Goal: Task Accomplishment & Management: Use online tool/utility

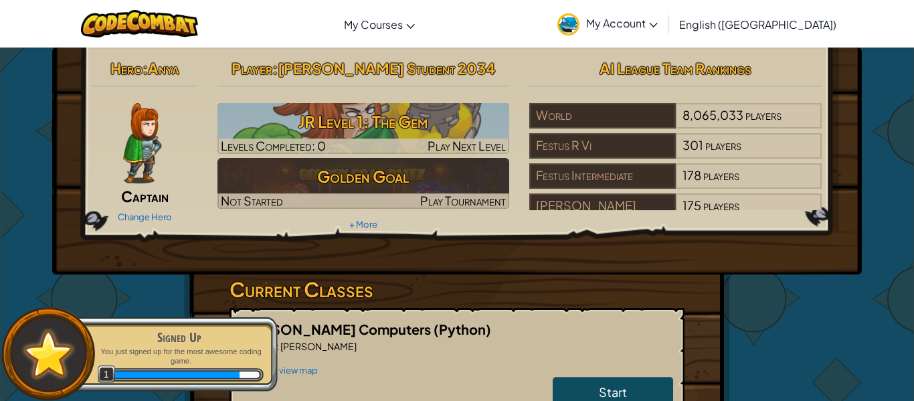
click at [139, 130] on img at bounding box center [142, 143] width 38 height 80
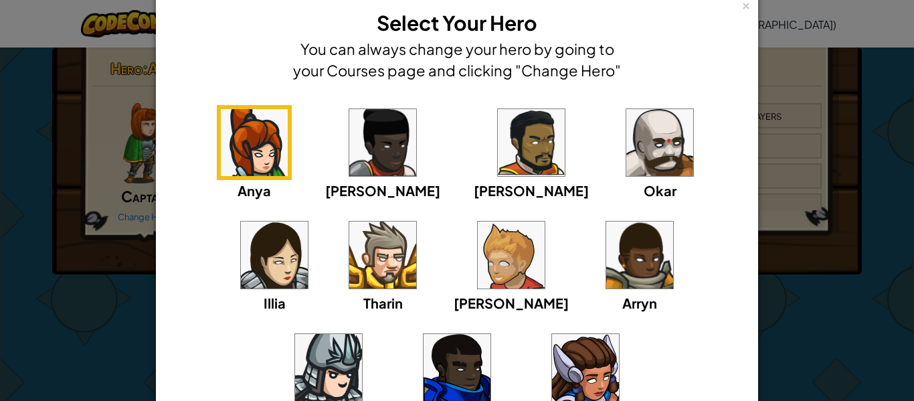
scroll to position [29, 0]
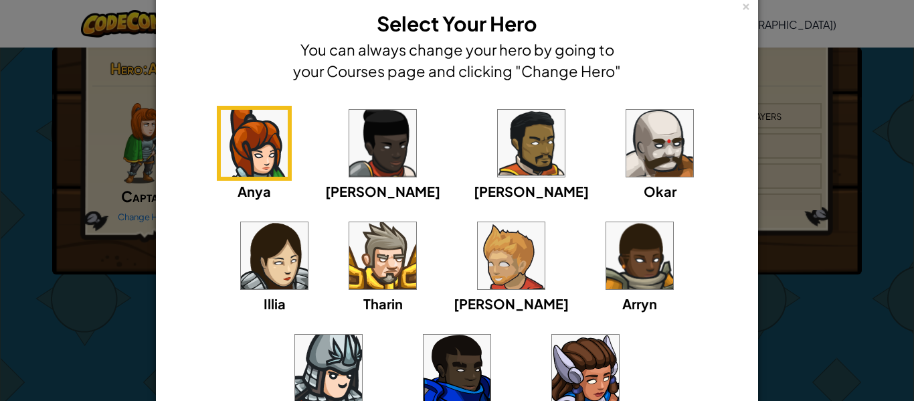
click at [491, 335] on img at bounding box center [457, 368] width 67 height 67
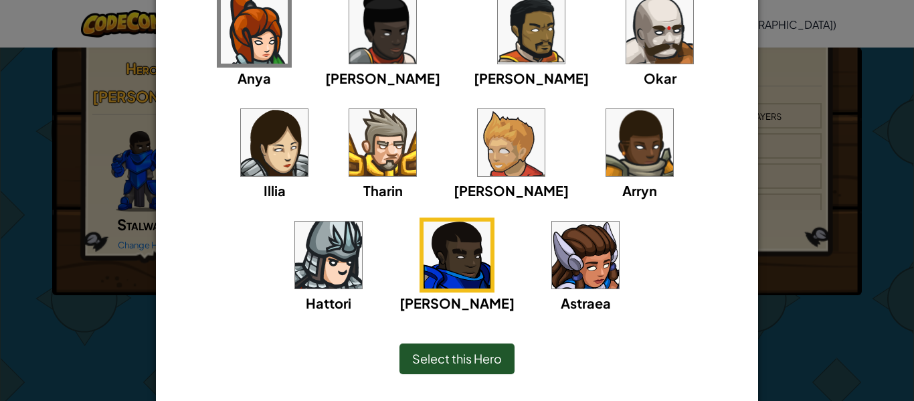
scroll to position [160, 0]
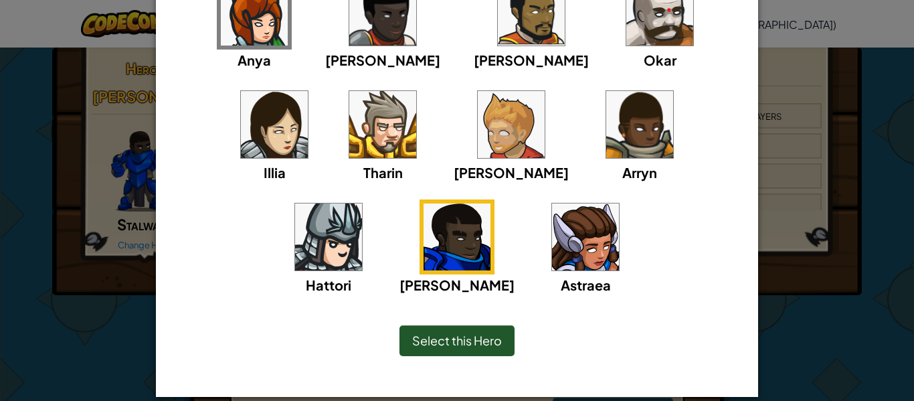
click at [362, 203] on img at bounding box center [328, 236] width 67 height 67
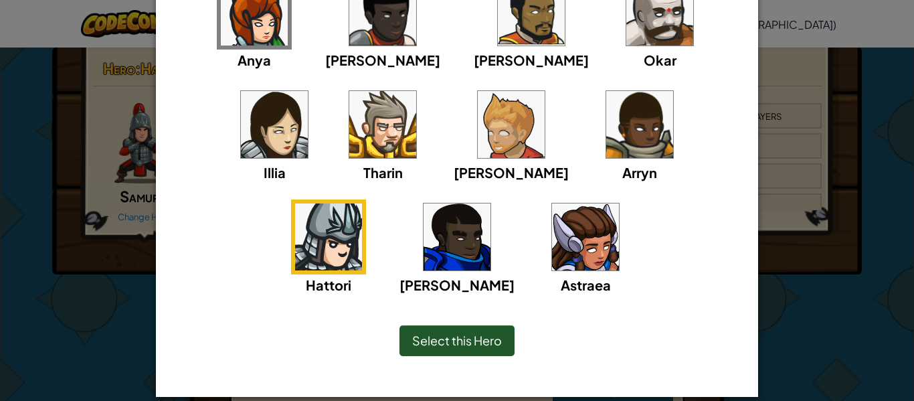
click at [491, 203] on img at bounding box center [457, 236] width 67 height 67
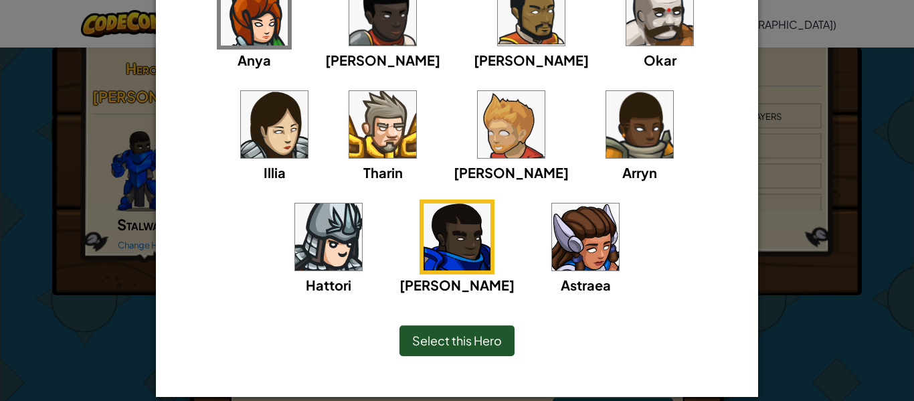
click at [495, 343] on span "Select this Hero" at bounding box center [457, 340] width 90 height 15
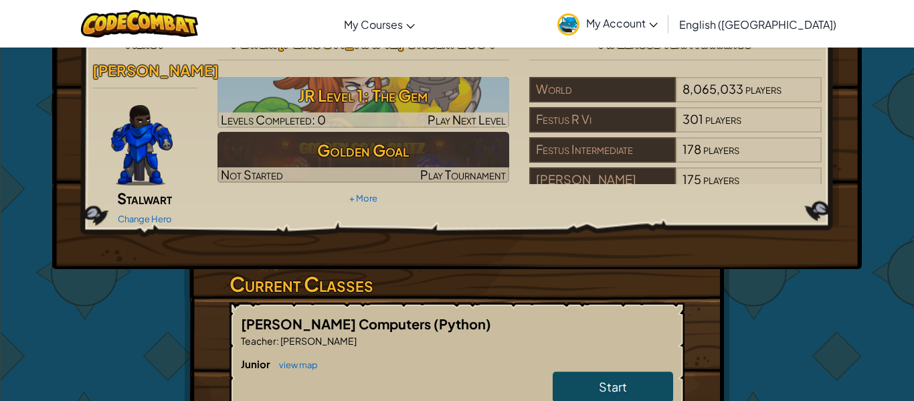
scroll to position [0, 0]
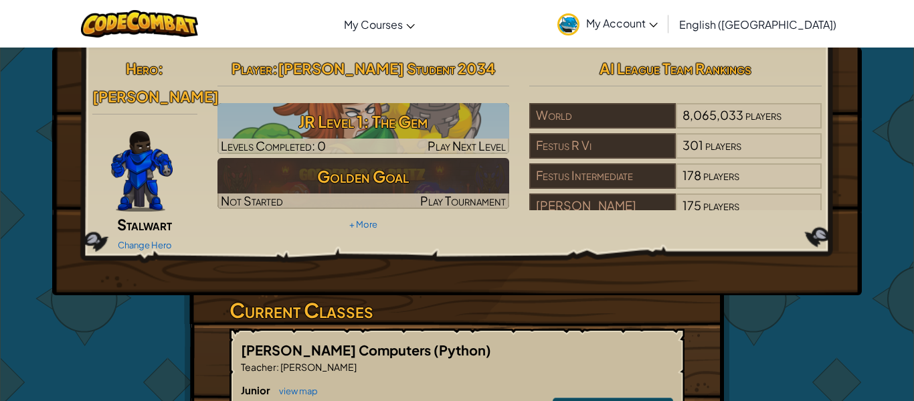
click at [161, 141] on img at bounding box center [142, 171] width 62 height 80
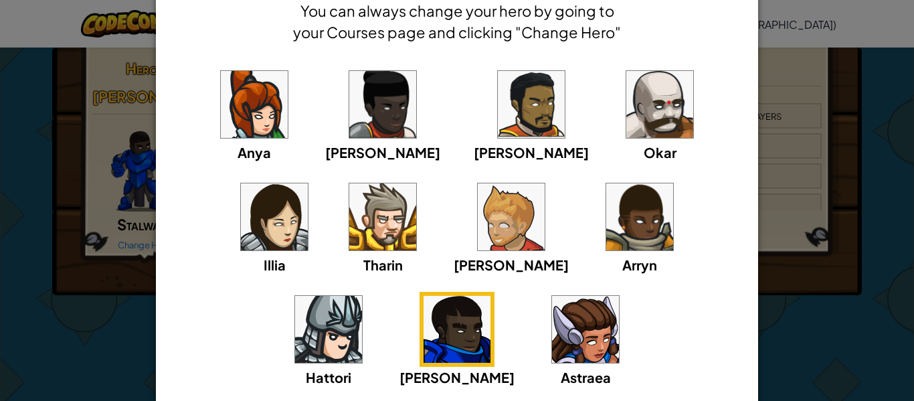
scroll to position [176, 0]
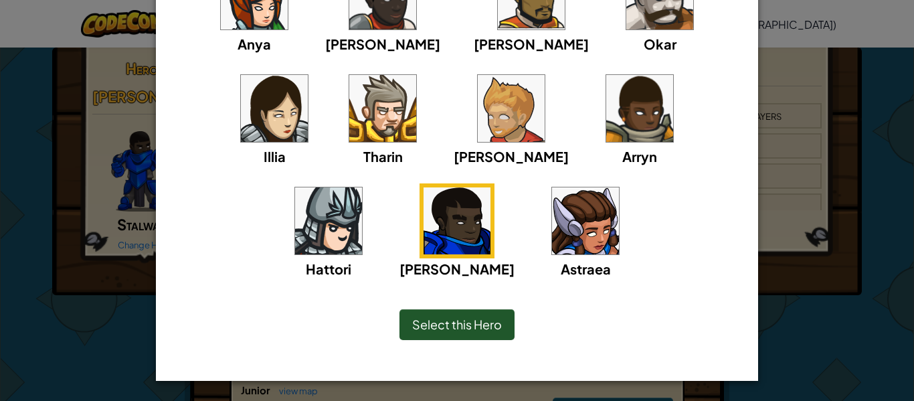
click at [466, 321] on span "Select this Hero" at bounding box center [457, 324] width 90 height 15
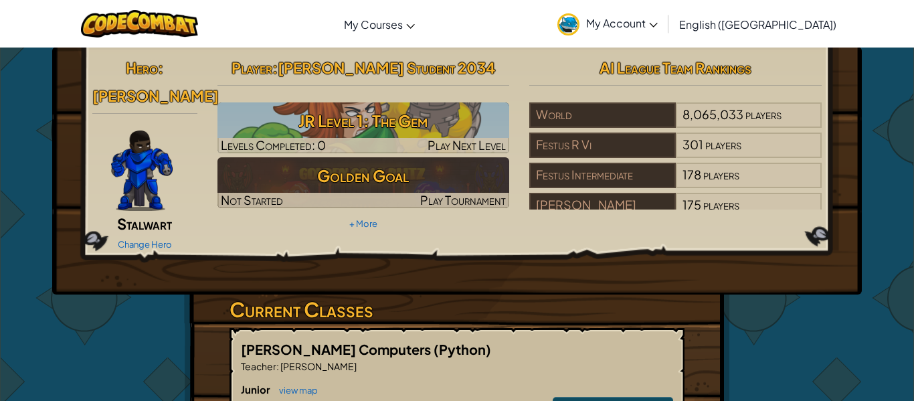
scroll to position [0, 0]
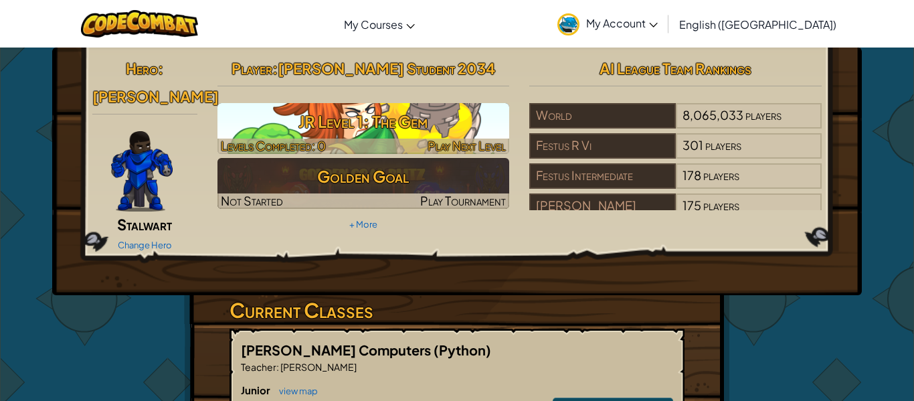
click at [420, 124] on h3 "JR Level 1: The Gem" at bounding box center [364, 121] width 292 height 30
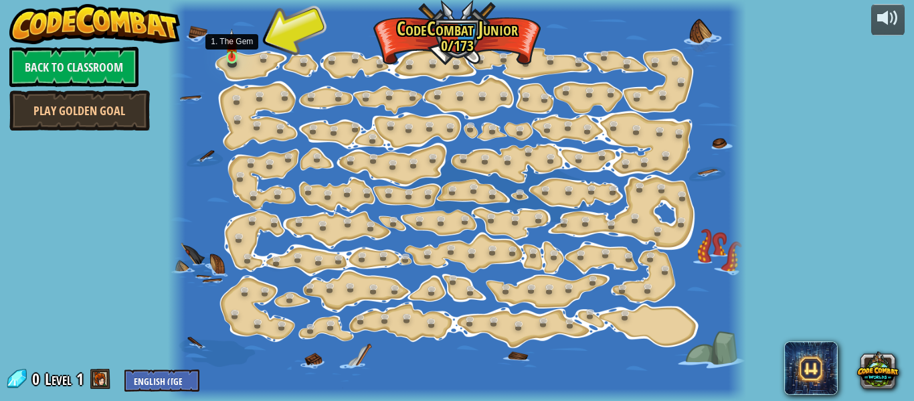
click at [232, 51] on img at bounding box center [232, 43] width 13 height 29
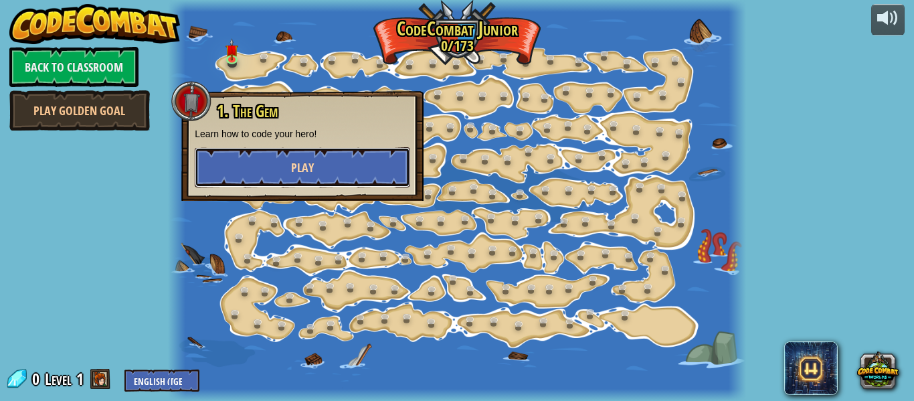
click at [384, 158] on button "Play" at bounding box center [303, 167] width 216 height 40
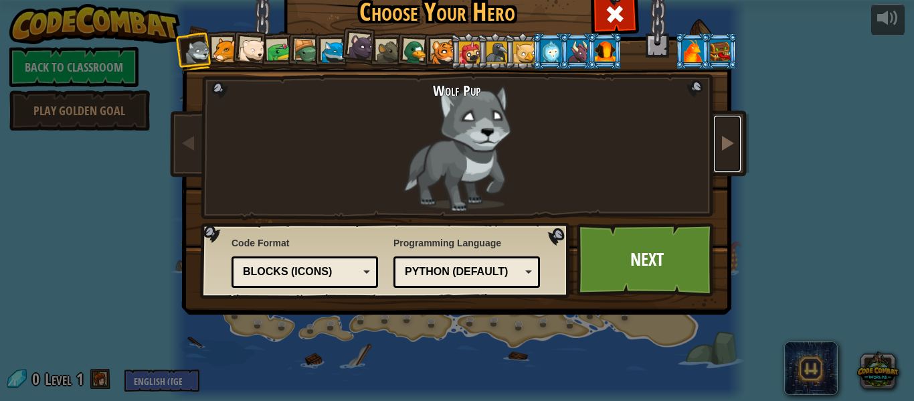
click at [728, 156] on link at bounding box center [727, 144] width 27 height 56
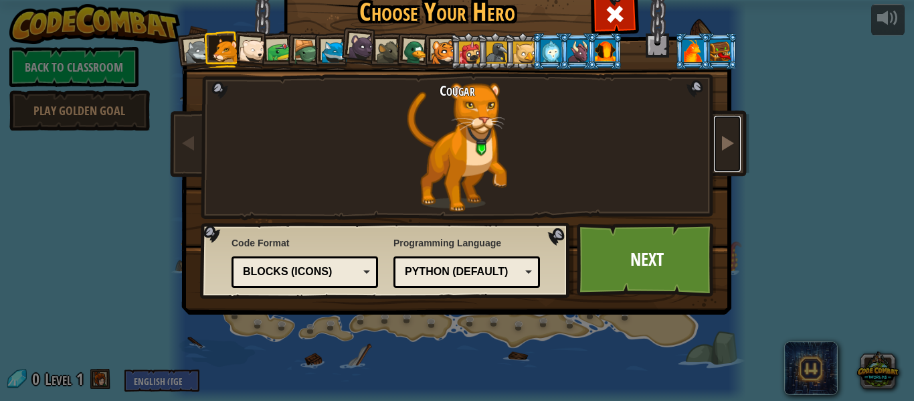
click at [728, 156] on link at bounding box center [727, 144] width 27 height 56
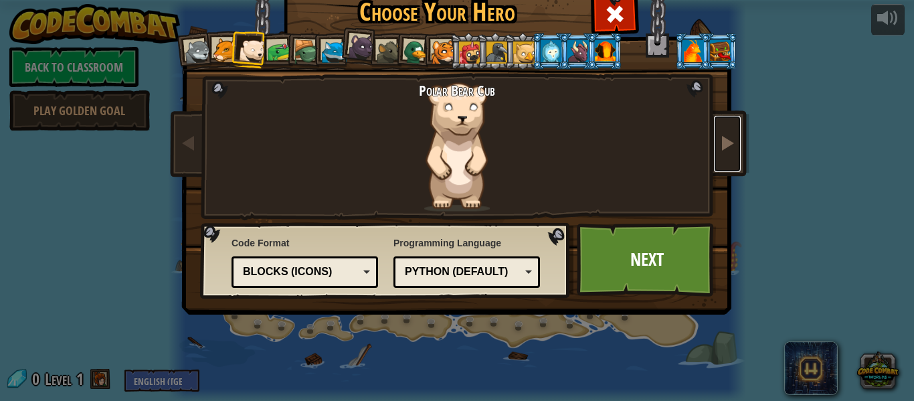
click at [728, 156] on link at bounding box center [727, 144] width 27 height 56
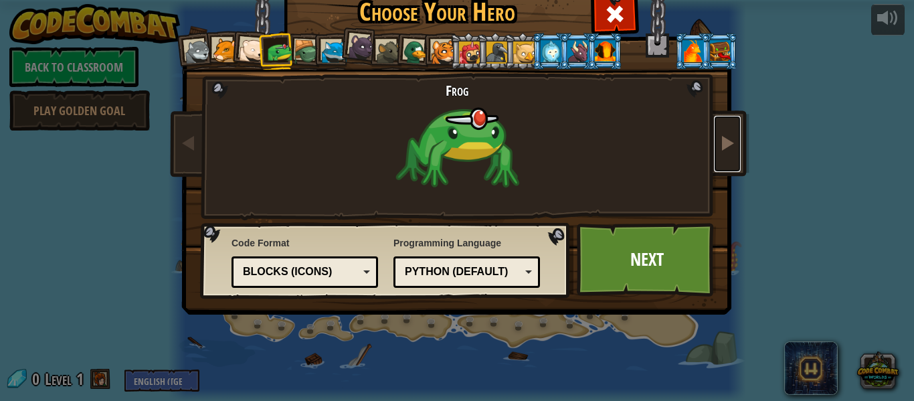
click at [728, 156] on link at bounding box center [727, 144] width 27 height 56
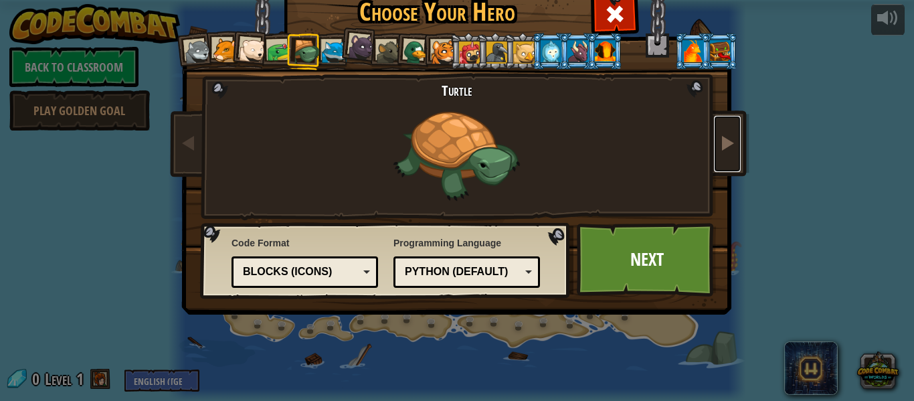
click at [728, 156] on link at bounding box center [727, 144] width 27 height 56
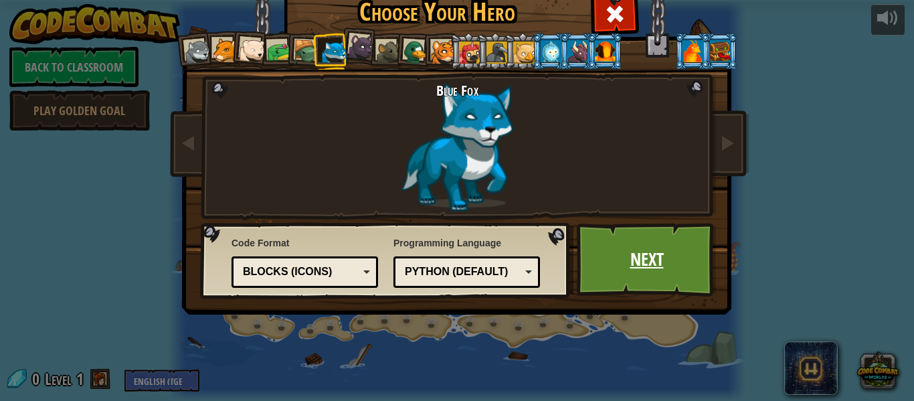
click at [655, 258] on link "Next" at bounding box center [647, 260] width 140 height 74
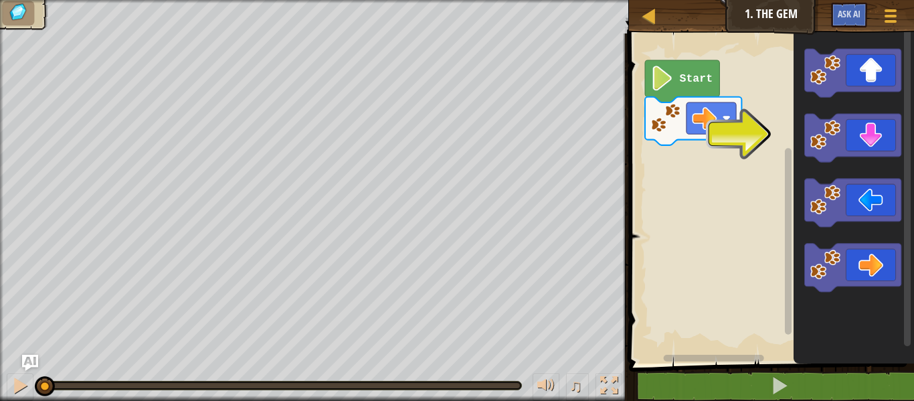
click at [191, 153] on div "Map Junior 1. The Gem Game Menu Ask AI 1 הההההההההההההההההההההההההההההההההההההה…" at bounding box center [457, 200] width 914 height 401
click at [866, 261] on icon "Blockly Workspace" at bounding box center [852, 268] width 96 height 48
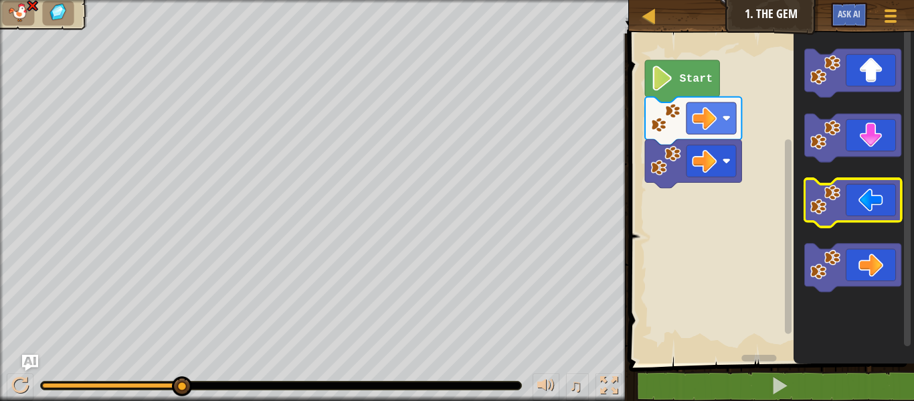
click at [843, 209] on icon "Blockly Workspace" at bounding box center [852, 203] width 96 height 48
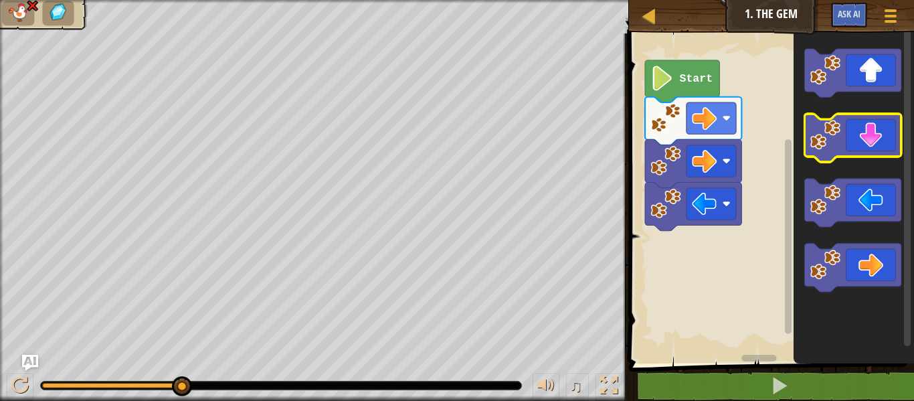
click at [869, 139] on icon "Blockly Workspace" at bounding box center [852, 138] width 96 height 48
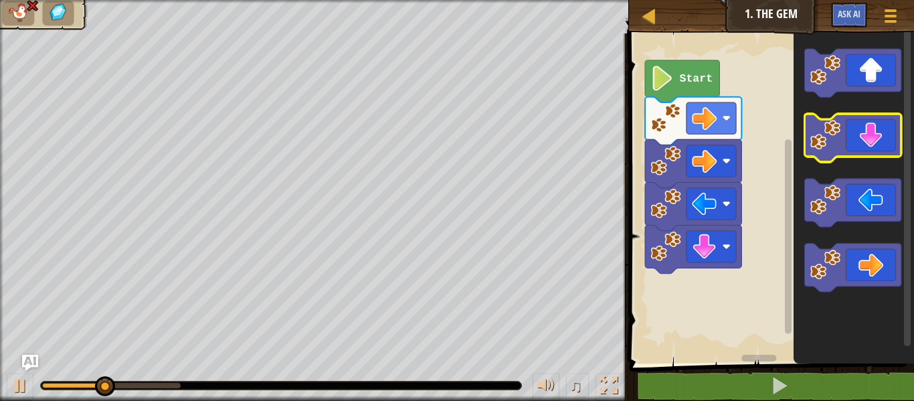
click at [869, 139] on icon "Blockly Workspace" at bounding box center [852, 138] width 96 height 48
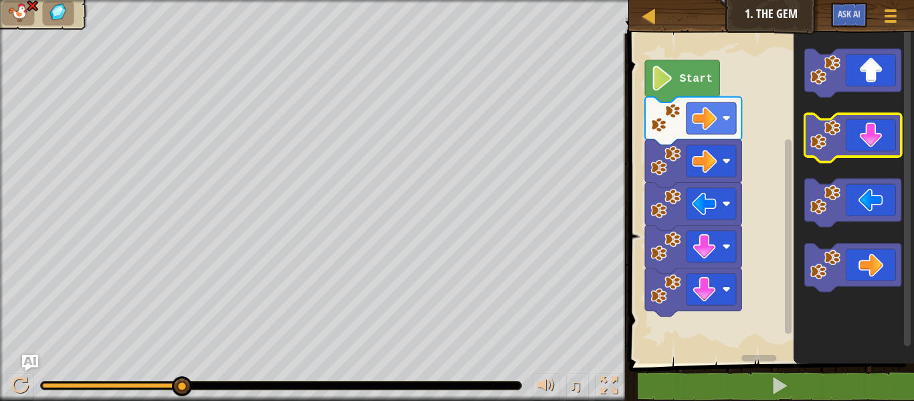
click at [869, 139] on icon "Blockly Workspace" at bounding box center [852, 138] width 96 height 48
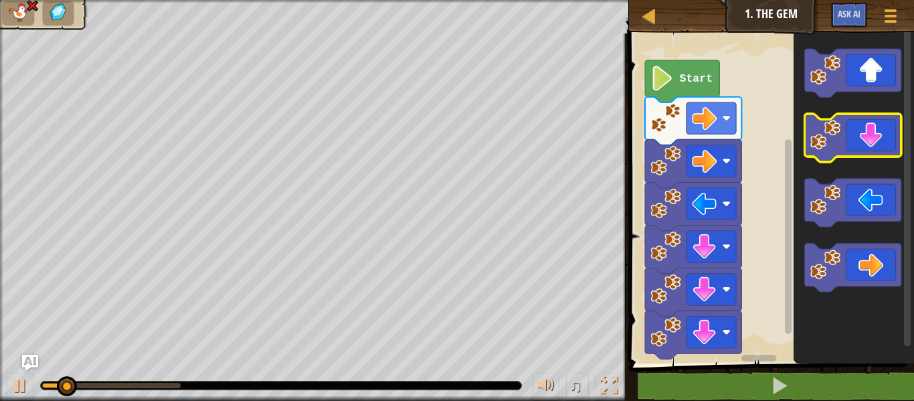
click at [869, 139] on icon "Blockly Workspace" at bounding box center [852, 138] width 96 height 48
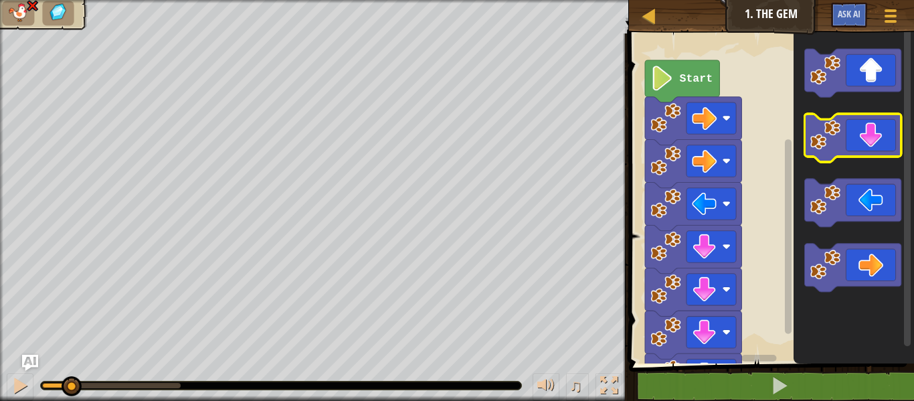
click at [869, 139] on icon "Blockly Workspace" at bounding box center [852, 138] width 96 height 48
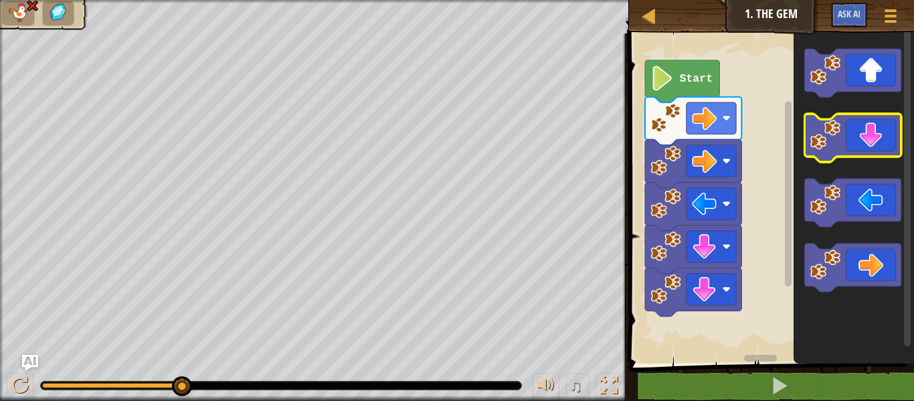
click at [875, 134] on icon "Blockly Workspace" at bounding box center [852, 138] width 96 height 48
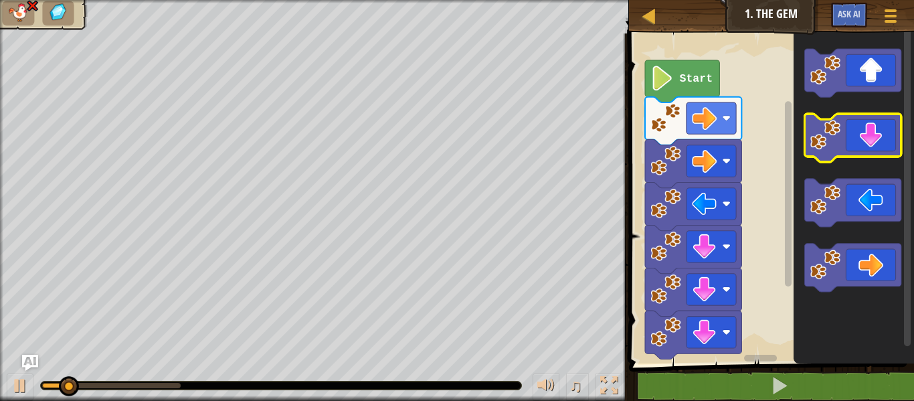
click at [875, 134] on icon "Blockly Workspace" at bounding box center [852, 138] width 96 height 48
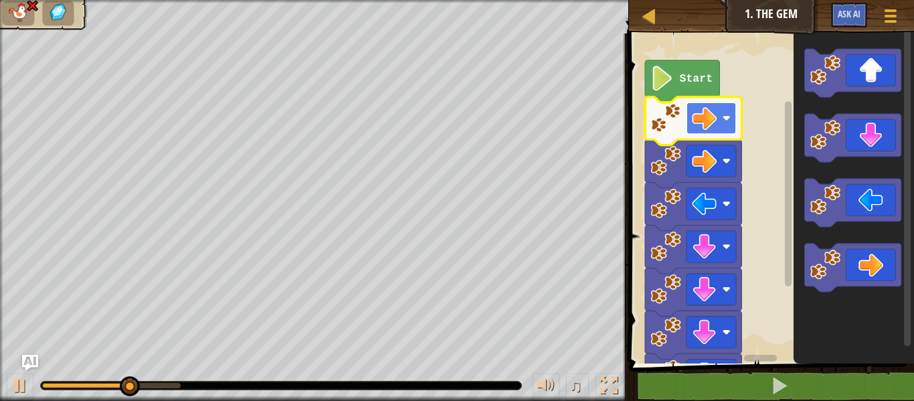
click at [687, 113] on rect "Blockly Workspace" at bounding box center [712, 117] width 50 height 31
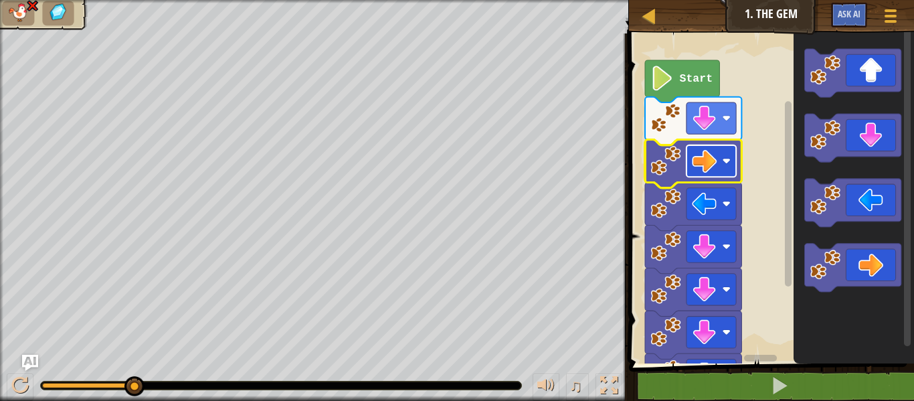
click at [704, 164] on image "Blockly Workspace" at bounding box center [704, 161] width 25 height 25
click at [726, 163] on image "Blockly Workspace" at bounding box center [726, 161] width 8 height 8
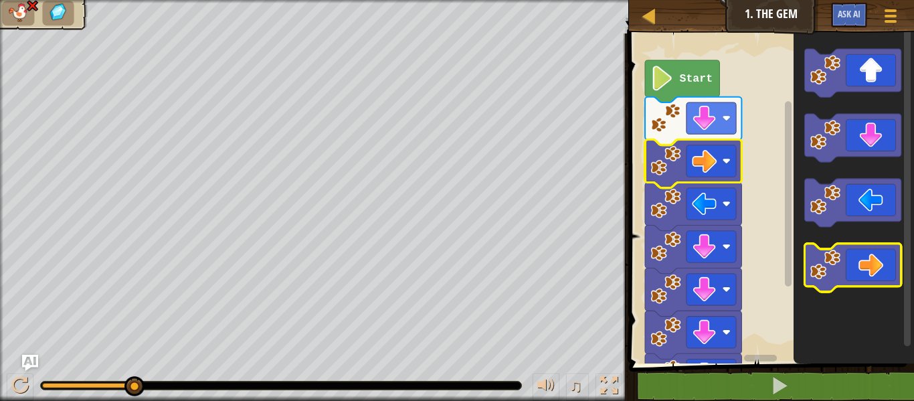
click at [845, 266] on icon "Blockly Workspace" at bounding box center [852, 268] width 96 height 48
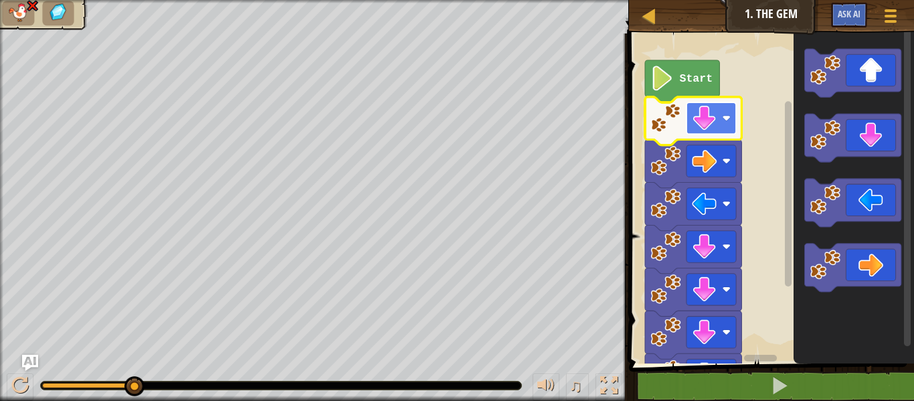
click at [708, 114] on image "Blockly Workspace" at bounding box center [704, 118] width 25 height 25
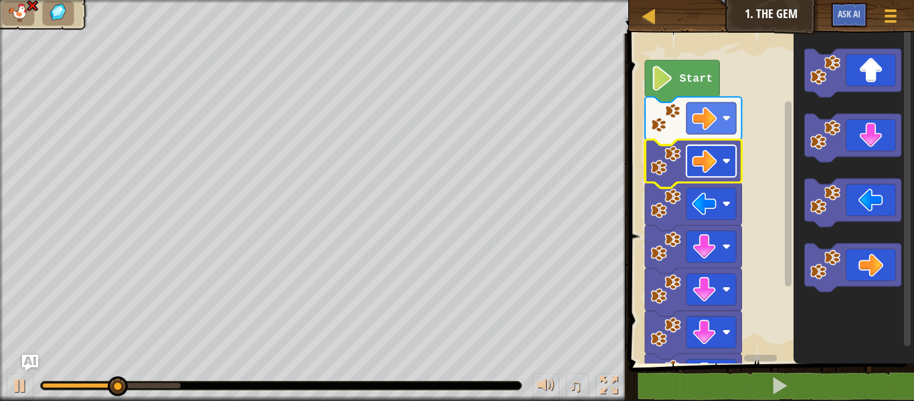
click at [715, 167] on image "Blockly Workspace" at bounding box center [704, 161] width 25 height 25
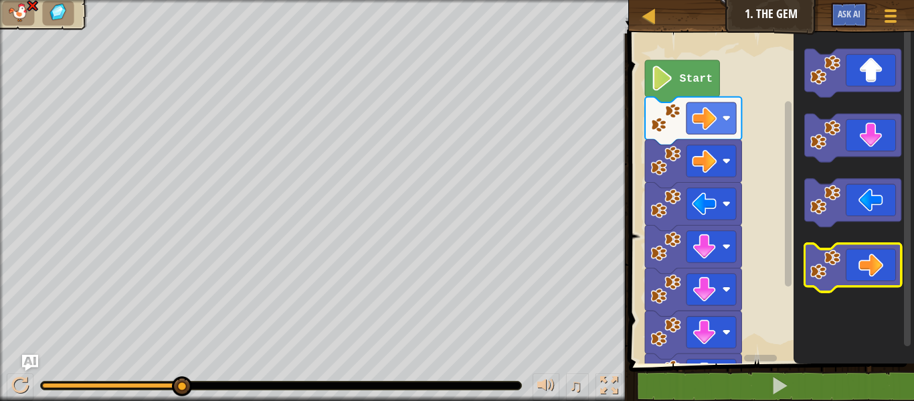
click at [887, 261] on icon "Blockly Workspace" at bounding box center [852, 268] width 96 height 48
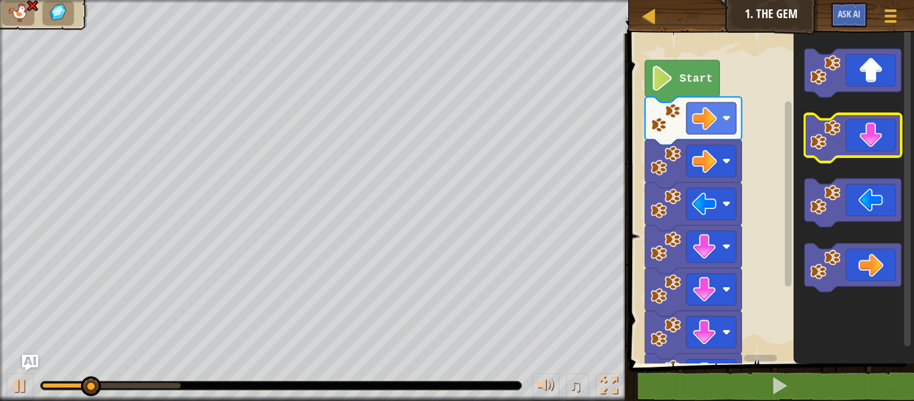
click at [869, 135] on icon "Blockly Workspace" at bounding box center [852, 138] width 96 height 48
click at [867, 135] on icon "Blockly Workspace" at bounding box center [852, 138] width 96 height 48
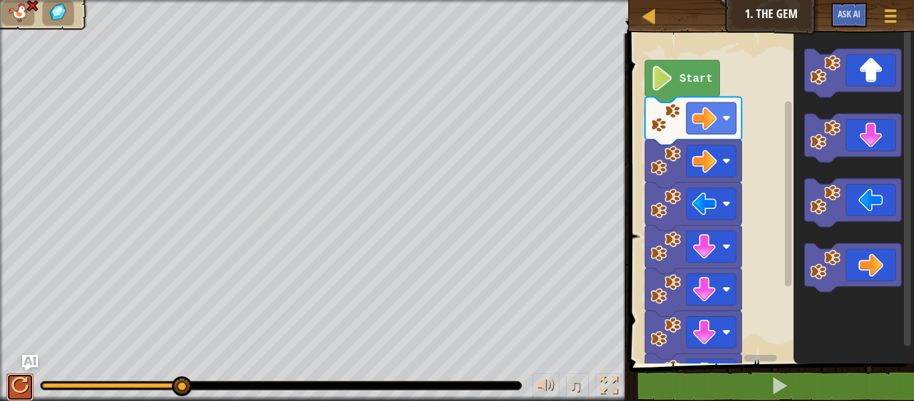
click at [26, 388] on div at bounding box center [19, 385] width 17 height 17
click at [206, 389] on div at bounding box center [281, 385] width 481 height 8
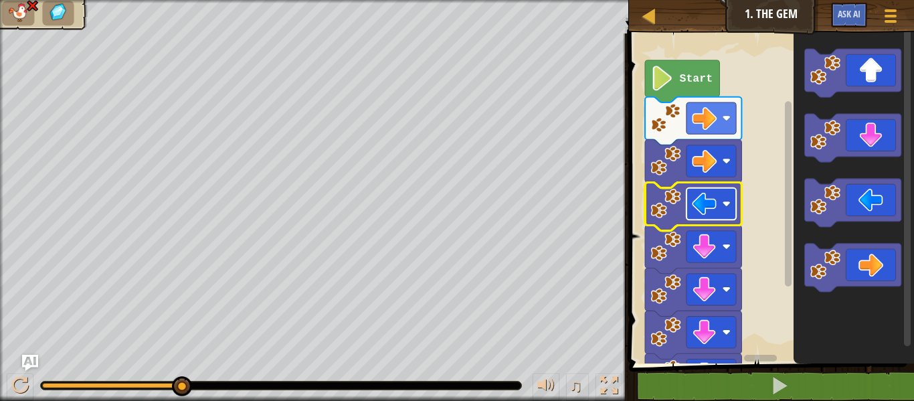
click at [722, 216] on rect "Blockly Workspace" at bounding box center [712, 203] width 50 height 31
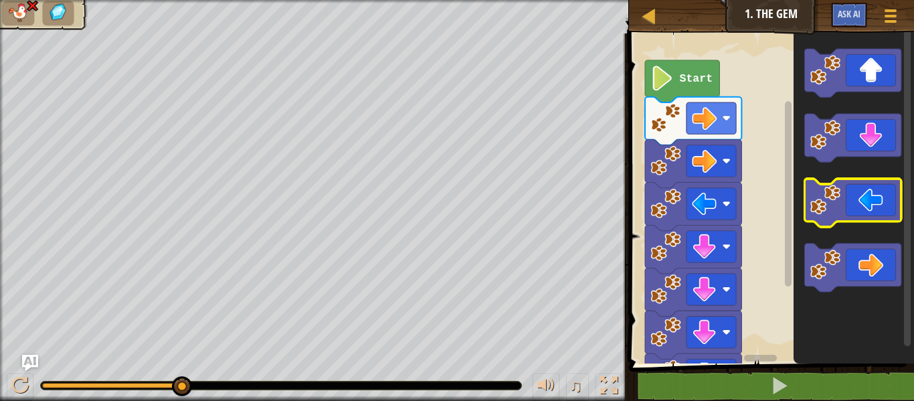
click at [890, 195] on icon "Blockly Workspace" at bounding box center [852, 203] width 96 height 48
click at [890, 193] on icon "Blockly Workspace" at bounding box center [852, 203] width 96 height 48
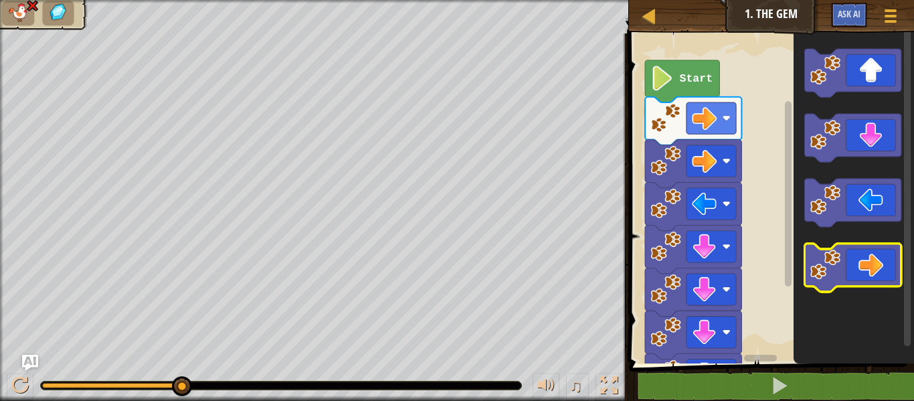
click at [841, 264] on icon "Blockly Workspace" at bounding box center [852, 268] width 96 height 48
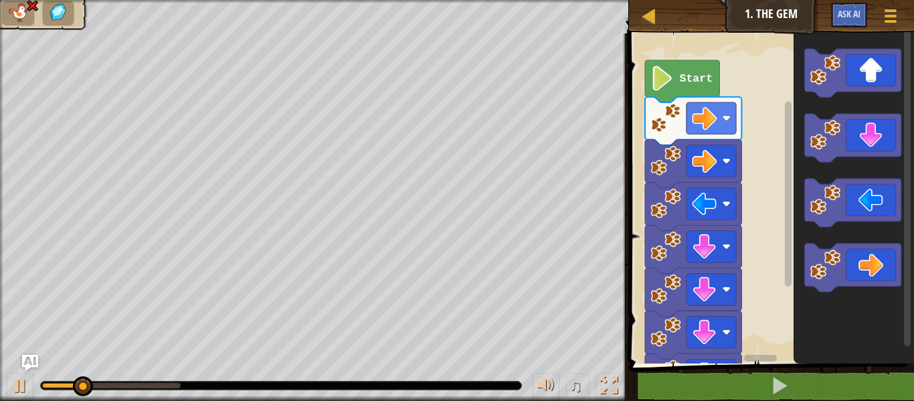
click at [848, 111] on icon "Blockly Workspace" at bounding box center [854, 195] width 120 height 337
click at [851, 132] on icon "Blockly Workspace" at bounding box center [854, 195] width 120 height 337
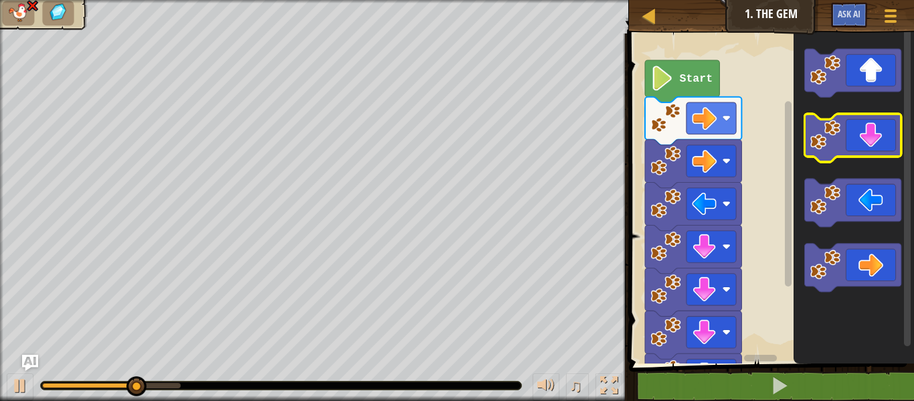
click at [851, 132] on icon "Blockly Workspace" at bounding box center [852, 138] width 96 height 48
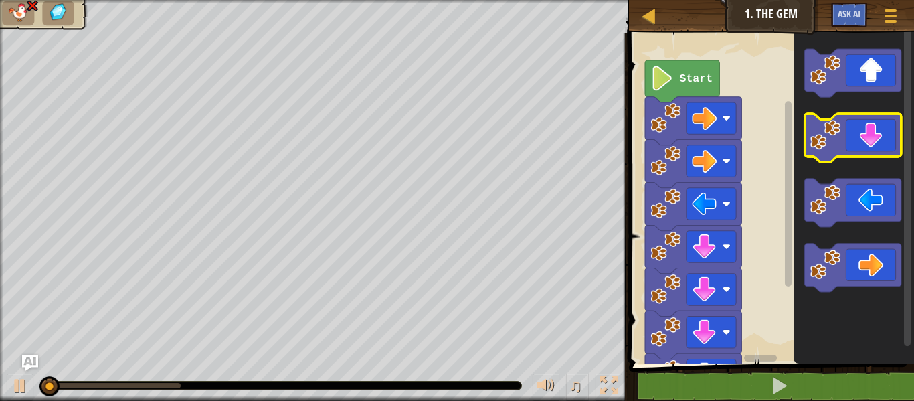
click at [851, 132] on icon "Blockly Workspace" at bounding box center [852, 138] width 96 height 48
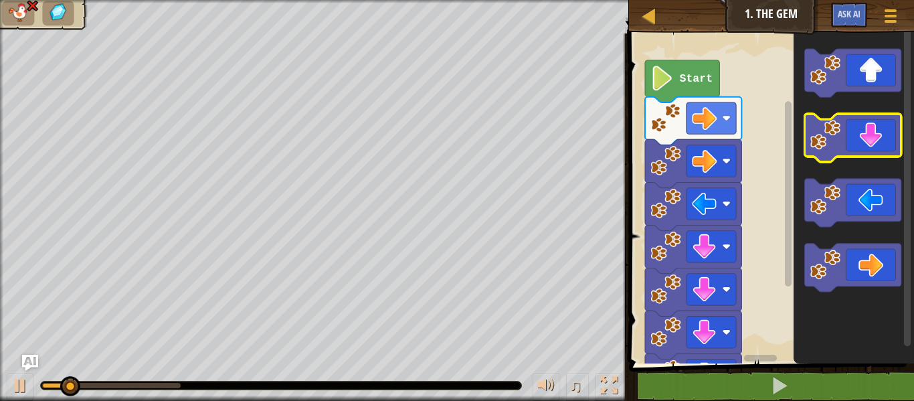
click at [851, 132] on icon "Blockly Workspace" at bounding box center [852, 138] width 96 height 48
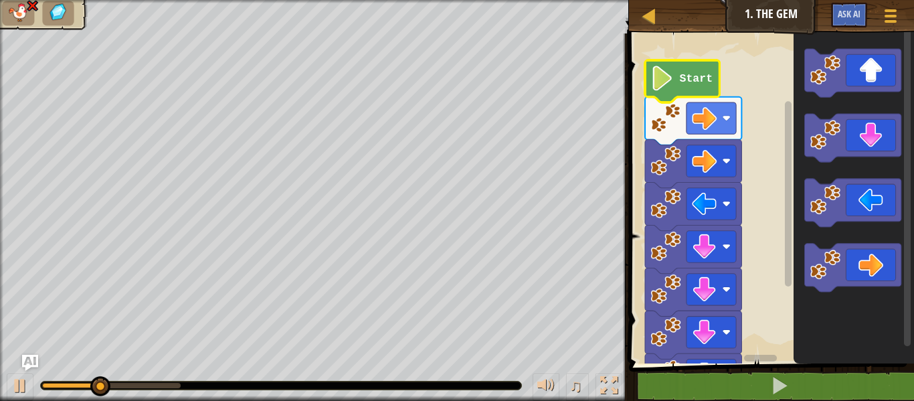
click at [703, 95] on icon "Blockly Workspace" at bounding box center [682, 81] width 74 height 42
click at [699, 120] on image "Blockly Workspace" at bounding box center [704, 118] width 25 height 25
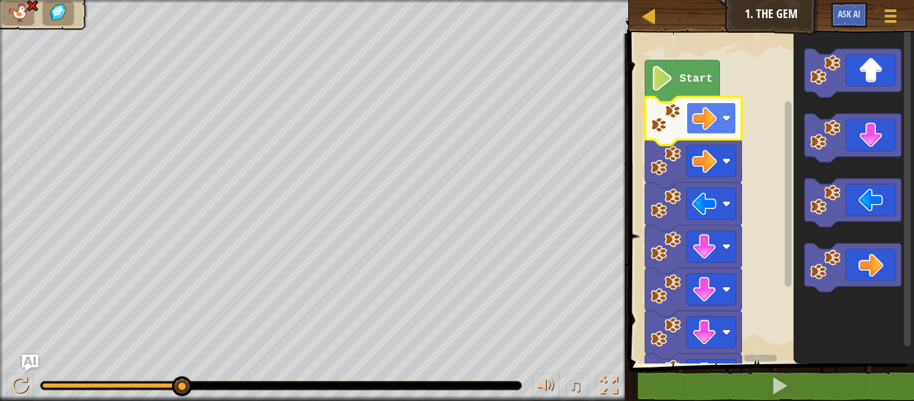
click at [699, 120] on image "Blockly Workspace" at bounding box center [704, 118] width 25 height 25
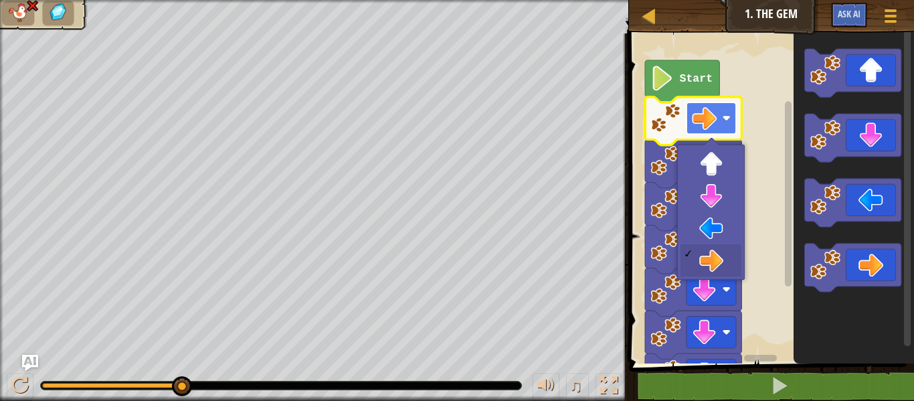
click at [699, 121] on image "Blockly Workspace" at bounding box center [704, 118] width 25 height 25
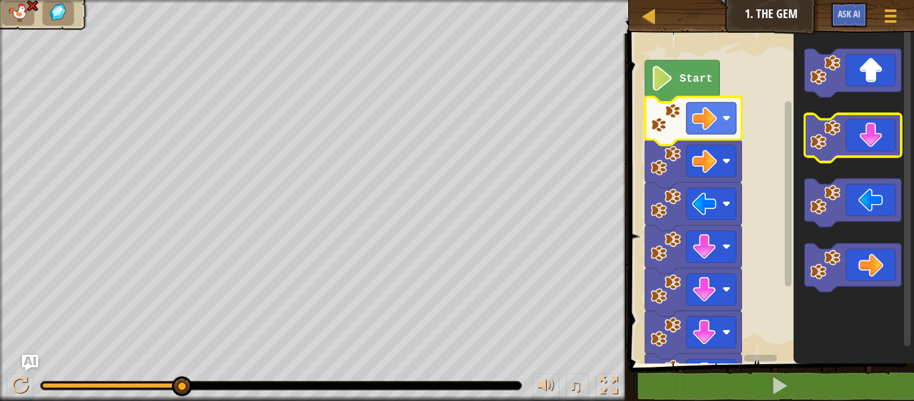
click at [876, 143] on icon "Blockly Workspace" at bounding box center [852, 138] width 96 height 48
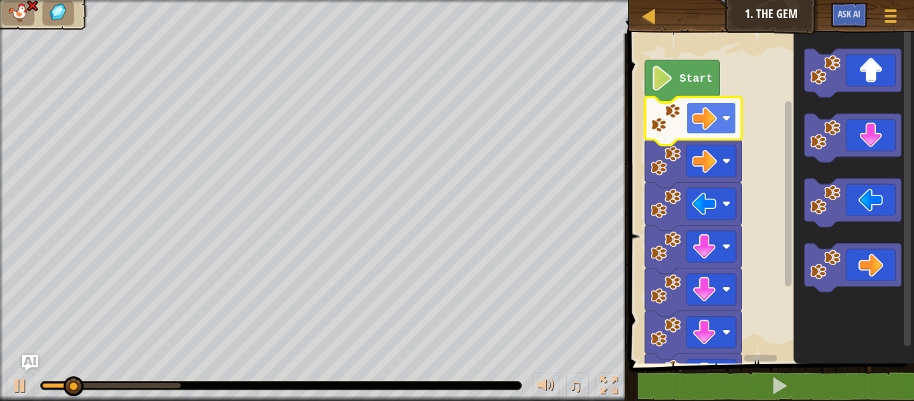
click at [707, 126] on image "Blockly Workspace" at bounding box center [704, 118] width 25 height 25
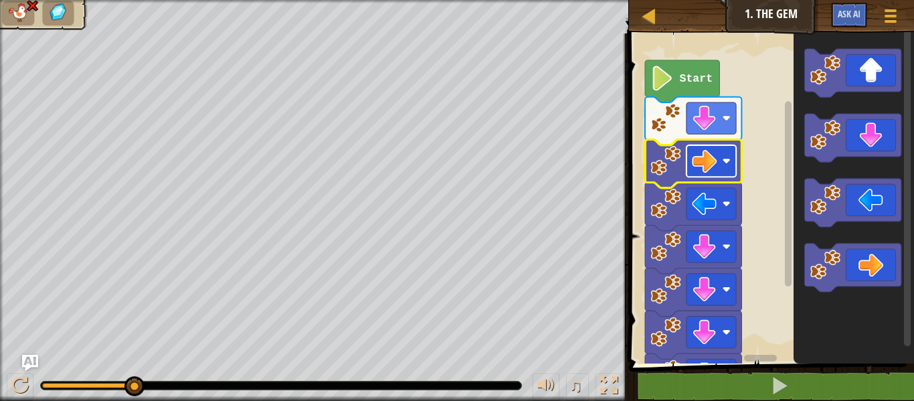
click at [719, 159] on rect "Blockly Workspace" at bounding box center [712, 160] width 50 height 31
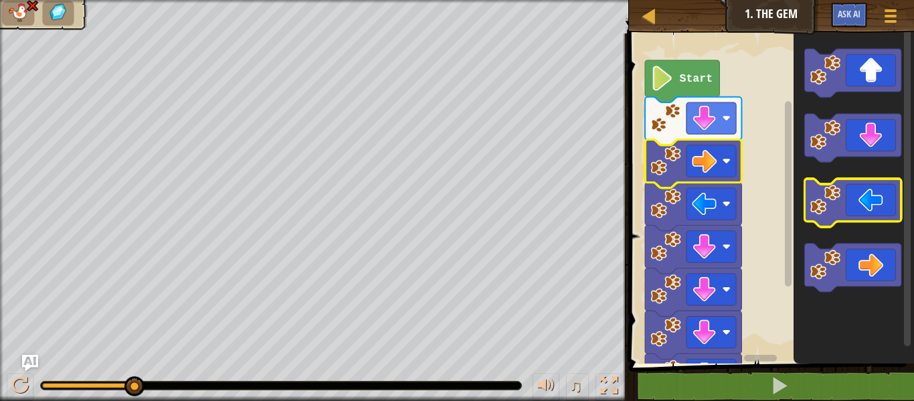
click at [842, 198] on icon "Blockly Workspace" at bounding box center [852, 203] width 96 height 48
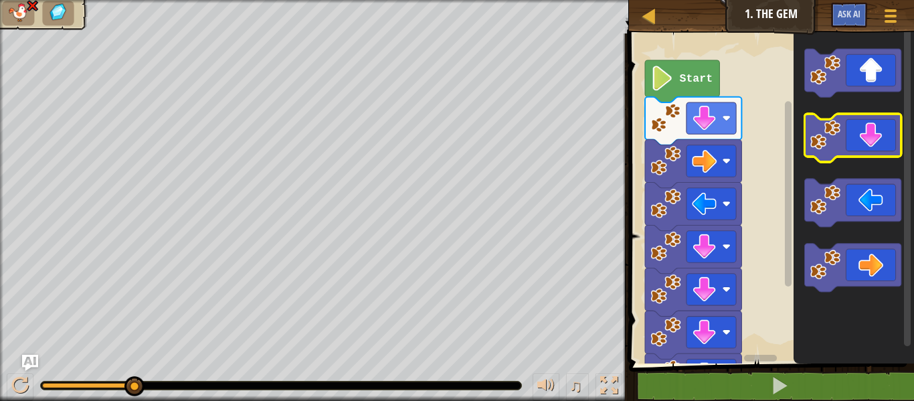
click at [867, 134] on icon "Blockly Workspace" at bounding box center [852, 138] width 96 height 48
click at [418, 29] on div "Map Junior 1. The Gem Game Menu Ask AI 1 הההההההההההההההההההההההההההההההההההההה…" at bounding box center [457, 200] width 914 height 401
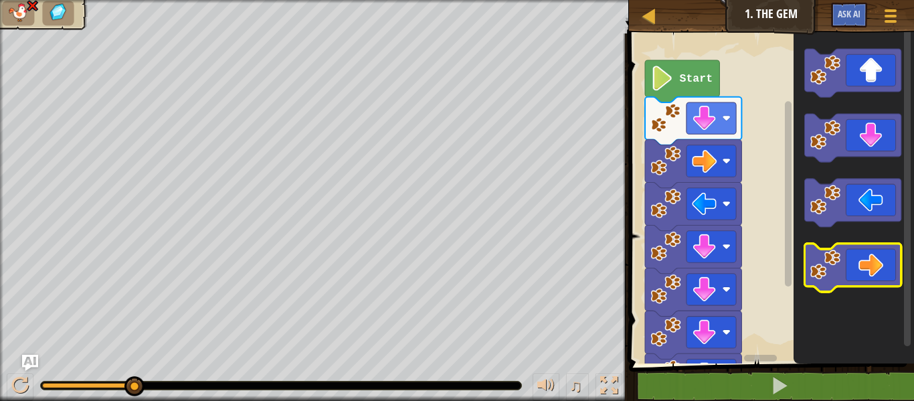
click at [870, 274] on icon "Blockly Workspace" at bounding box center [852, 268] width 96 height 48
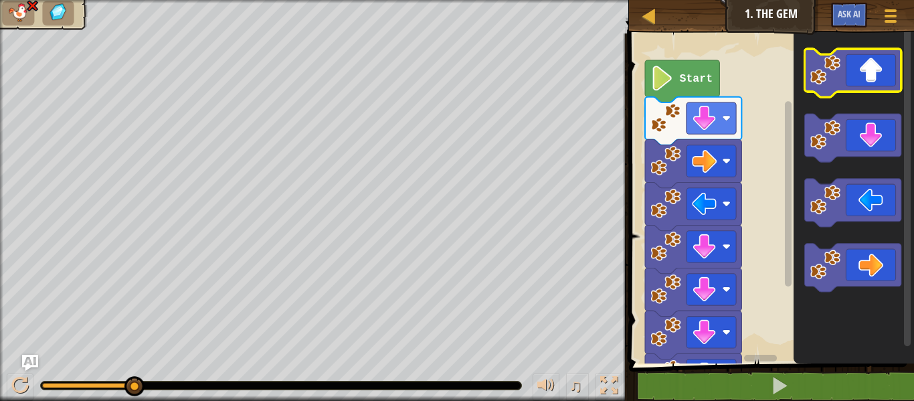
click at [865, 77] on icon "Blockly Workspace" at bounding box center [852, 73] width 96 height 48
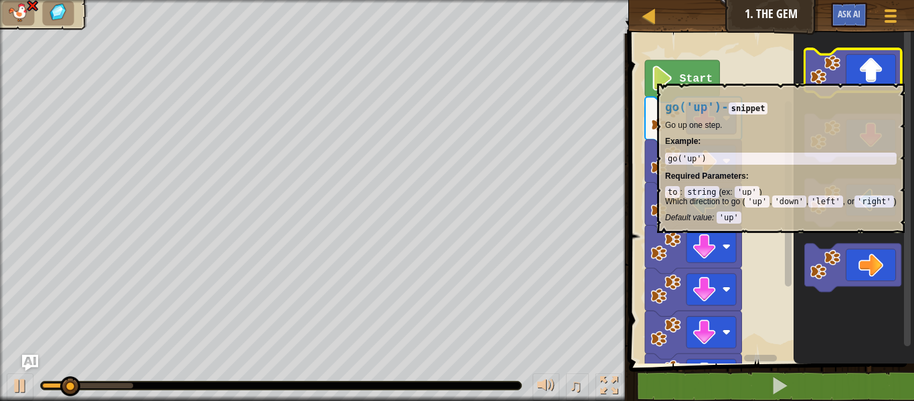
click at [865, 77] on icon "Blockly Workspace" at bounding box center [852, 73] width 96 height 48
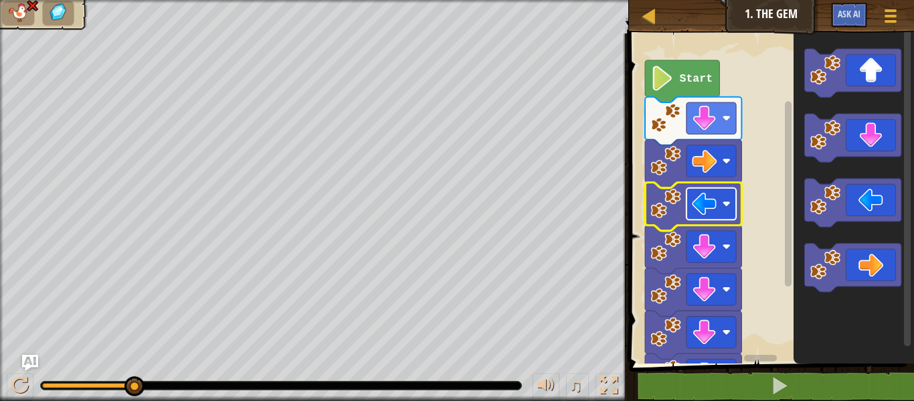
click at [716, 201] on image "Blockly Workspace" at bounding box center [704, 203] width 25 height 25
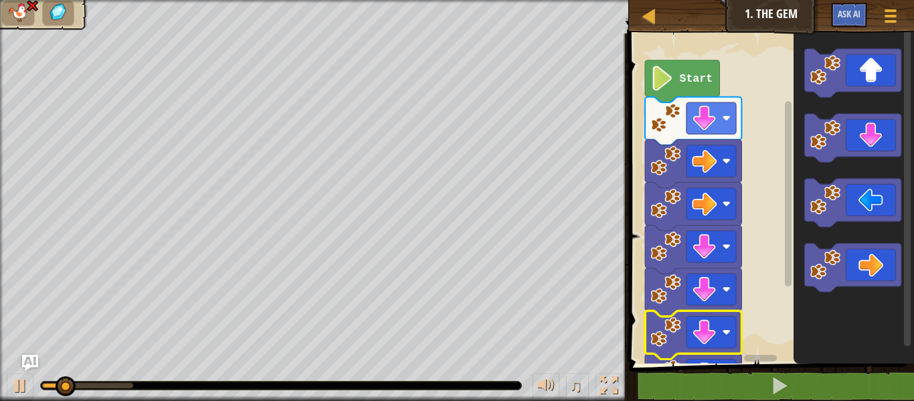
click at [705, 334] on image "Blockly Workspace" at bounding box center [704, 332] width 25 height 25
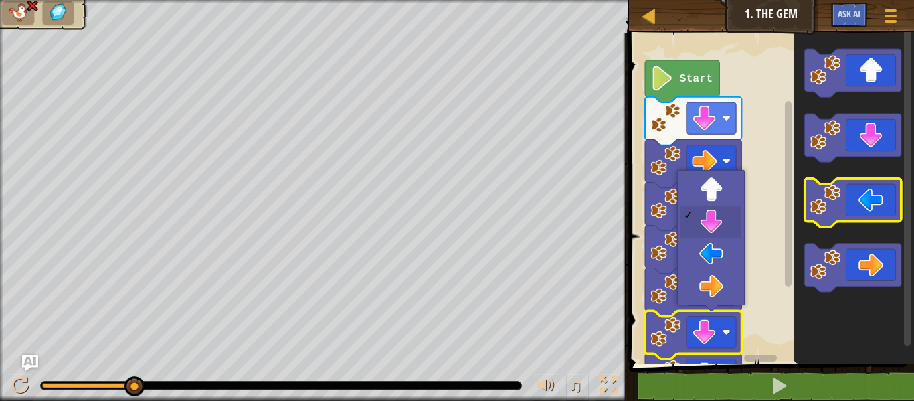
click at [883, 193] on icon "Blockly Workspace" at bounding box center [852, 203] width 96 height 48
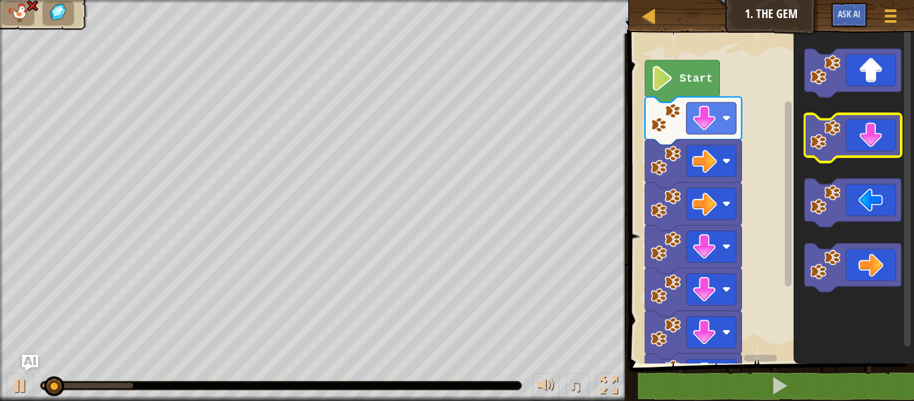
click at [858, 128] on icon "Blockly Workspace" at bounding box center [852, 138] width 96 height 48
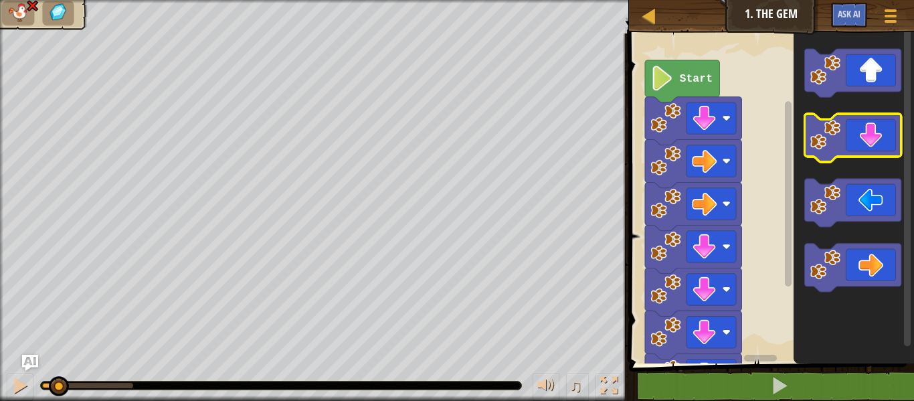
click at [858, 128] on icon "Blockly Workspace" at bounding box center [852, 138] width 96 height 48
click at [858, 100] on icon "Blockly Workspace" at bounding box center [854, 195] width 120 height 337
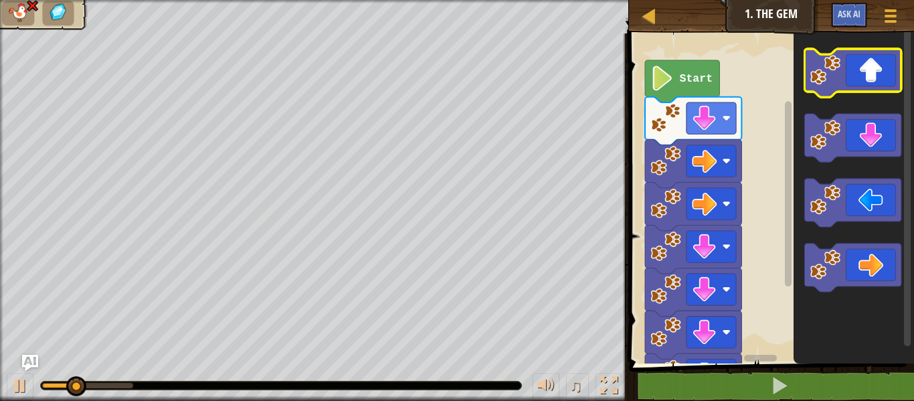
click at [866, 54] on icon "Blockly Workspace" at bounding box center [852, 73] width 96 height 48
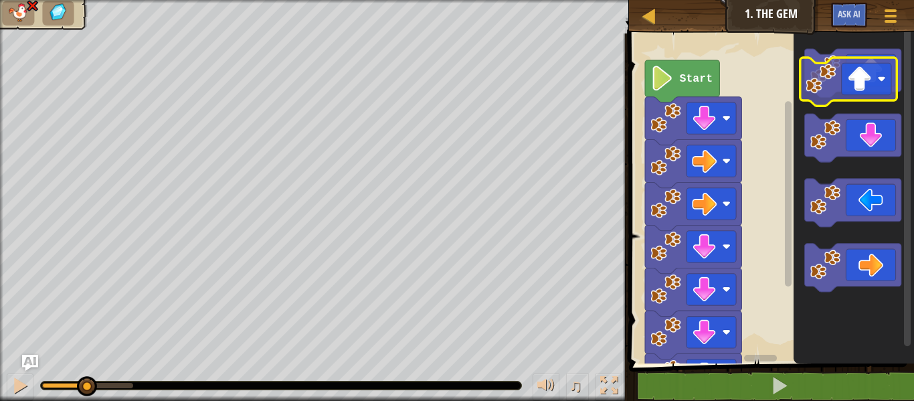
click at [861, 62] on icon "Blockly Workspace" at bounding box center [852, 73] width 96 height 48
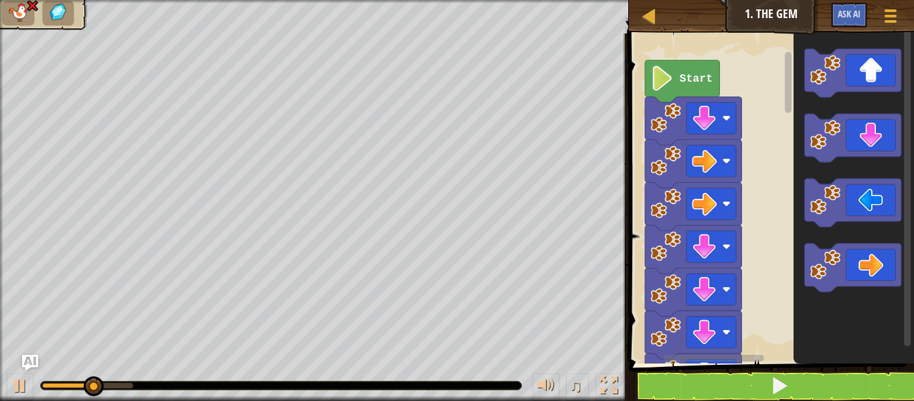
click at [859, 66] on icon "Blockly Workspace" at bounding box center [852, 73] width 96 height 48
click at [857, 70] on icon "Blockly Workspace" at bounding box center [852, 73] width 96 height 48
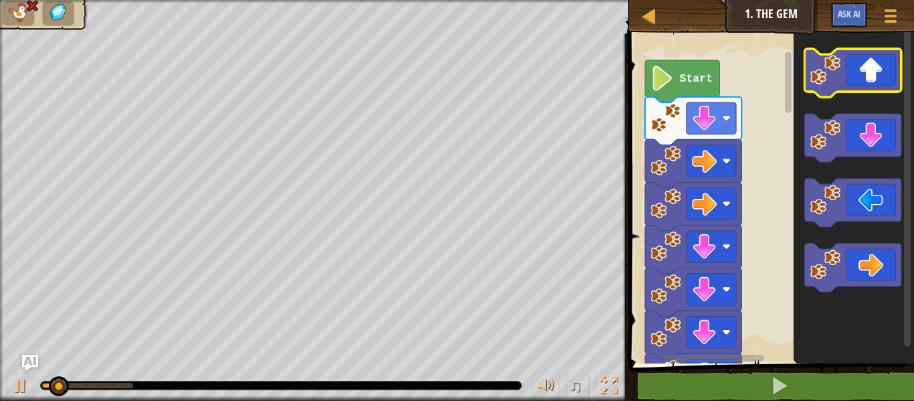
click at [848, 81] on icon "Blockly Workspace" at bounding box center [852, 73] width 96 height 48
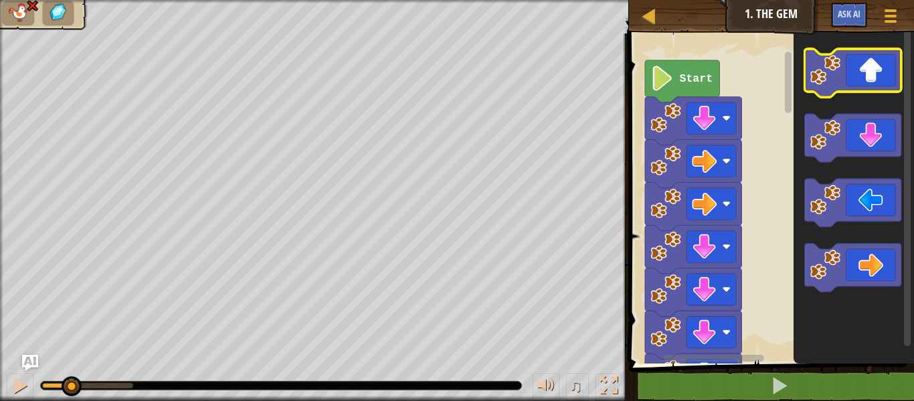
click at [848, 81] on icon "Blockly Workspace" at bounding box center [852, 73] width 96 height 48
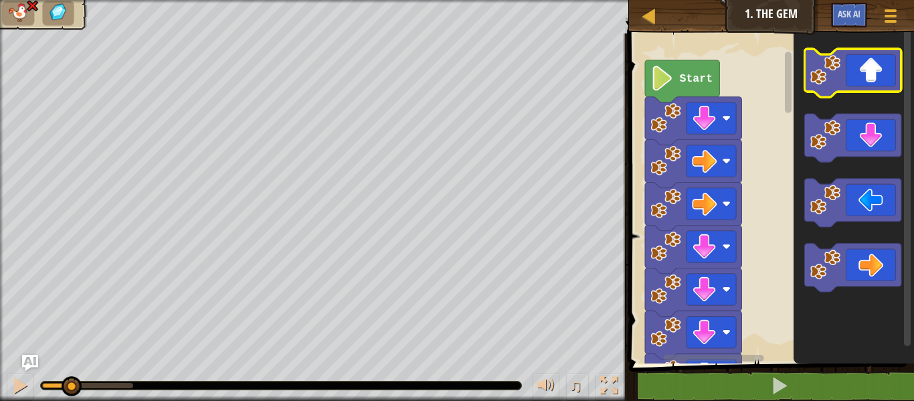
click at [848, 81] on icon "Blockly Workspace" at bounding box center [852, 73] width 96 height 48
click at [851, 83] on icon "Blockly Workspace" at bounding box center [852, 73] width 96 height 48
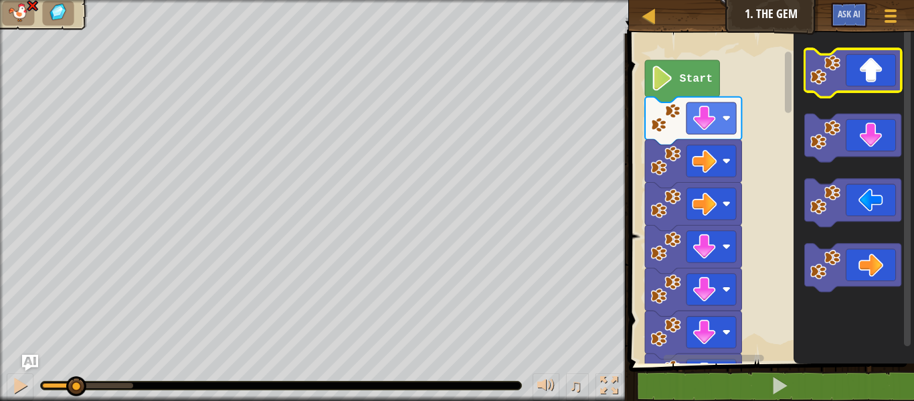
click at [851, 83] on icon "Blockly Workspace" at bounding box center [852, 73] width 96 height 48
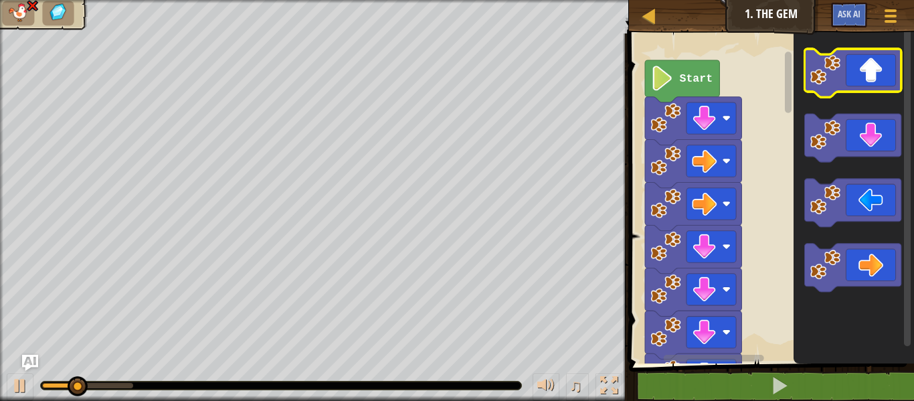
click at [851, 83] on icon "Blockly Workspace" at bounding box center [852, 73] width 96 height 48
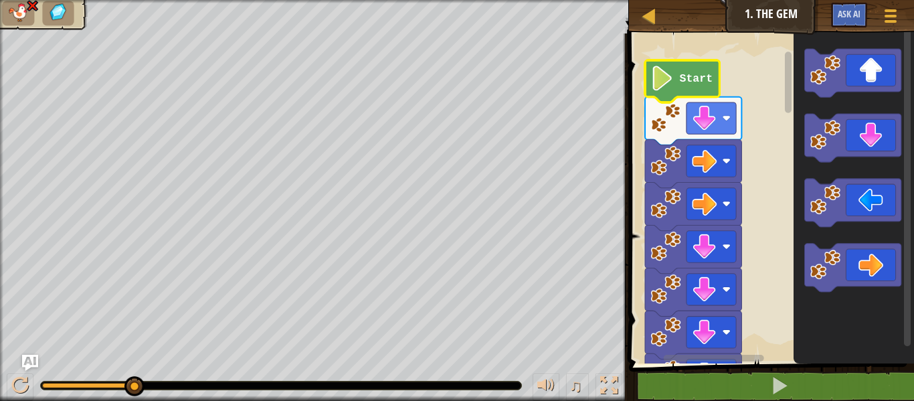
click at [696, 64] on icon "Blockly Workspace" at bounding box center [682, 81] width 74 height 42
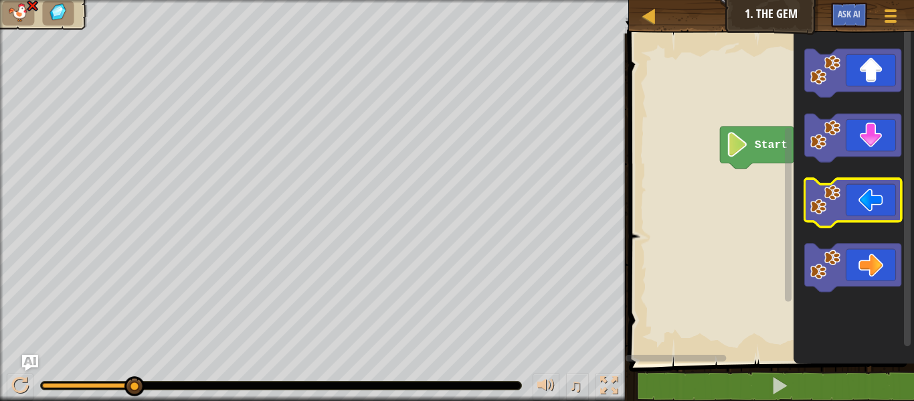
click at [813, 222] on div "Start" at bounding box center [769, 195] width 289 height 337
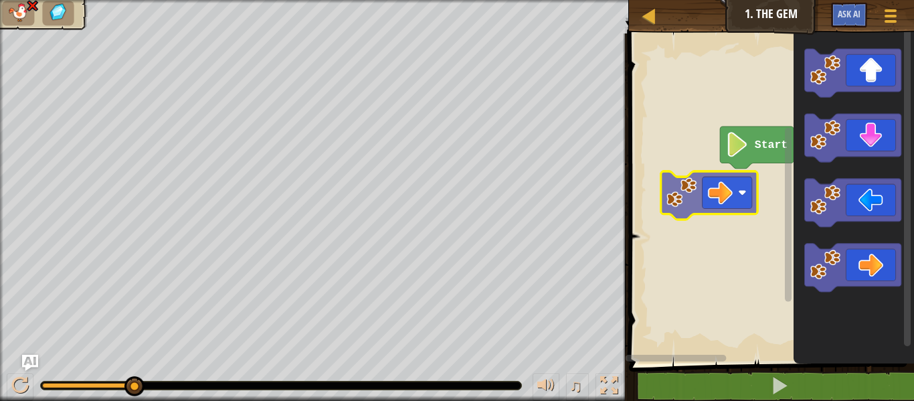
click at [677, 185] on div "Start" at bounding box center [769, 195] width 289 height 337
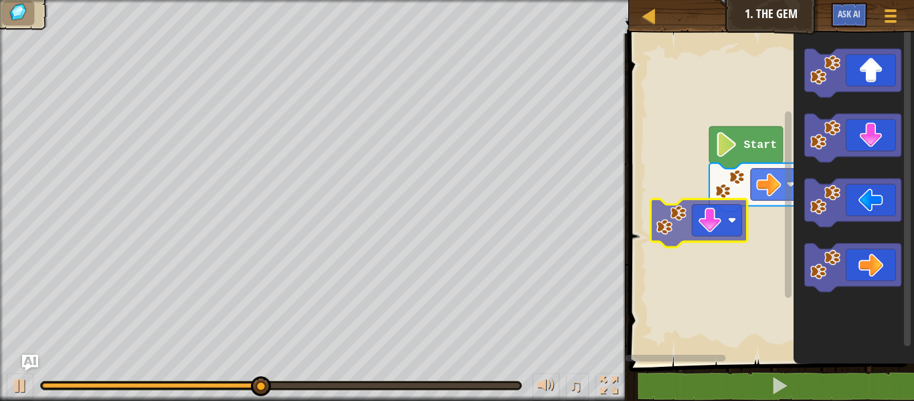
click at [728, 218] on div "Start" at bounding box center [769, 195] width 289 height 337
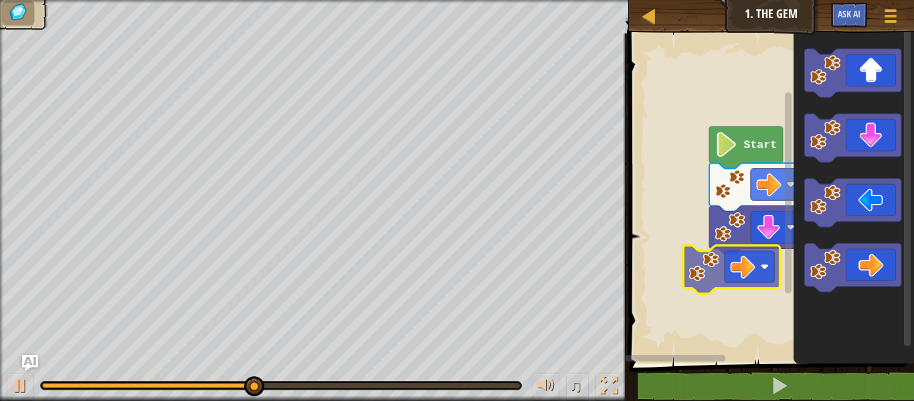
click at [719, 254] on div "Start" at bounding box center [769, 195] width 289 height 337
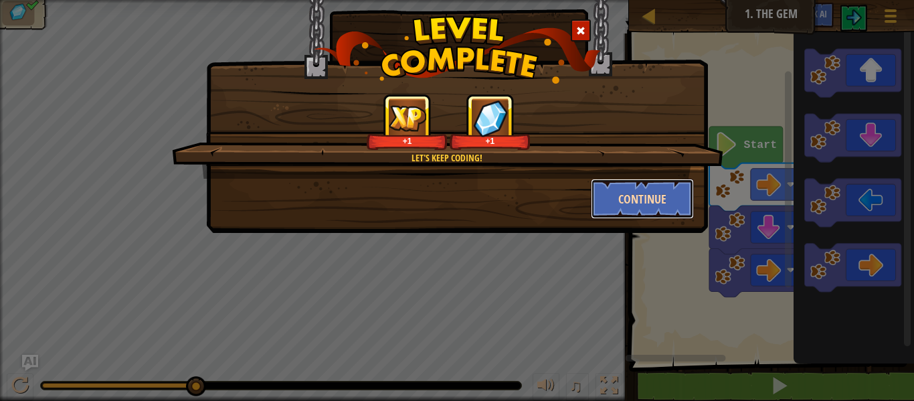
click at [637, 192] on button "Continue" at bounding box center [643, 199] width 104 height 40
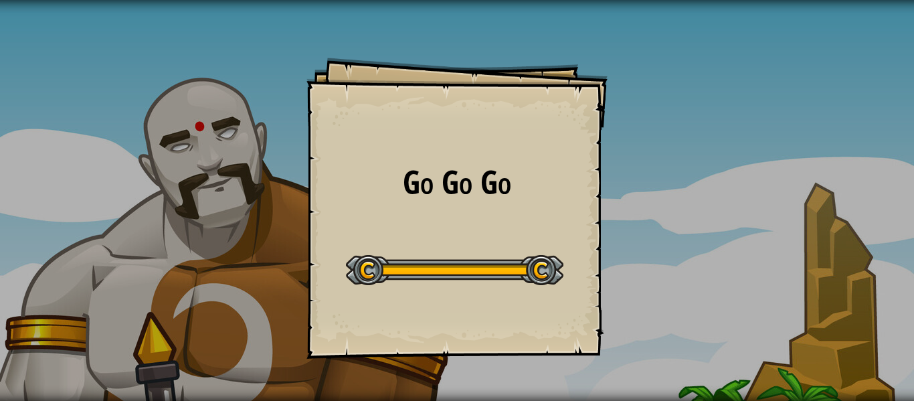
click at [501, 218] on div "Go Go Go Goals Start Level Error loading from server. Try refreshing the page. …" at bounding box center [457, 200] width 914 height 401
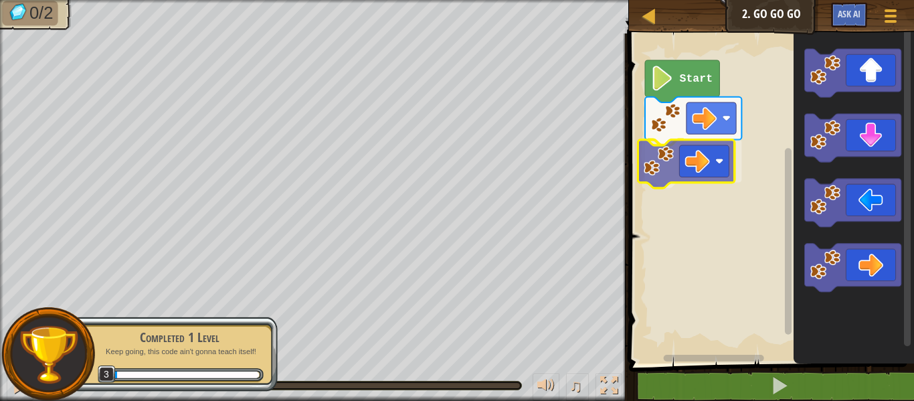
click at [672, 168] on div "Start" at bounding box center [769, 195] width 289 height 337
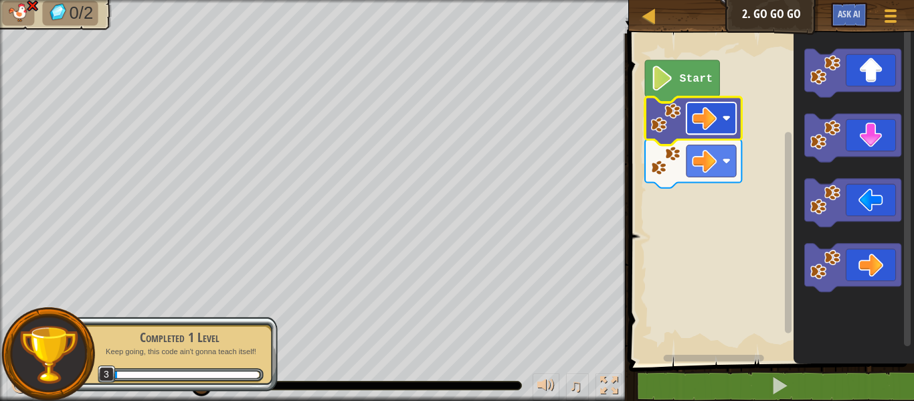
click at [720, 124] on rect "Blockly Workspace" at bounding box center [712, 117] width 50 height 31
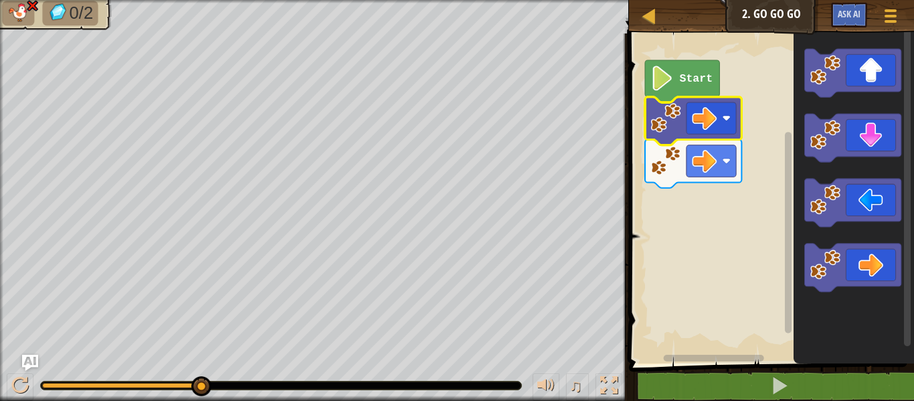
click at [774, 265] on rect "Blockly Workspace" at bounding box center [769, 195] width 289 height 337
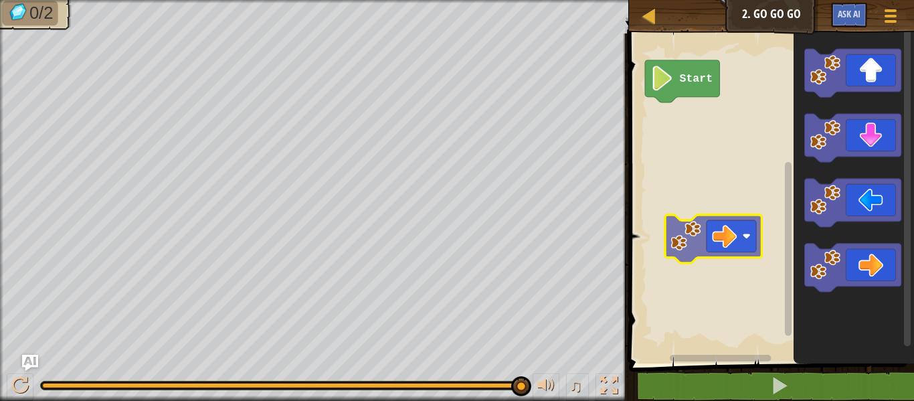
click at [715, 235] on div "Start" at bounding box center [769, 195] width 289 height 337
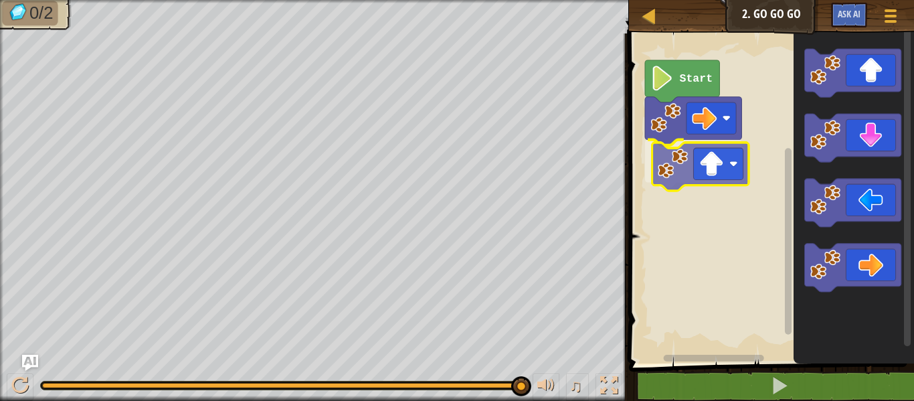
click at [728, 151] on div "Start" at bounding box center [769, 195] width 289 height 337
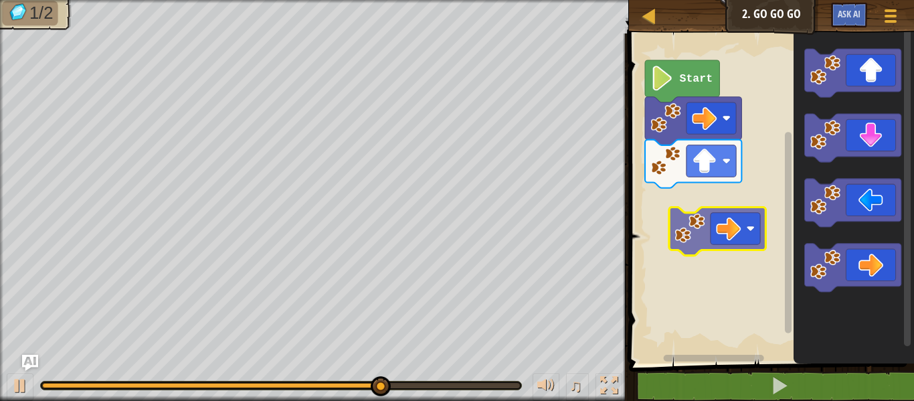
click at [694, 232] on div "Start" at bounding box center [769, 195] width 289 height 337
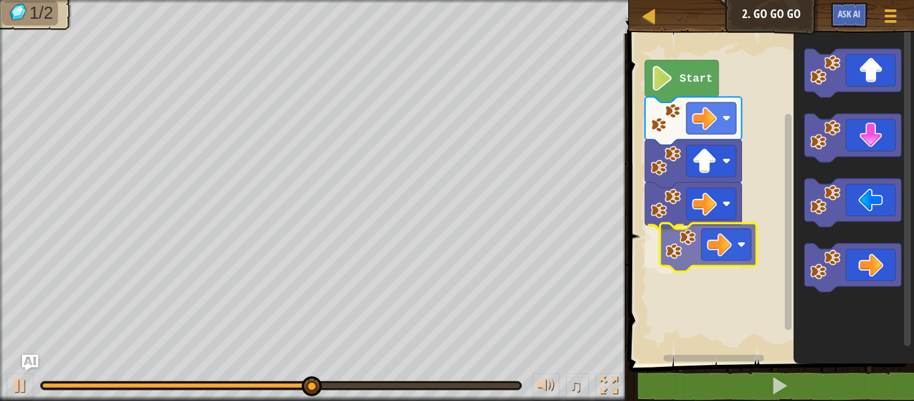
click at [689, 248] on div "Start" at bounding box center [769, 195] width 289 height 337
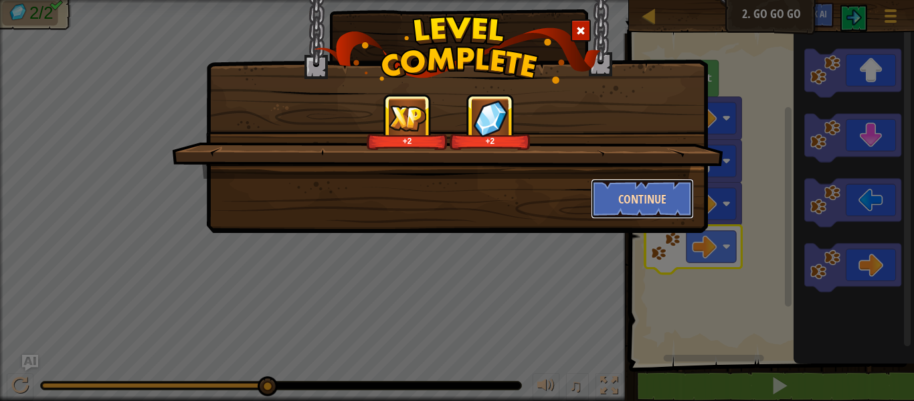
click at [655, 186] on button "Continue" at bounding box center [643, 199] width 104 height 40
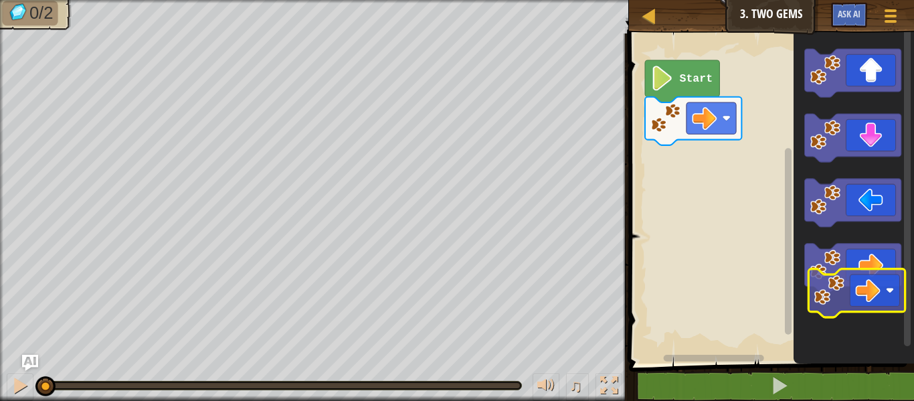
click at [854, 290] on g "Blockly Workspace" at bounding box center [852, 170] width 96 height 243
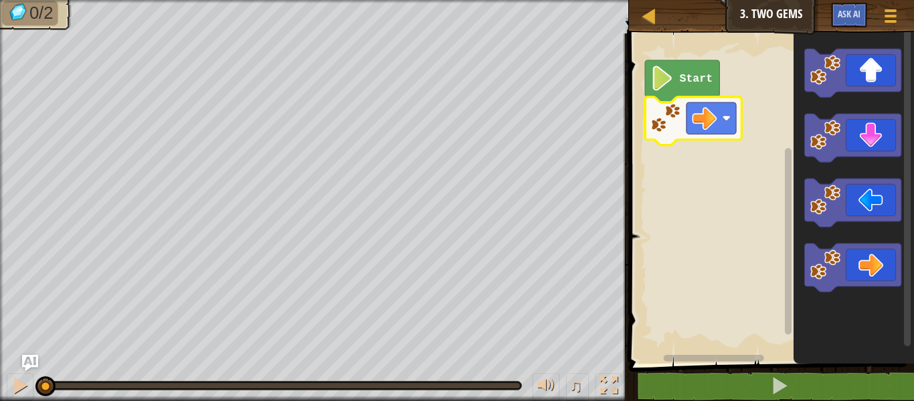
click at [752, 240] on rect "Blockly Workspace" at bounding box center [769, 195] width 289 height 337
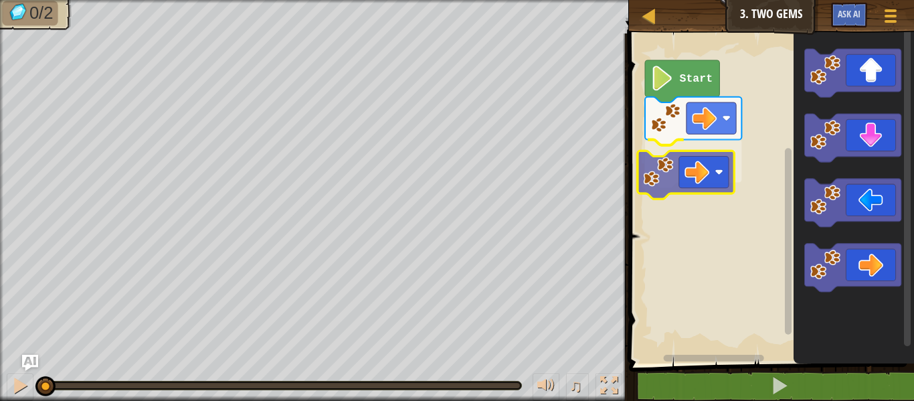
click at [687, 159] on div "Start" at bounding box center [769, 195] width 289 height 337
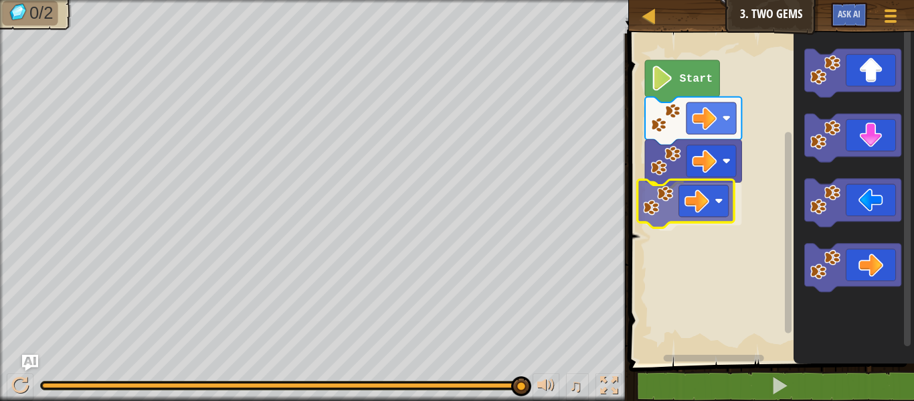
click at [677, 193] on div "Start" at bounding box center [769, 195] width 289 height 337
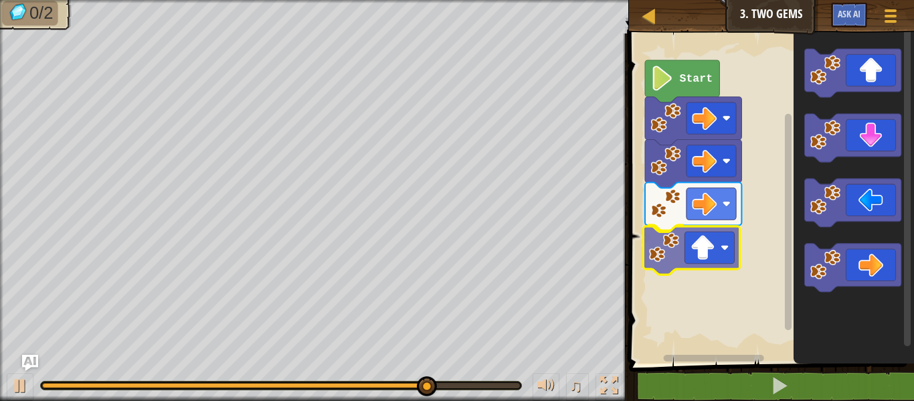
click at [718, 243] on div "Start" at bounding box center [769, 195] width 289 height 337
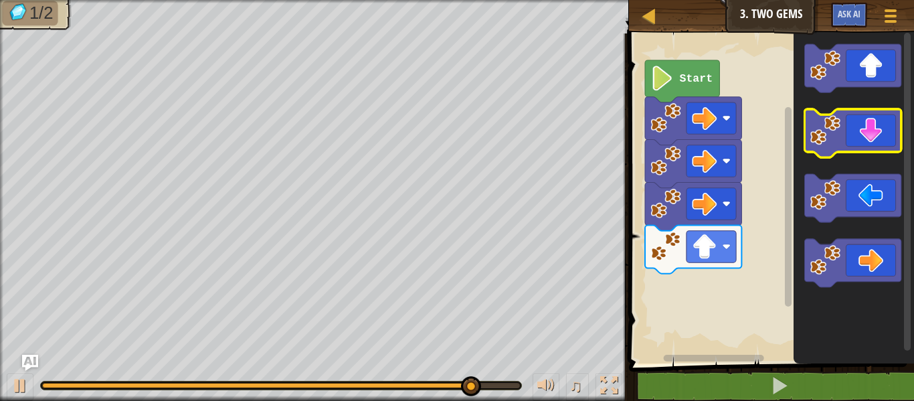
click at [861, 134] on icon "Blockly Workspace" at bounding box center [852, 133] width 96 height 48
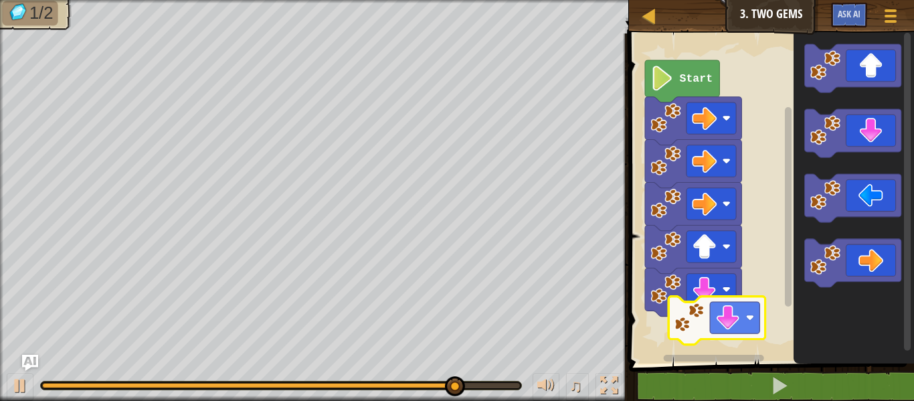
click at [725, 321] on div "Start" at bounding box center [769, 195] width 289 height 337
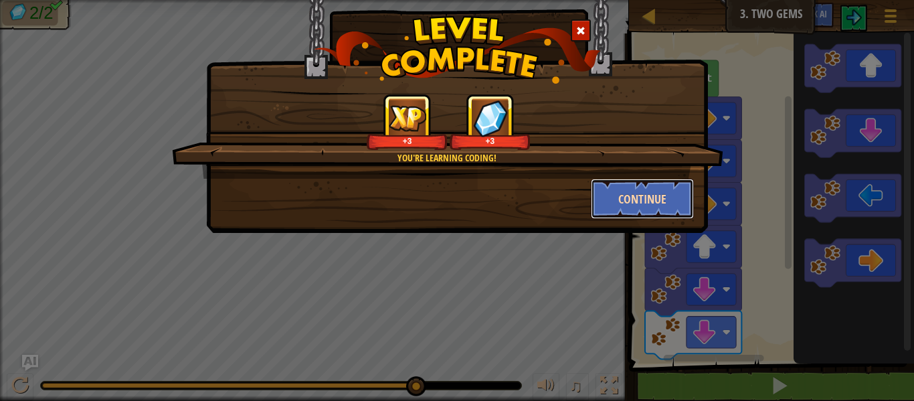
click at [676, 193] on button "Continue" at bounding box center [643, 199] width 104 height 40
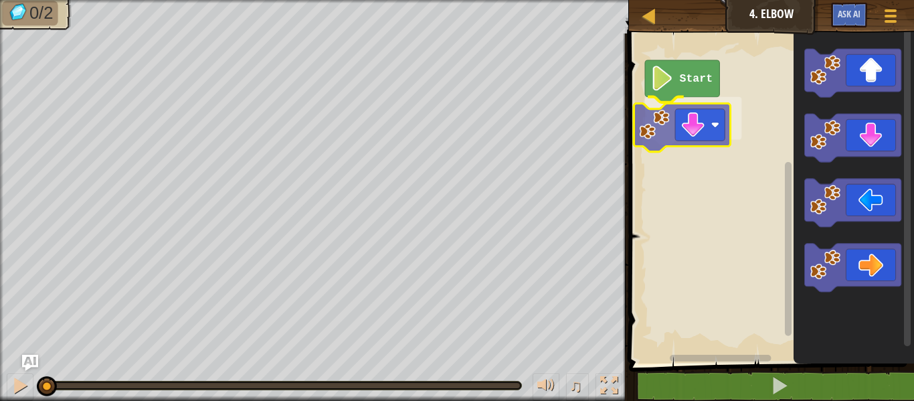
click at [729, 130] on div "Start" at bounding box center [769, 195] width 289 height 337
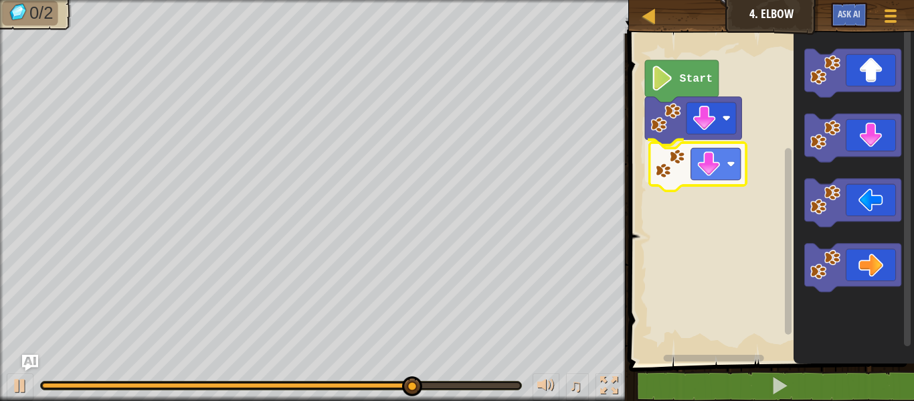
click at [719, 169] on div "Start" at bounding box center [769, 195] width 289 height 337
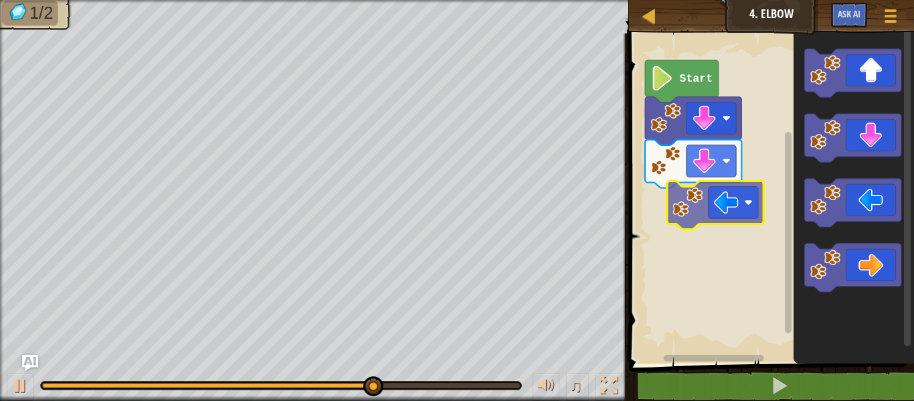
click at [748, 199] on div "Start" at bounding box center [769, 195] width 289 height 337
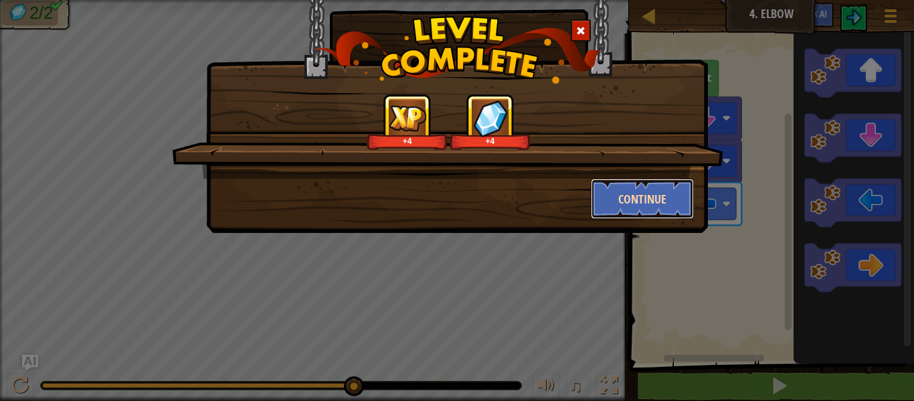
click at [656, 186] on button "Continue" at bounding box center [643, 199] width 104 height 40
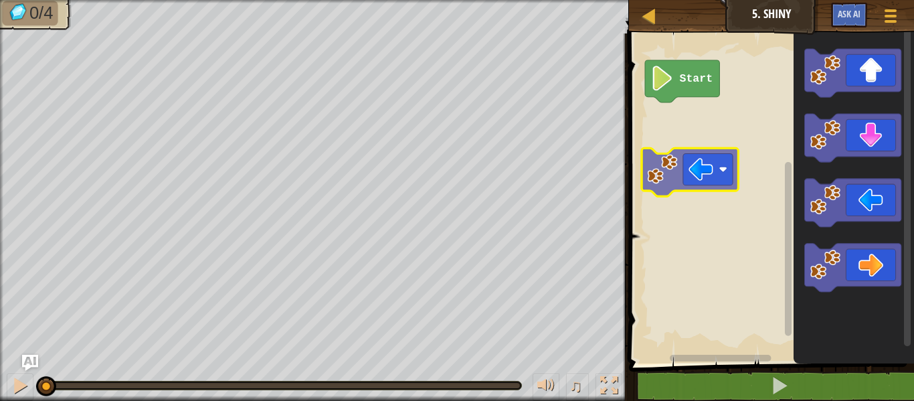
click at [707, 179] on div "Start" at bounding box center [769, 195] width 289 height 337
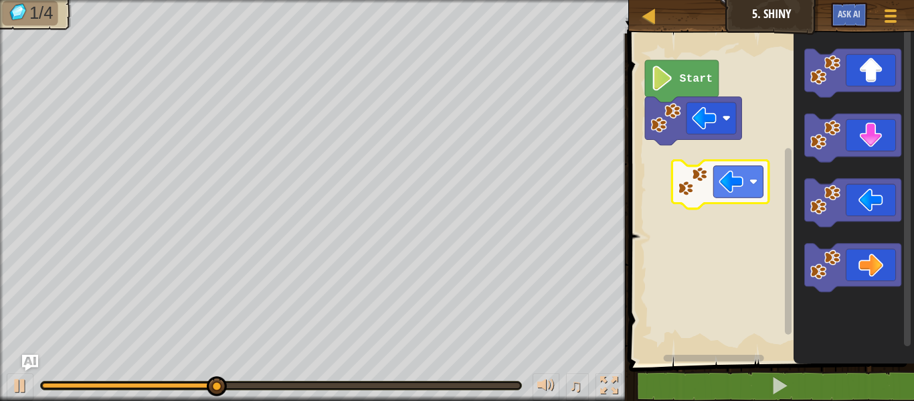
click at [723, 181] on div "Start" at bounding box center [769, 195] width 289 height 337
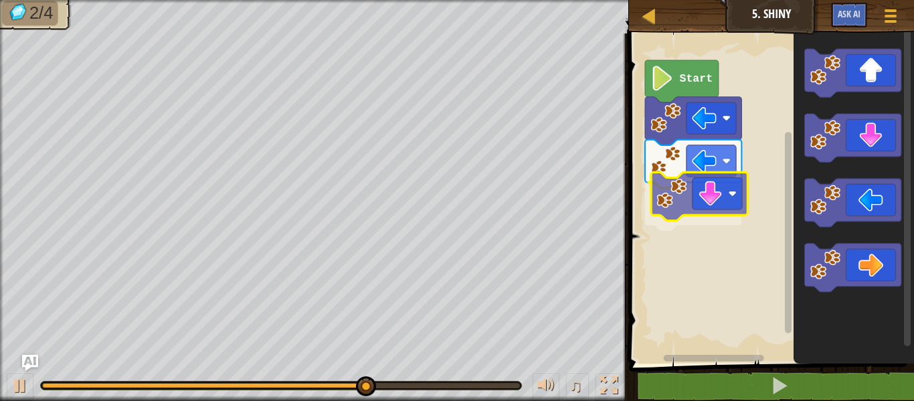
click at [718, 209] on div "Start" at bounding box center [769, 195] width 289 height 337
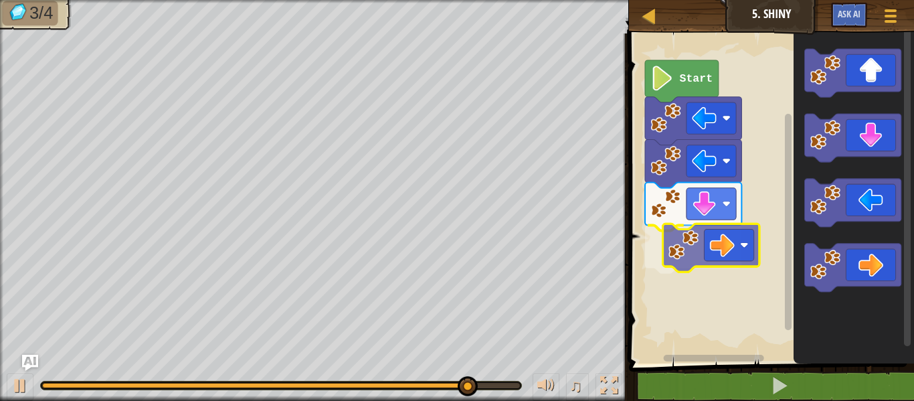
click at [687, 252] on div "Start" at bounding box center [769, 195] width 289 height 337
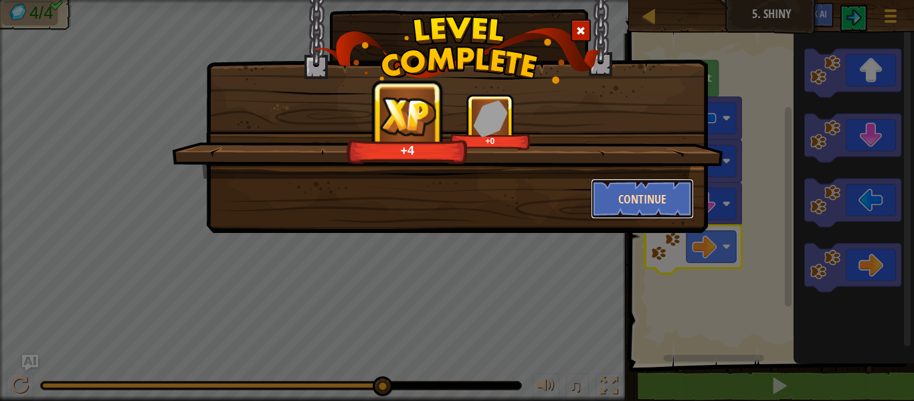
click at [655, 200] on button "Continue" at bounding box center [643, 199] width 104 height 40
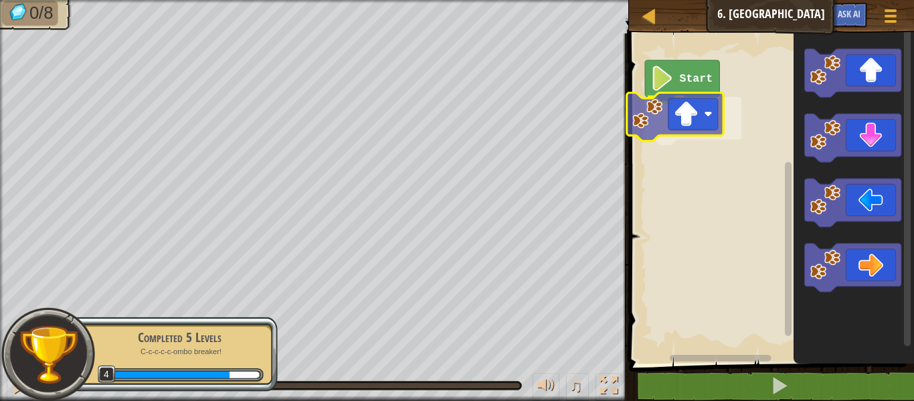
click at [696, 115] on div "Start" at bounding box center [769, 195] width 289 height 337
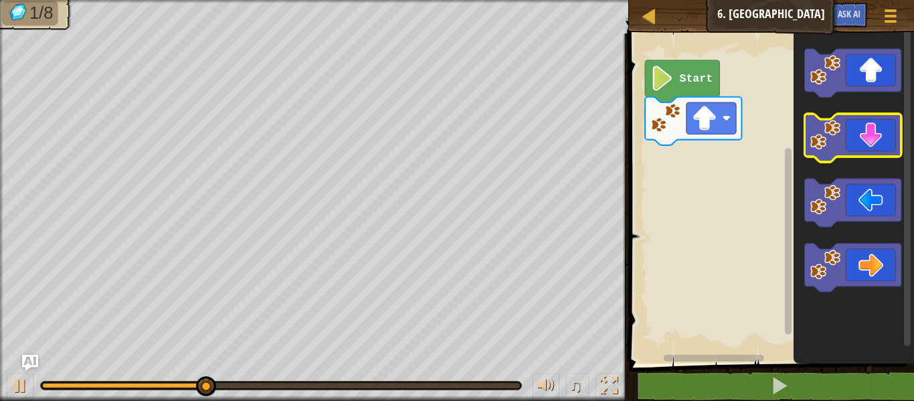
click at [845, 128] on icon "Blockly Workspace" at bounding box center [852, 138] width 96 height 48
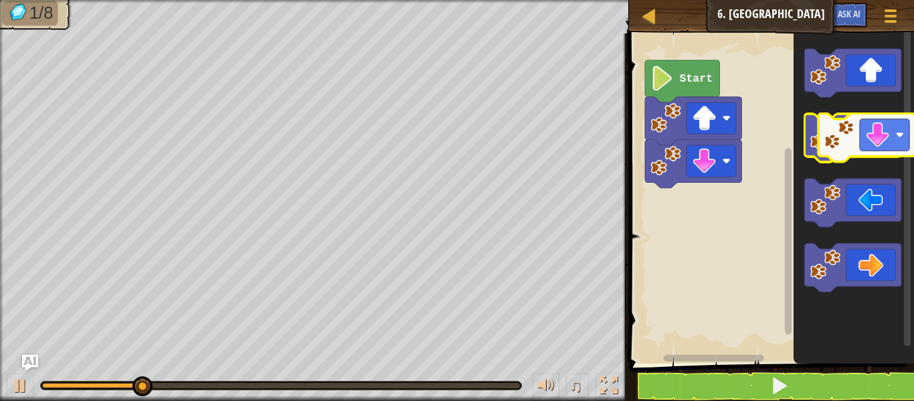
click at [859, 127] on icon "Blockly Workspace" at bounding box center [852, 138] width 96 height 48
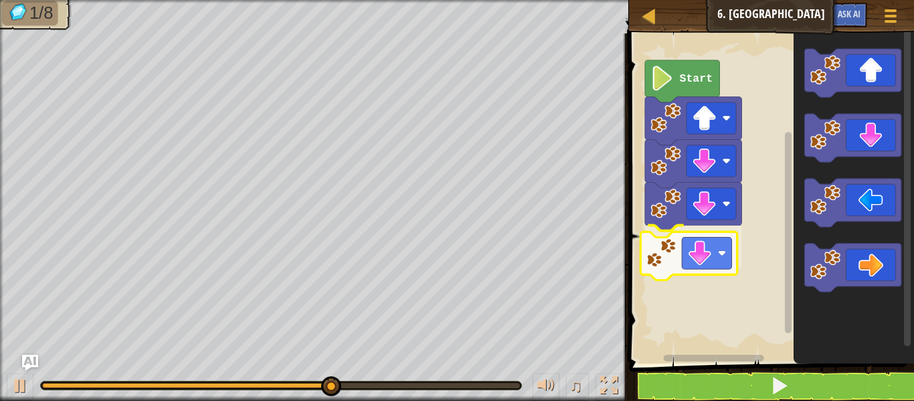
click at [716, 244] on div "Start" at bounding box center [769, 195] width 289 height 337
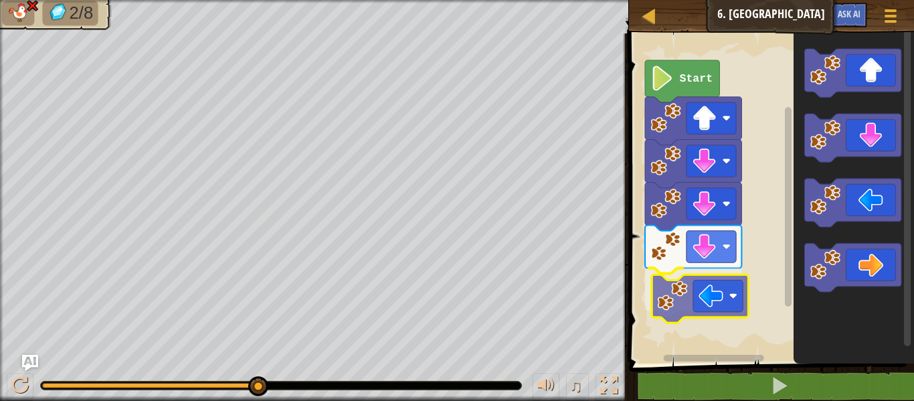
click at [707, 311] on div "Start" at bounding box center [769, 195] width 289 height 337
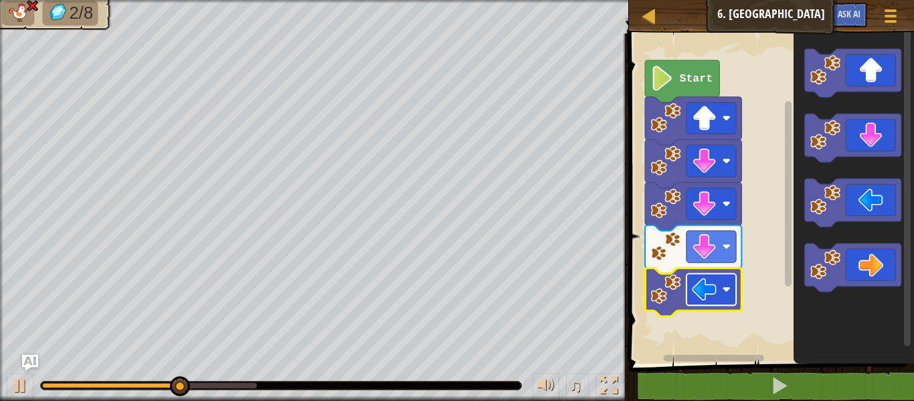
click at [705, 302] on rect "Blockly Workspace" at bounding box center [712, 289] width 50 height 31
click at [769, 221] on rect "Blockly Workspace" at bounding box center [769, 195] width 289 height 337
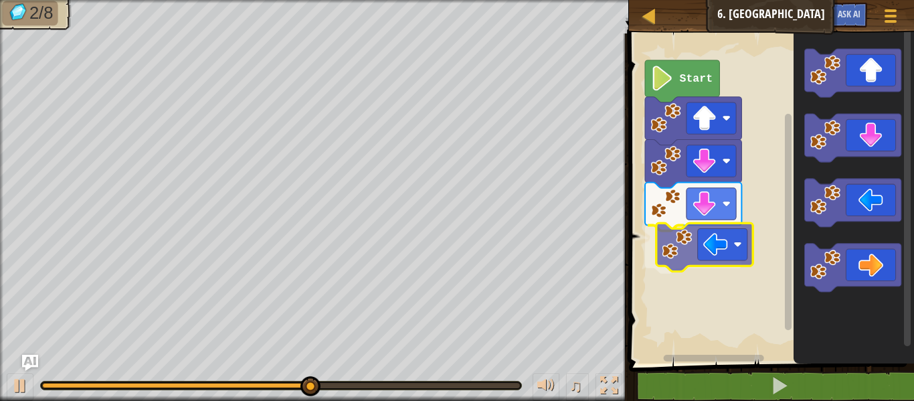
click at [698, 251] on div "Start" at bounding box center [769, 195] width 289 height 337
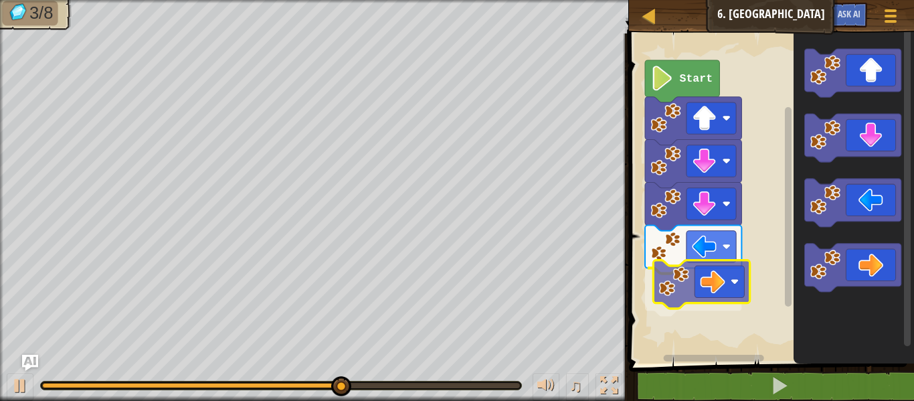
click at [690, 266] on div "Start" at bounding box center [769, 195] width 289 height 337
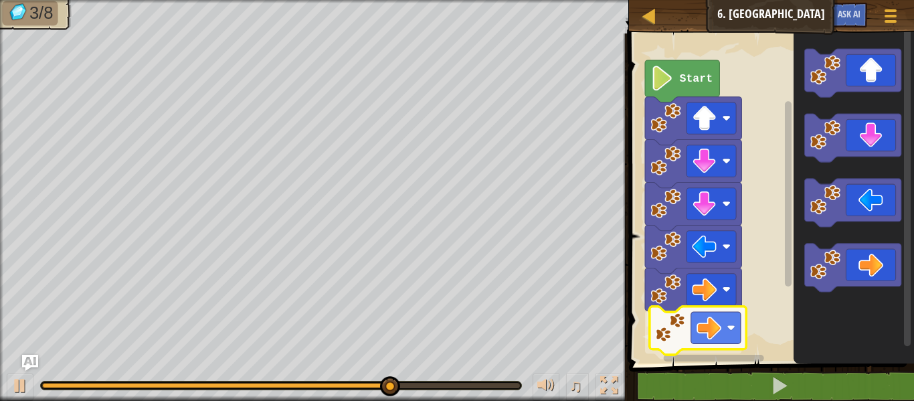
click at [687, 328] on div "Start" at bounding box center [769, 195] width 289 height 337
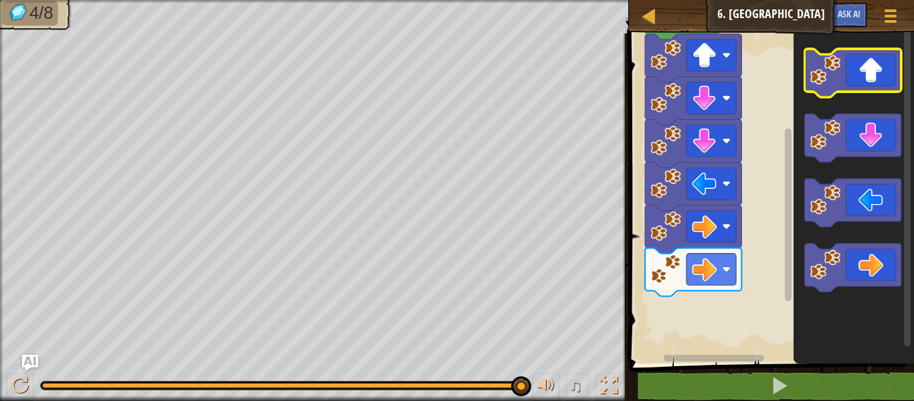
click at [836, 64] on g "Blockly Workspace" at bounding box center [852, 73] width 96 height 48
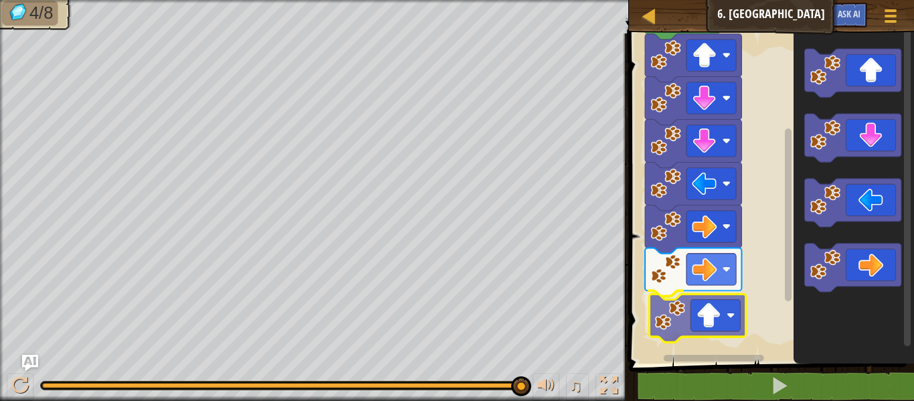
click at [679, 308] on div "Start" at bounding box center [769, 195] width 289 height 337
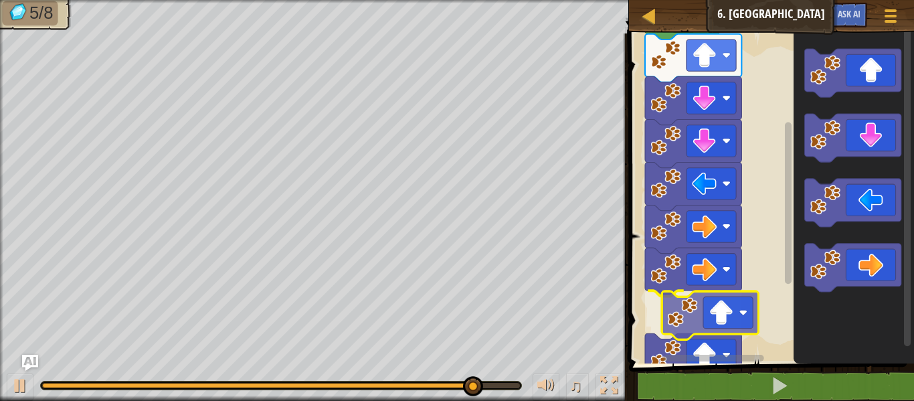
click at [750, 309] on div "Start" at bounding box center [769, 195] width 289 height 337
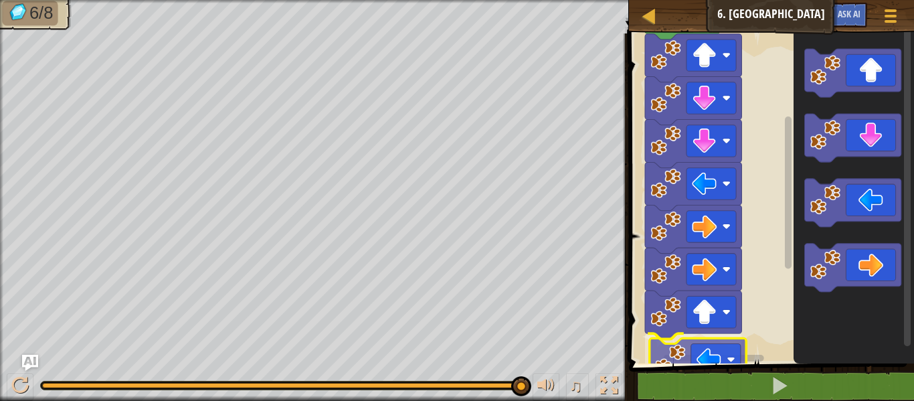
click at [691, 361] on div "Start" at bounding box center [769, 195] width 289 height 337
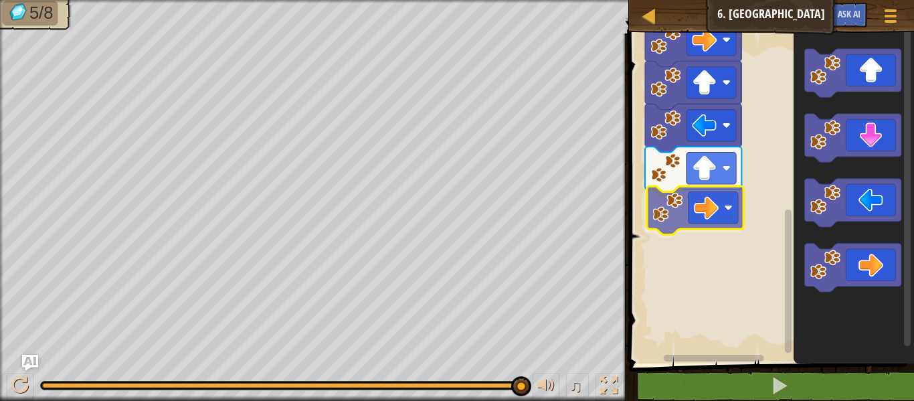
click at [706, 201] on div "Start" at bounding box center [769, 195] width 289 height 337
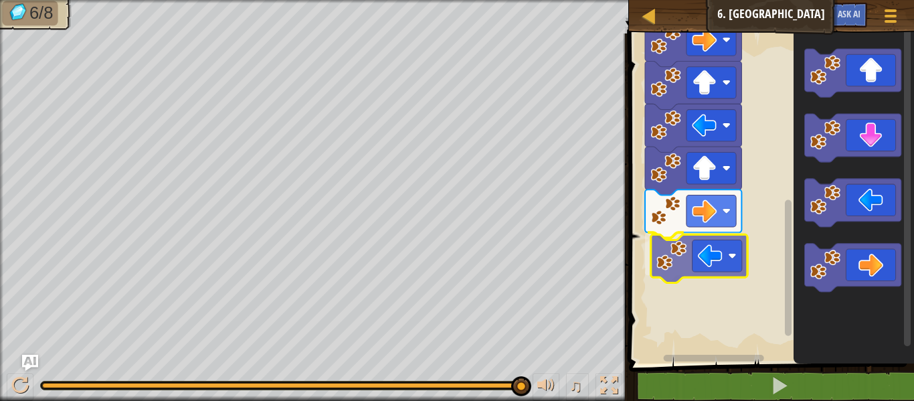
click at [728, 264] on div "Start" at bounding box center [769, 195] width 289 height 337
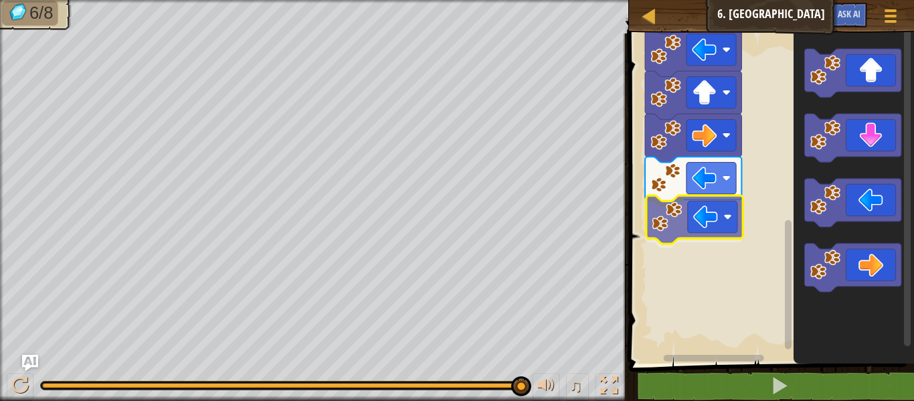
click at [701, 235] on div "Start" at bounding box center [769, 195] width 289 height 337
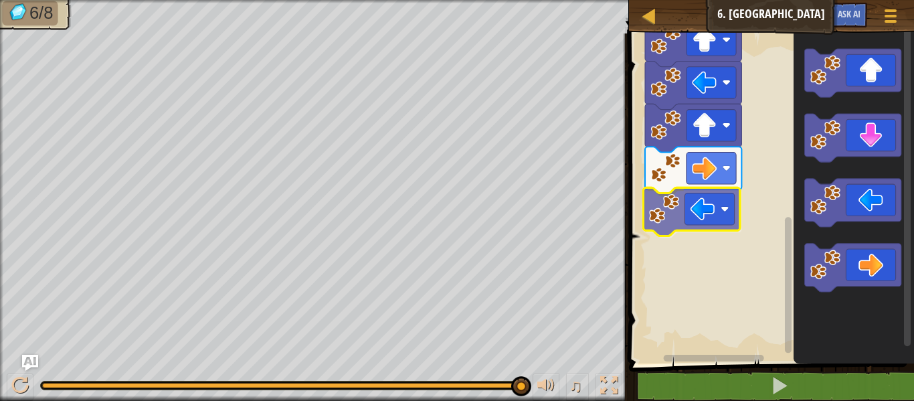
click at [717, 208] on div "Start" at bounding box center [769, 195] width 289 height 337
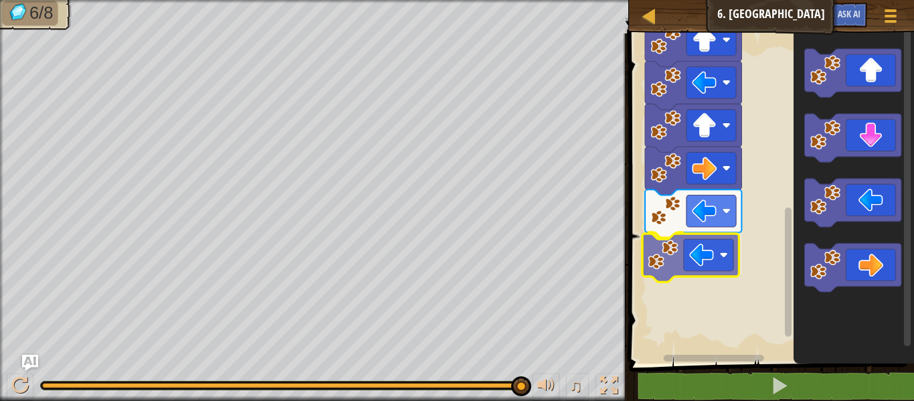
click at [717, 264] on div "Start" at bounding box center [769, 195] width 289 height 337
click at [708, 241] on rect "Blockly Workspace" at bounding box center [712, 253] width 50 height 31
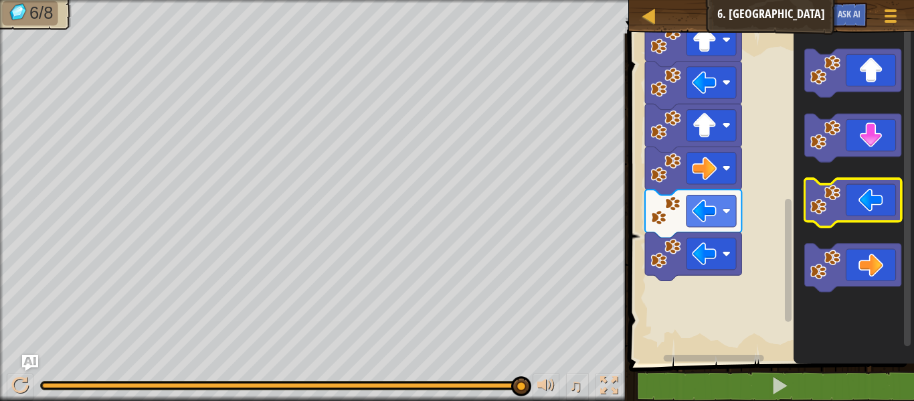
click at [840, 211] on icon "Blockly Workspace" at bounding box center [852, 203] width 96 height 48
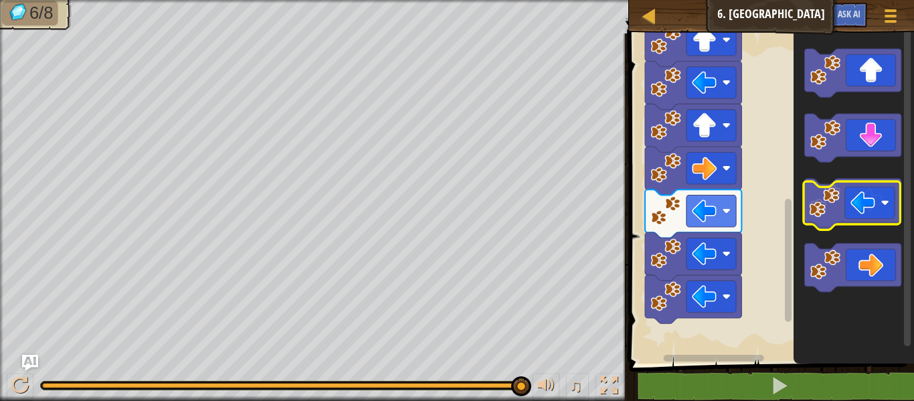
click at [841, 205] on icon "Blockly Workspace" at bounding box center [852, 203] width 96 height 48
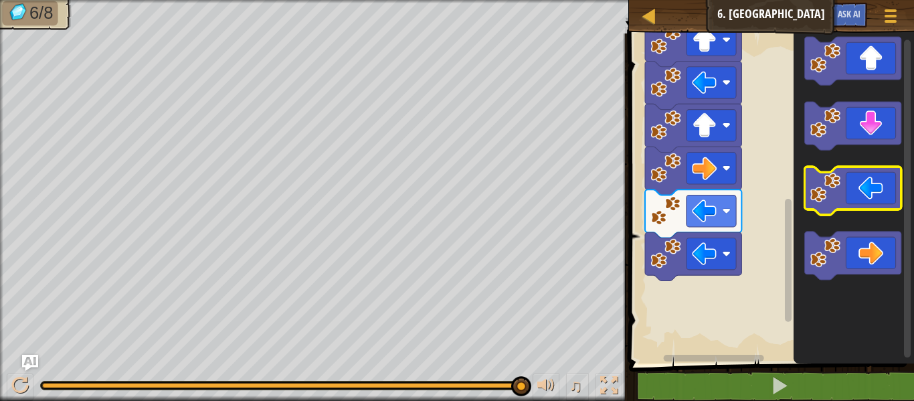
click at [826, 198] on g "Blockly Workspace" at bounding box center [852, 191] width 96 height 48
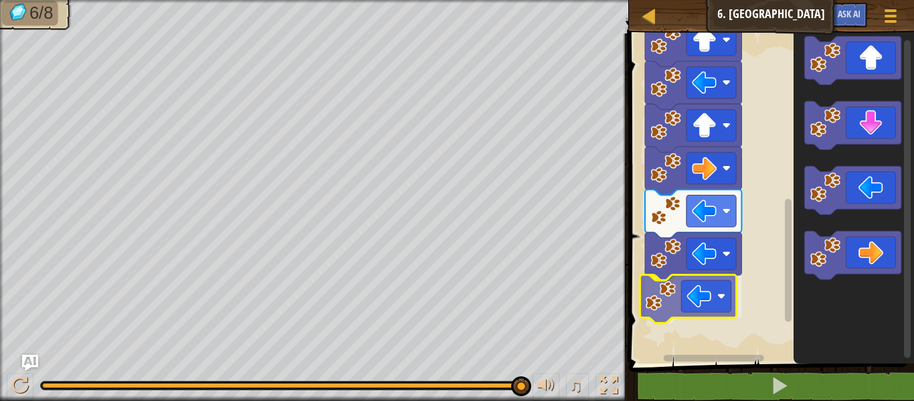
click at [663, 301] on div "Start" at bounding box center [769, 195] width 289 height 337
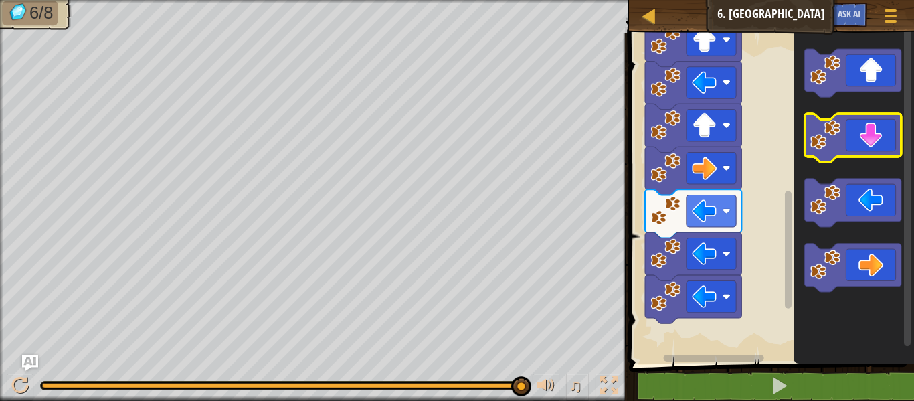
click at [833, 139] on g "Blockly Workspace" at bounding box center [852, 138] width 96 height 48
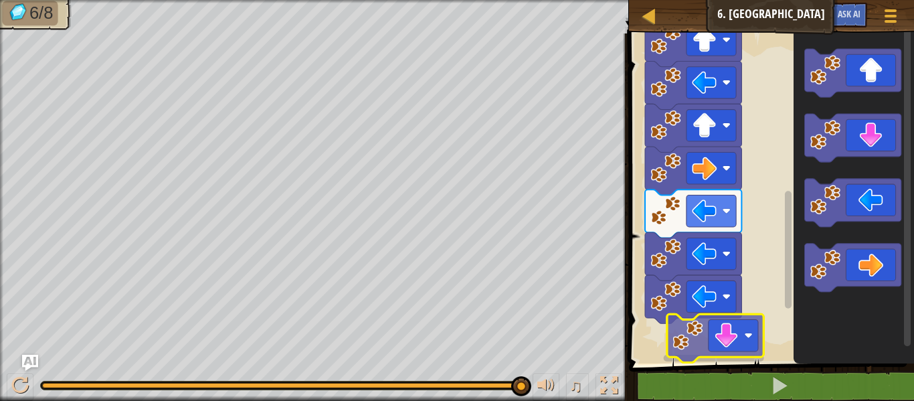
click at [697, 335] on div "Start" at bounding box center [769, 195] width 289 height 337
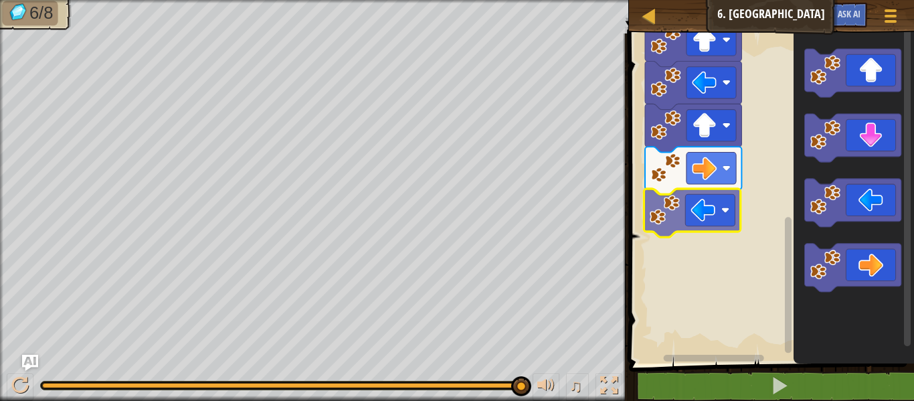
click at [721, 228] on div "Start" at bounding box center [769, 195] width 289 height 337
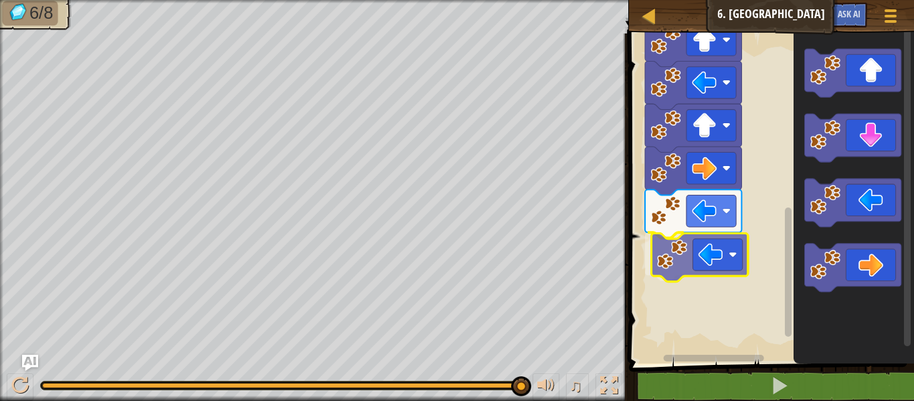
click at [706, 268] on div "Start" at bounding box center [769, 195] width 289 height 337
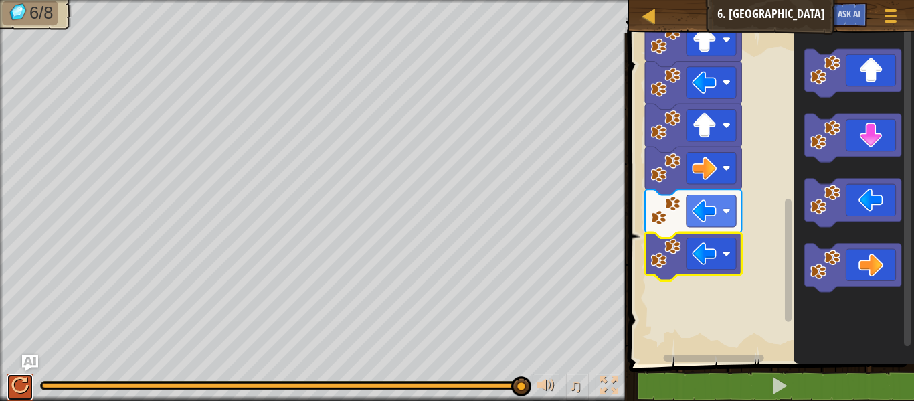
click at [13, 386] on div at bounding box center [19, 385] width 17 height 17
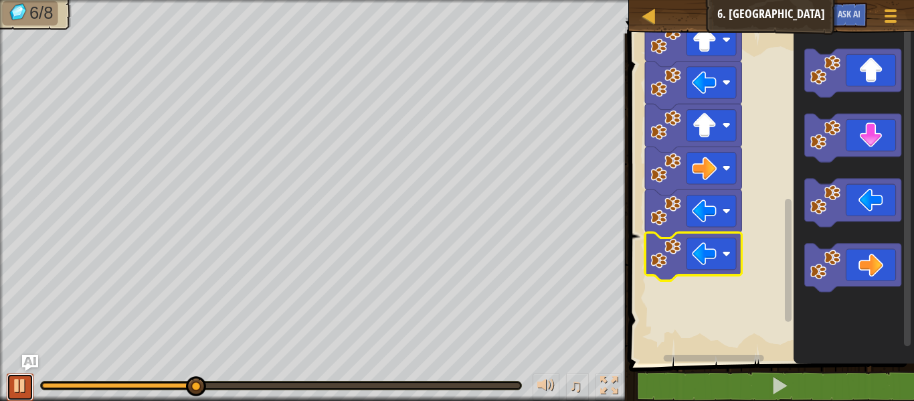
click at [24, 387] on div at bounding box center [19, 385] width 17 height 17
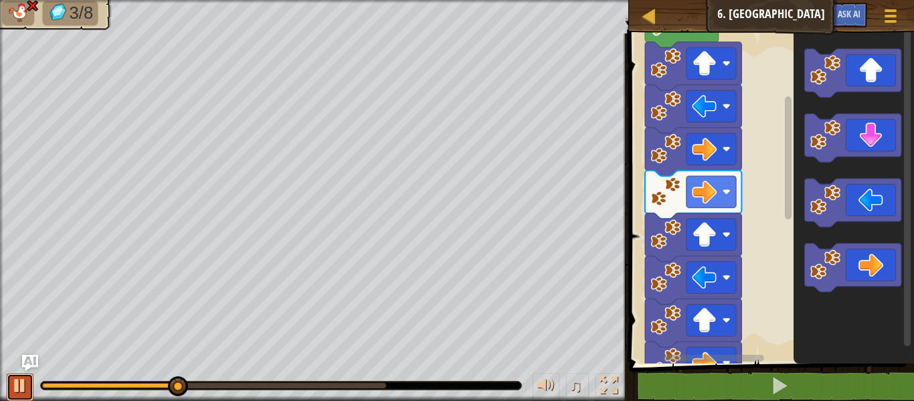
click at [17, 383] on div at bounding box center [19, 385] width 17 height 17
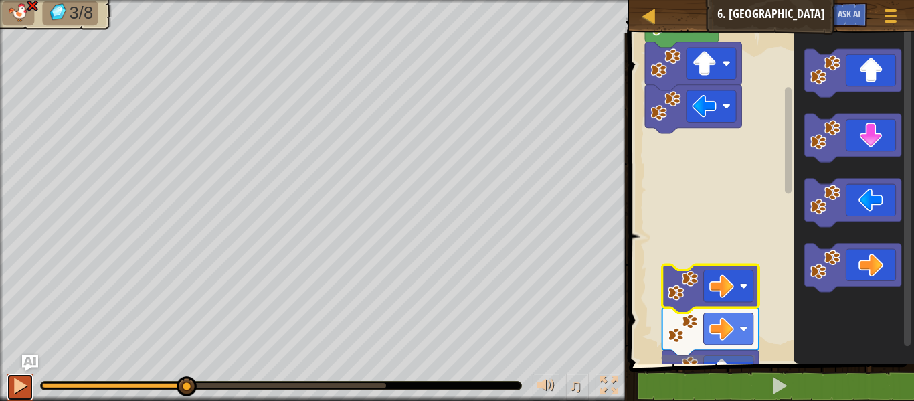
click at [23, 378] on div at bounding box center [19, 385] width 17 height 17
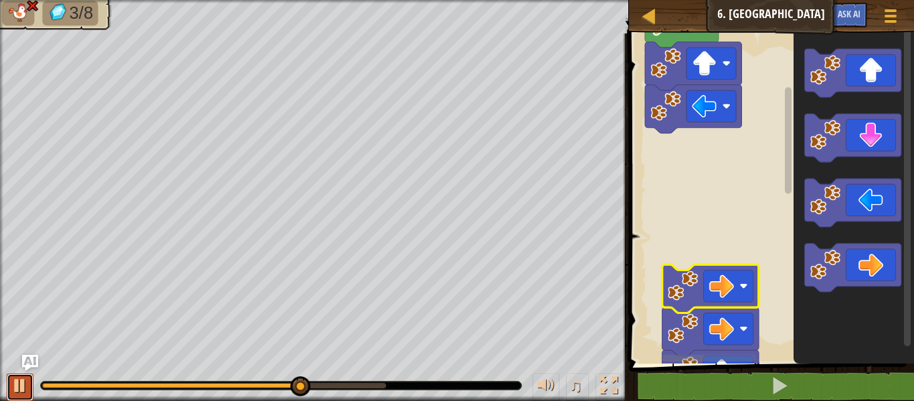
click at [19, 383] on div at bounding box center [19, 385] width 17 height 17
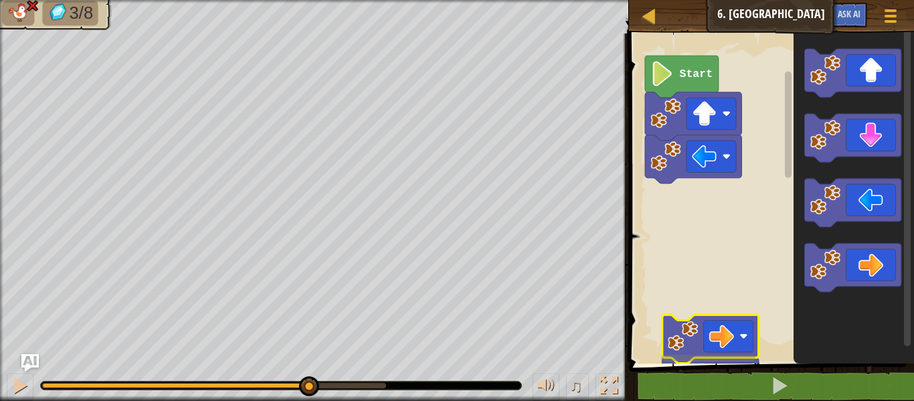
click at [29, 361] on img "Ask AI" at bounding box center [29, 362] width 17 height 17
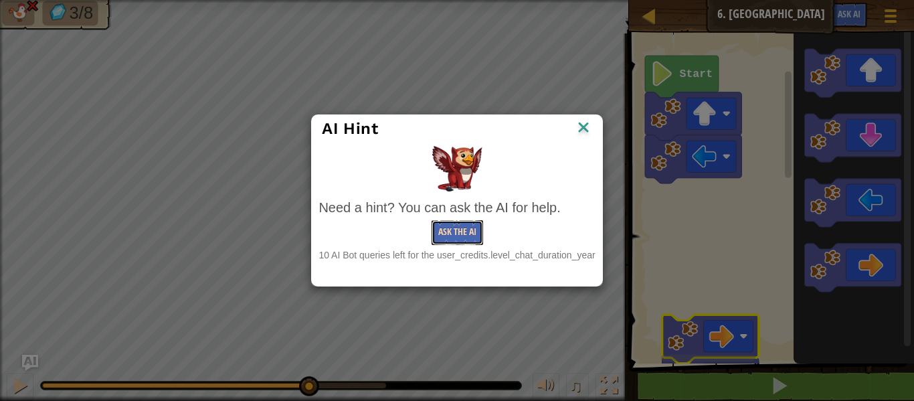
click at [459, 232] on button "Ask the AI" at bounding box center [458, 232] width 52 height 25
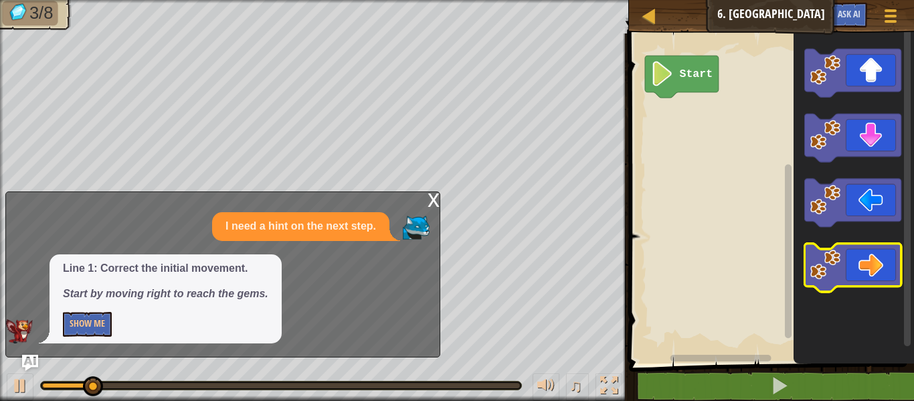
click at [821, 273] on image "Blockly Workspace" at bounding box center [825, 265] width 30 height 30
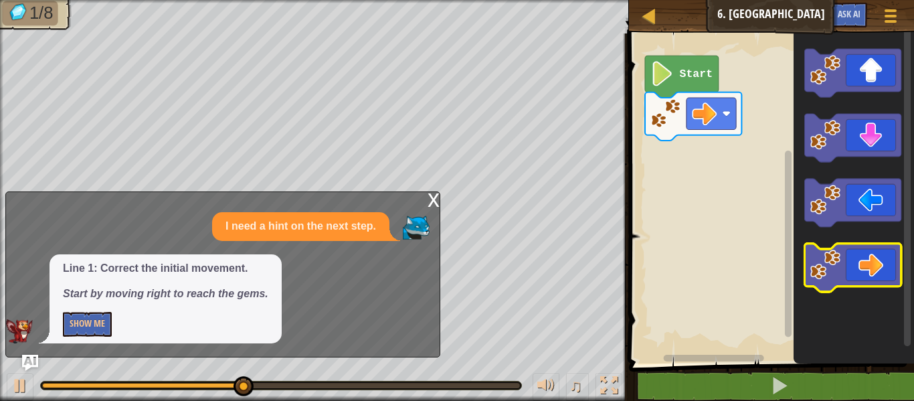
click at [879, 263] on icon "Blockly Workspace" at bounding box center [852, 268] width 96 height 48
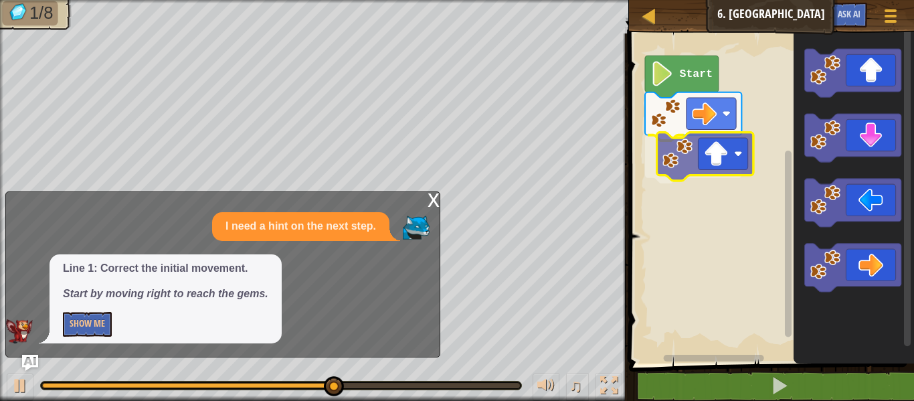
click at [734, 158] on div "Start" at bounding box center [769, 195] width 289 height 337
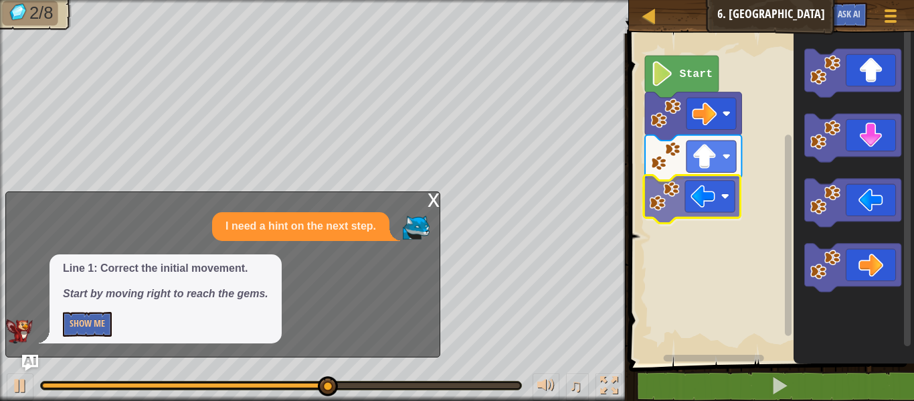
click at [711, 193] on div "Start" at bounding box center [769, 195] width 289 height 337
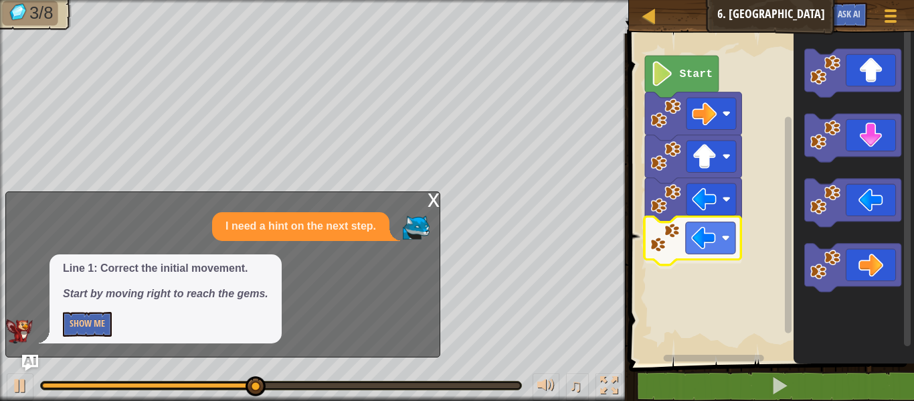
click at [706, 250] on div "Start" at bounding box center [769, 195] width 289 height 337
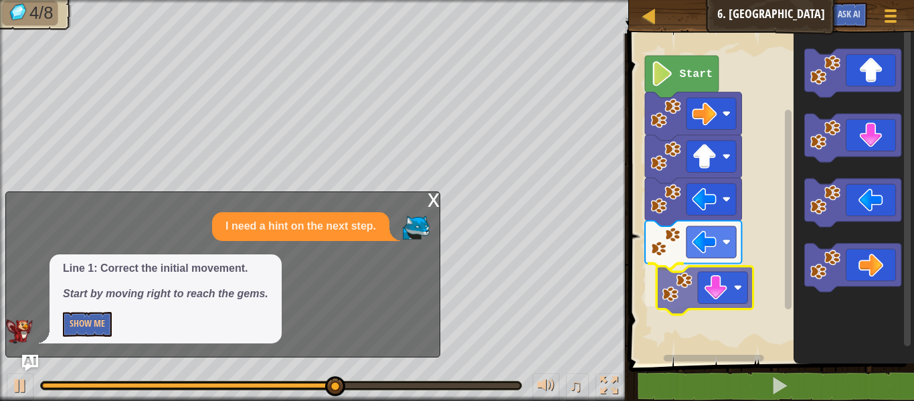
click at [747, 276] on div "Start" at bounding box center [769, 195] width 289 height 337
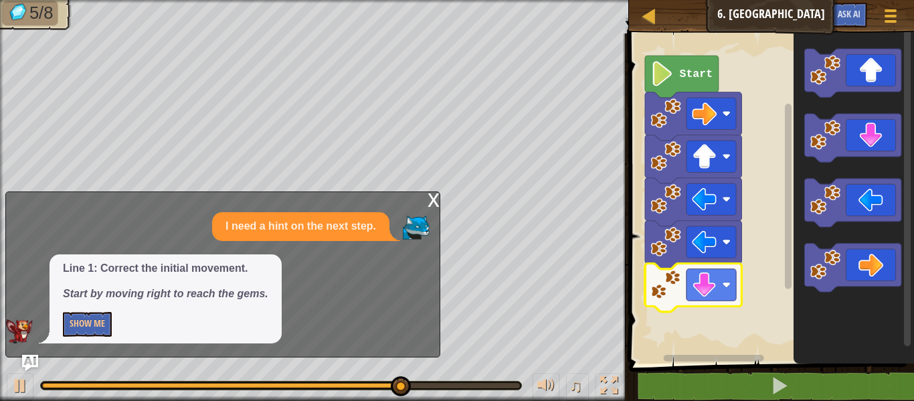
click at [436, 192] on div "x" at bounding box center [434, 198] width 12 height 13
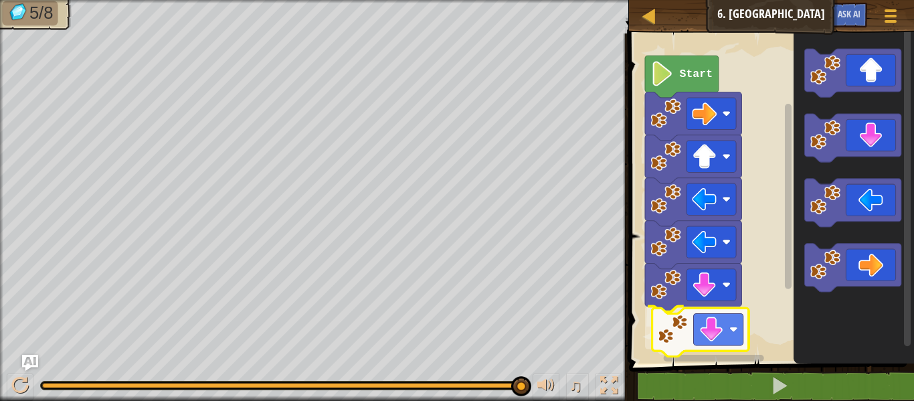
click at [711, 332] on div "Start" at bounding box center [769, 195] width 289 height 337
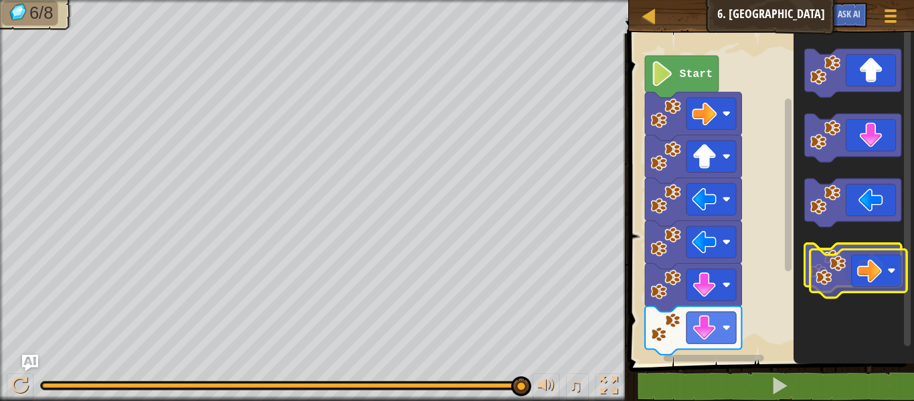
click at [872, 278] on icon "Blockly Workspace" at bounding box center [852, 268] width 96 height 48
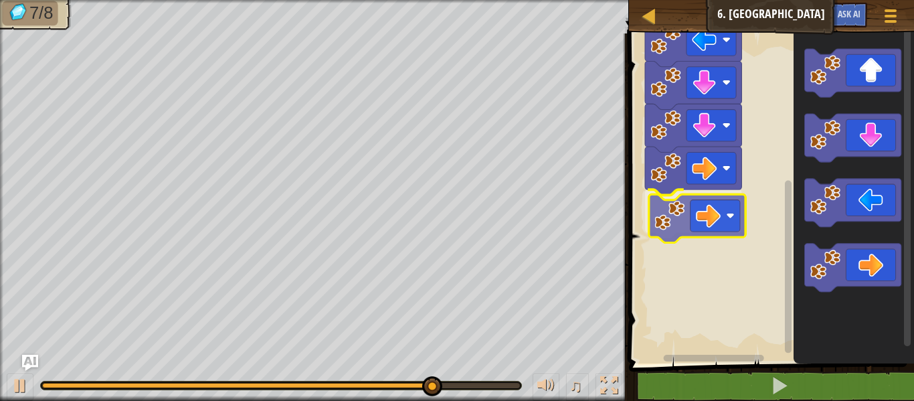
click at [724, 222] on div "Start" at bounding box center [769, 195] width 289 height 337
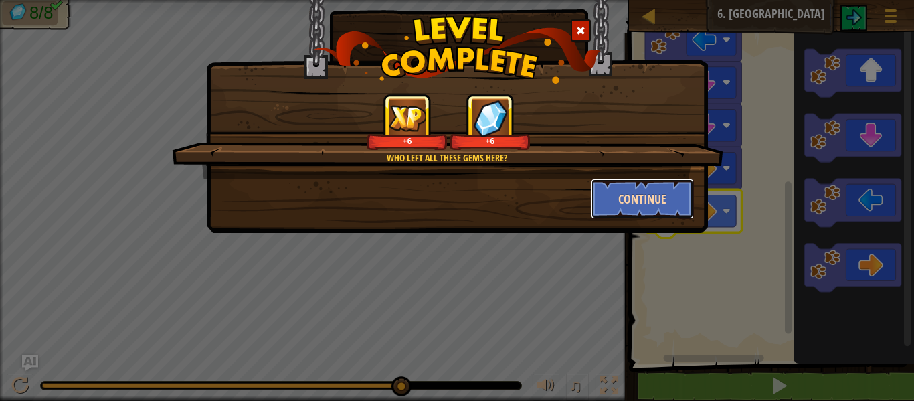
click at [603, 184] on button "Continue" at bounding box center [643, 199] width 104 height 40
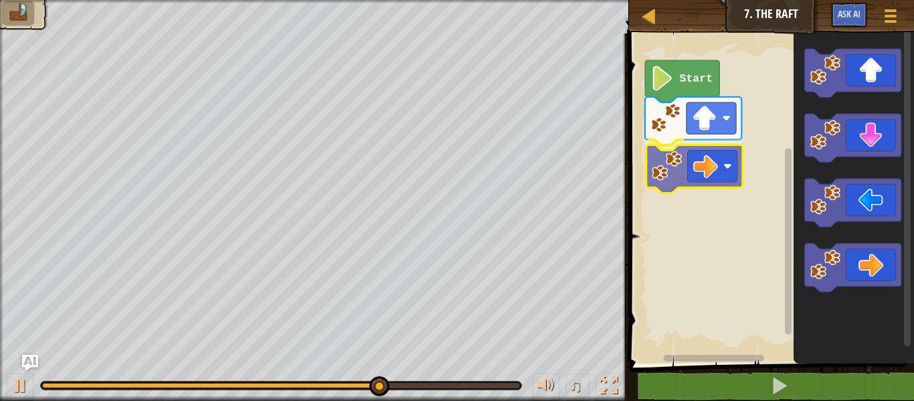
click at [678, 177] on div "Start" at bounding box center [769, 195] width 289 height 337
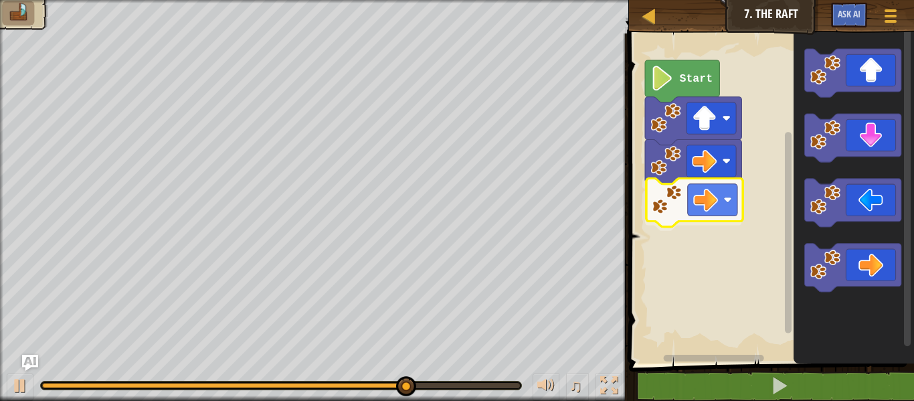
click at [718, 187] on div "Start" at bounding box center [769, 195] width 289 height 337
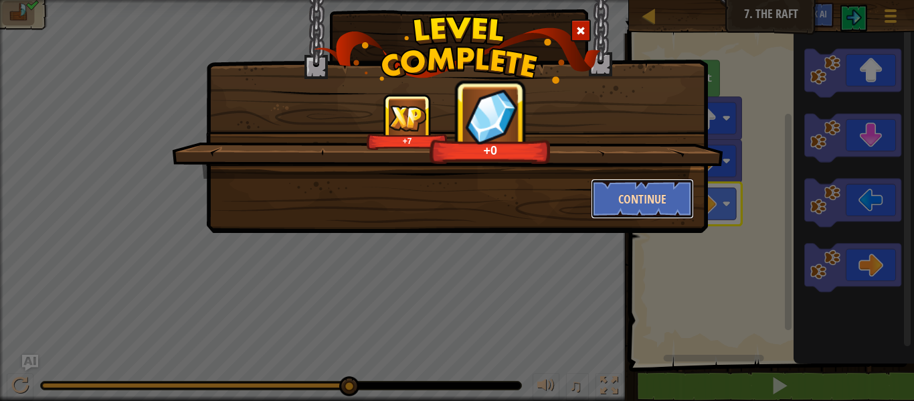
click at [675, 192] on button "Continue" at bounding box center [643, 199] width 104 height 40
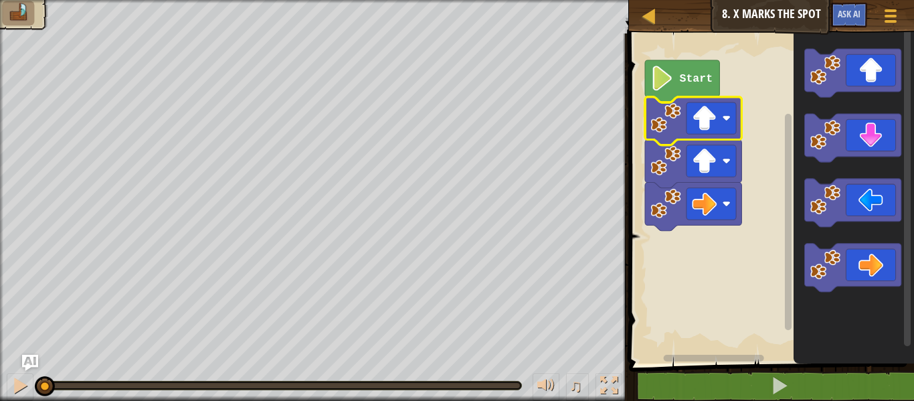
click at [757, 234] on rect "Blockly Workspace" at bounding box center [769, 195] width 289 height 337
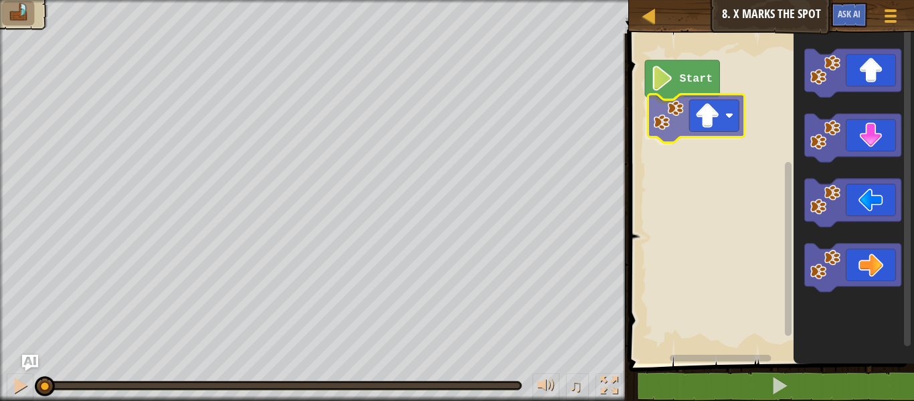
click at [728, 130] on div "Start" at bounding box center [769, 195] width 289 height 337
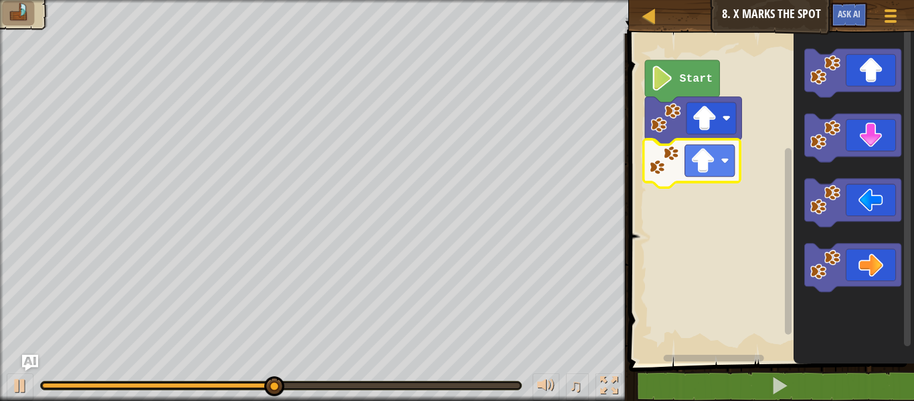
click at [726, 174] on div "Start" at bounding box center [769, 195] width 289 height 337
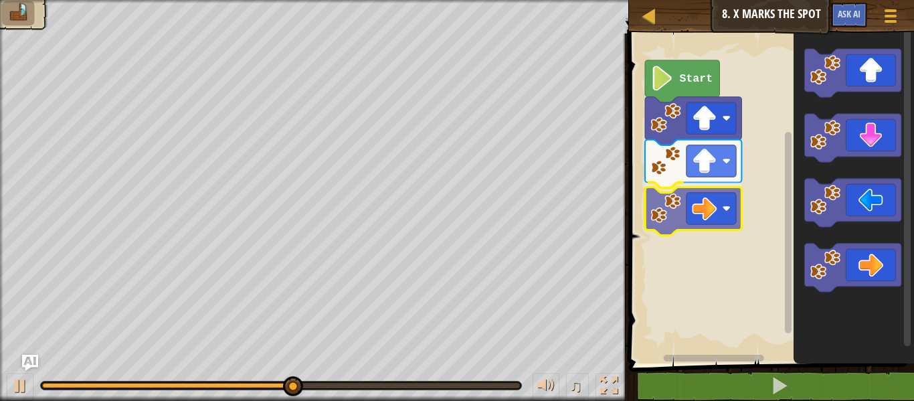
click at [678, 203] on div "Start" at bounding box center [769, 195] width 289 height 337
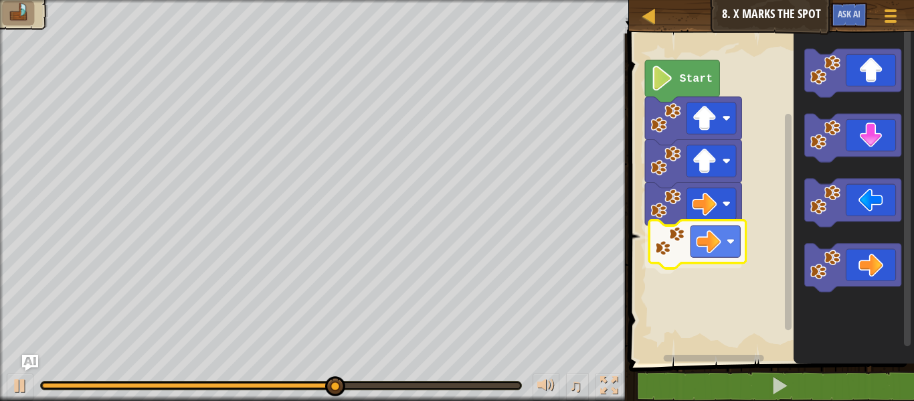
click at [703, 252] on div "Start" at bounding box center [769, 195] width 289 height 337
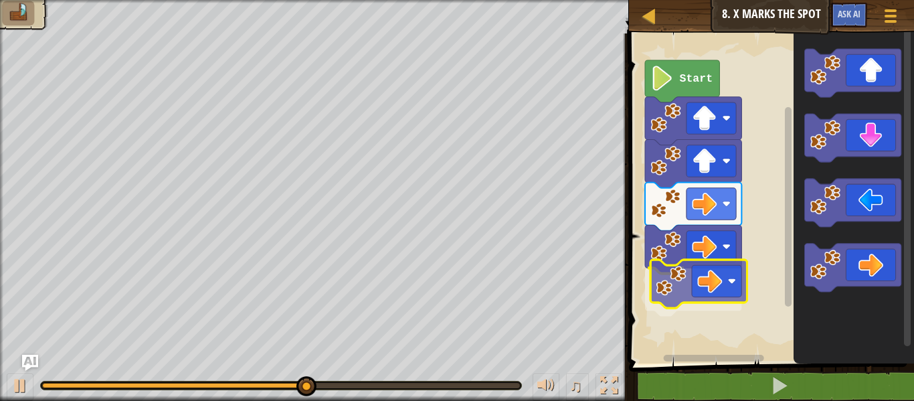
click at [677, 296] on div "Start" at bounding box center [769, 195] width 289 height 337
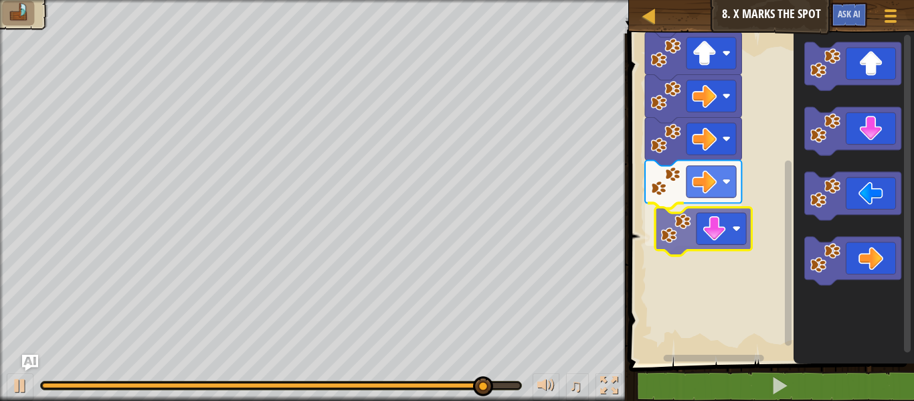
click at [696, 226] on div "Start" at bounding box center [769, 195] width 289 height 337
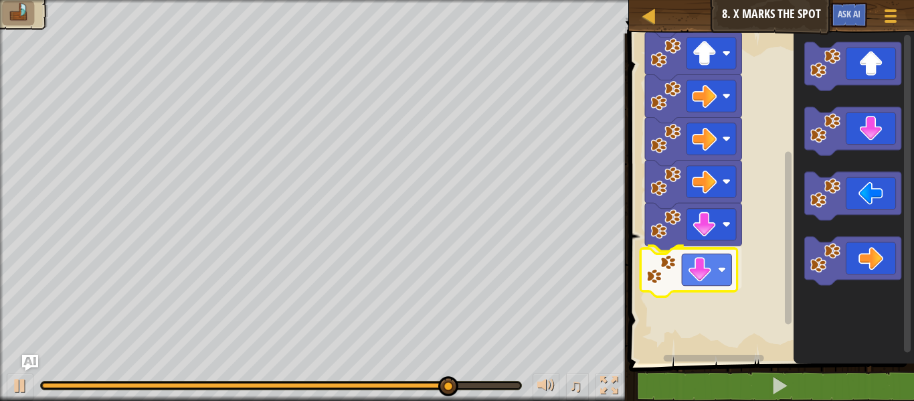
click at [721, 272] on div "Start" at bounding box center [769, 195] width 289 height 337
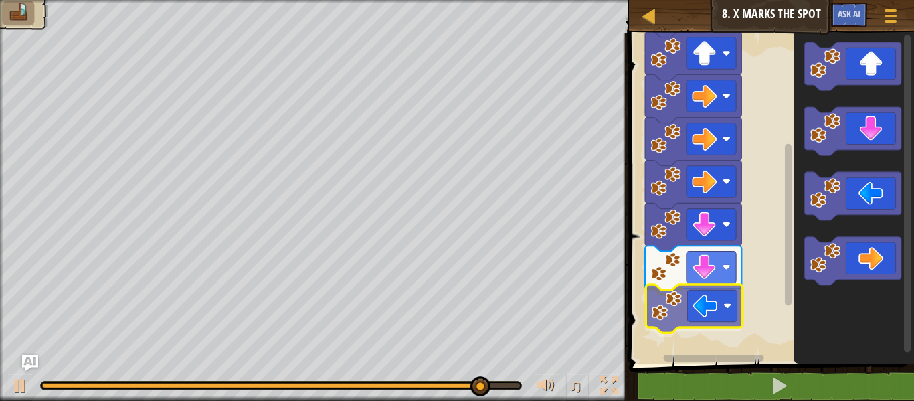
click at [717, 299] on div "Start" at bounding box center [769, 195] width 289 height 337
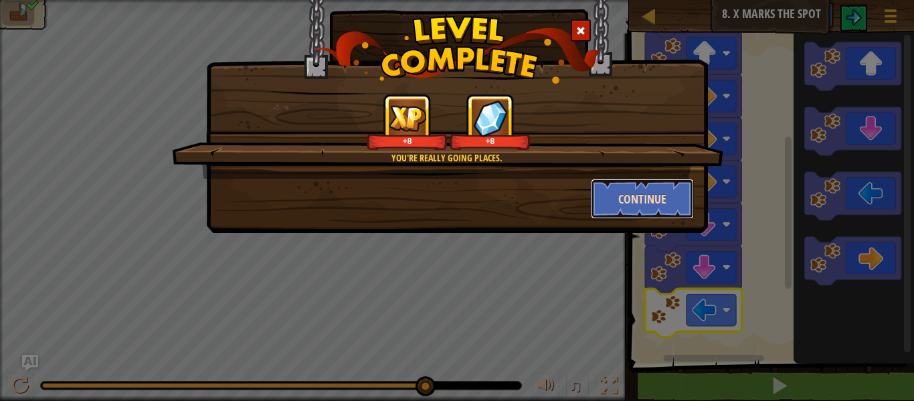
click at [661, 188] on button "Continue" at bounding box center [643, 199] width 104 height 40
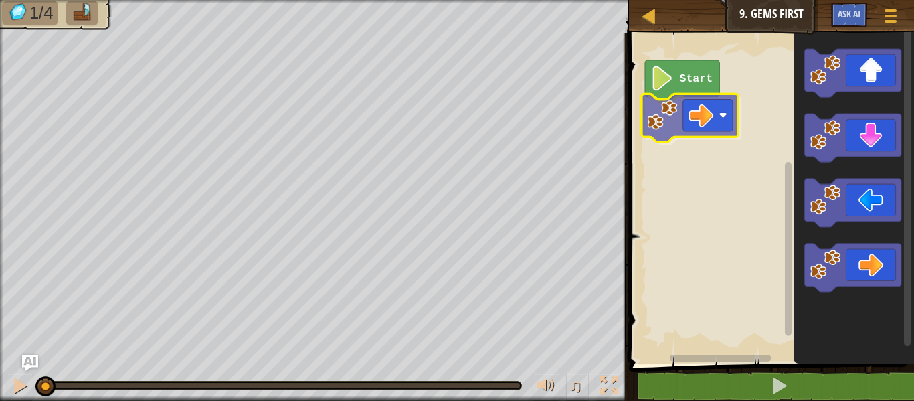
click at [683, 117] on div "Start" at bounding box center [769, 195] width 289 height 337
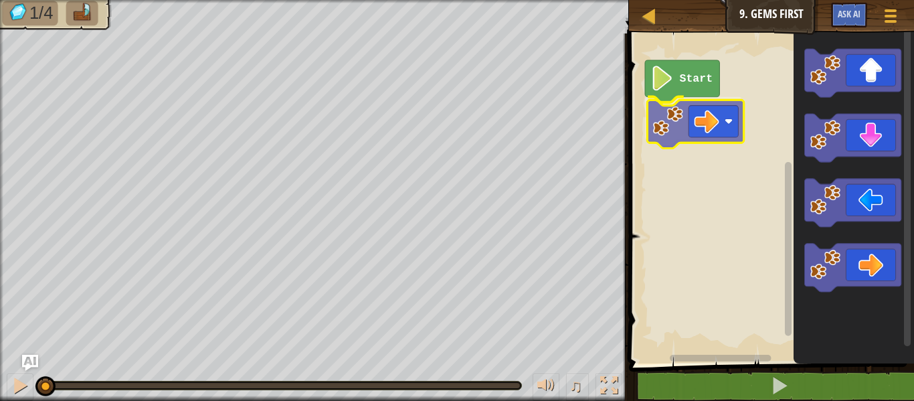
click at [695, 120] on div "Start" at bounding box center [769, 195] width 289 height 337
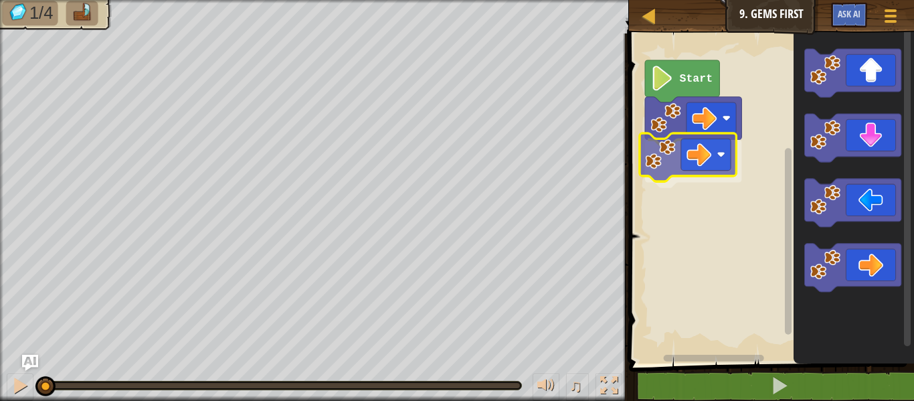
click at [693, 157] on div "Start" at bounding box center [769, 195] width 289 height 337
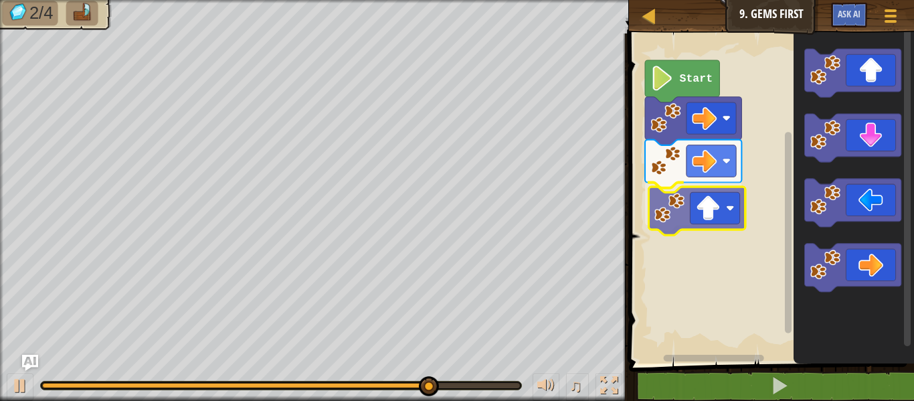
click at [722, 218] on div "Start" at bounding box center [769, 195] width 289 height 337
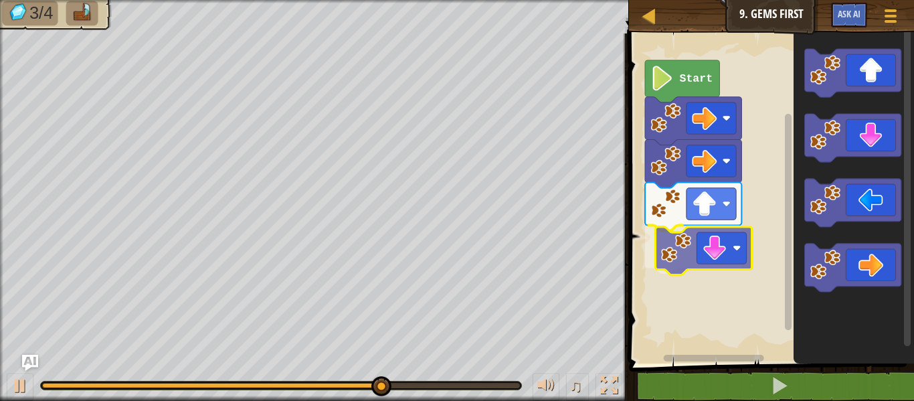
click at [736, 234] on div "Start" at bounding box center [769, 195] width 289 height 337
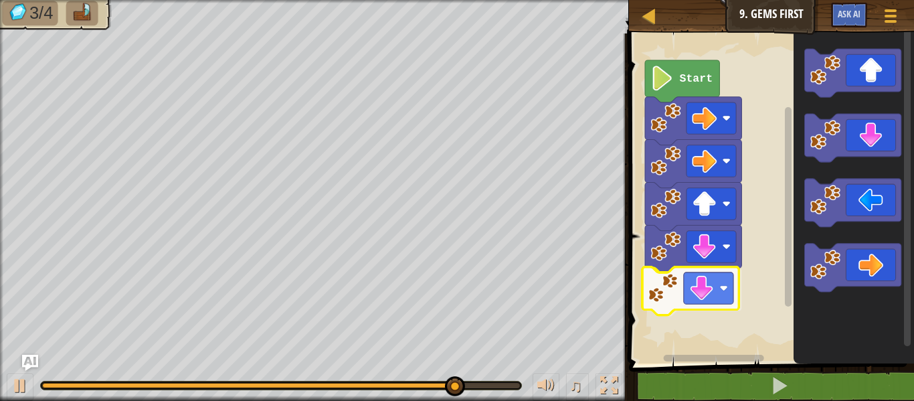
click at [706, 301] on div "Start" at bounding box center [769, 195] width 289 height 337
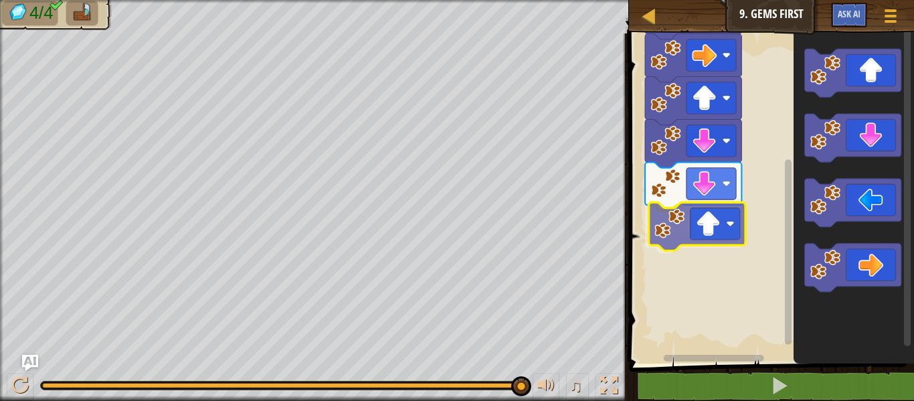
click at [721, 226] on div "Start" at bounding box center [769, 195] width 289 height 337
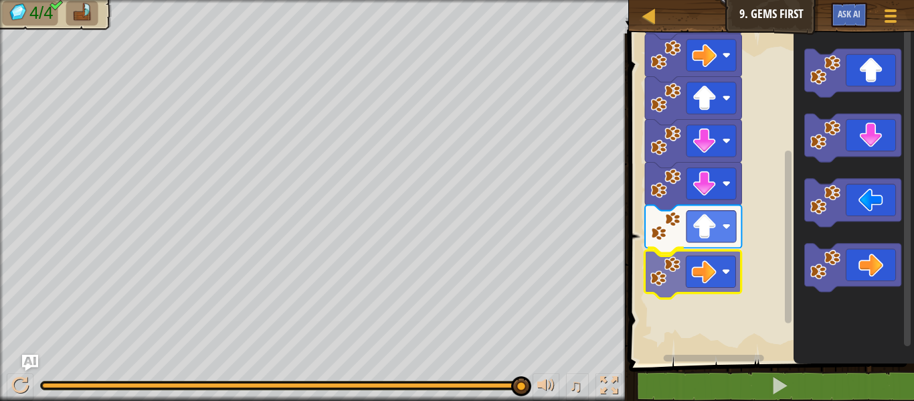
click at [699, 270] on div "Start" at bounding box center [769, 195] width 289 height 337
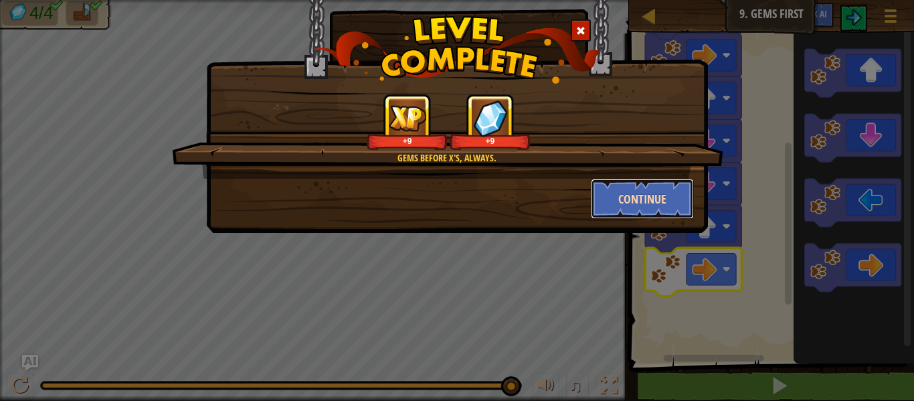
click at [678, 198] on button "Continue" at bounding box center [643, 199] width 104 height 40
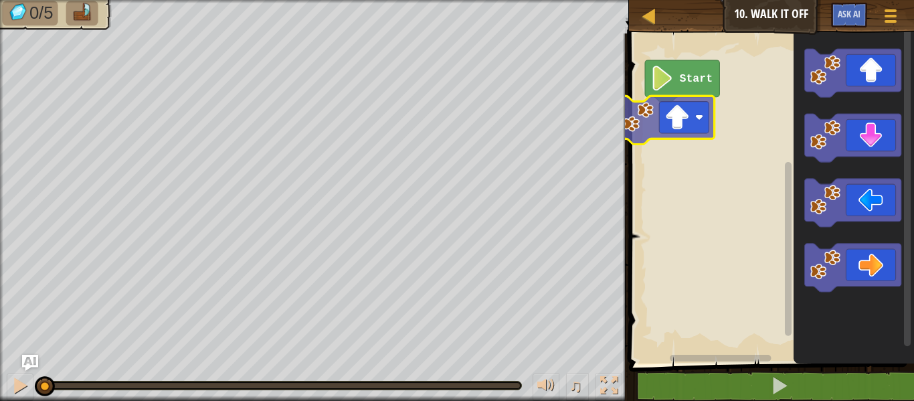
click at [687, 121] on div "Start" at bounding box center [769, 195] width 289 height 337
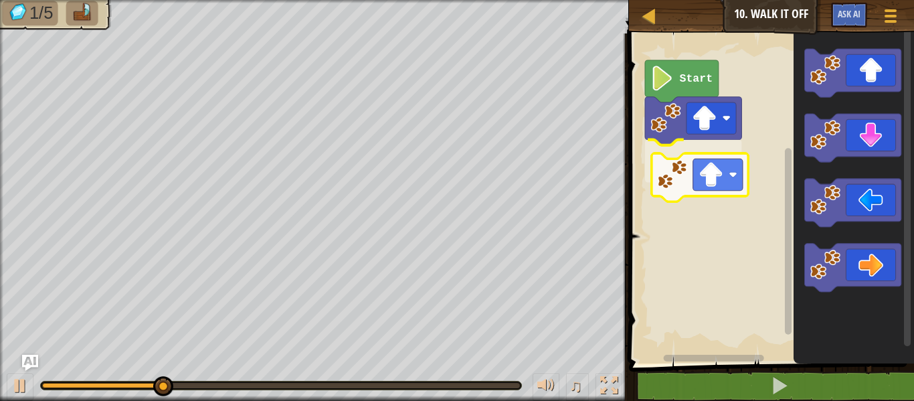
click at [742, 186] on div "Start" at bounding box center [769, 195] width 289 height 337
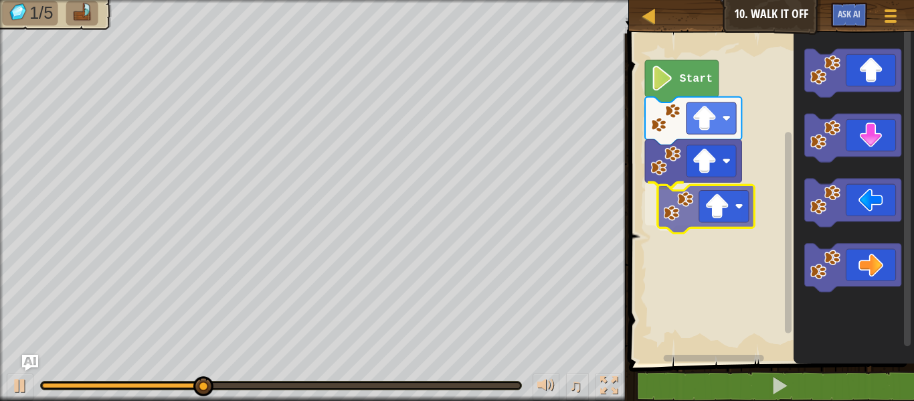
click at [736, 223] on div "Start" at bounding box center [769, 195] width 289 height 337
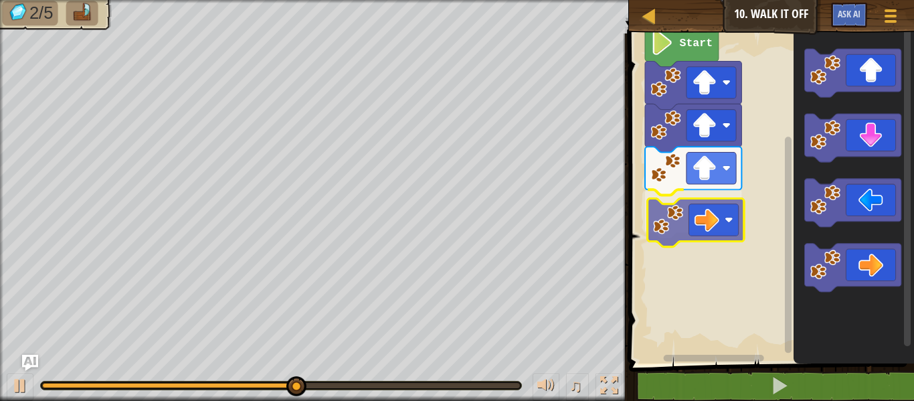
click at [687, 216] on div "Start" at bounding box center [769, 195] width 289 height 337
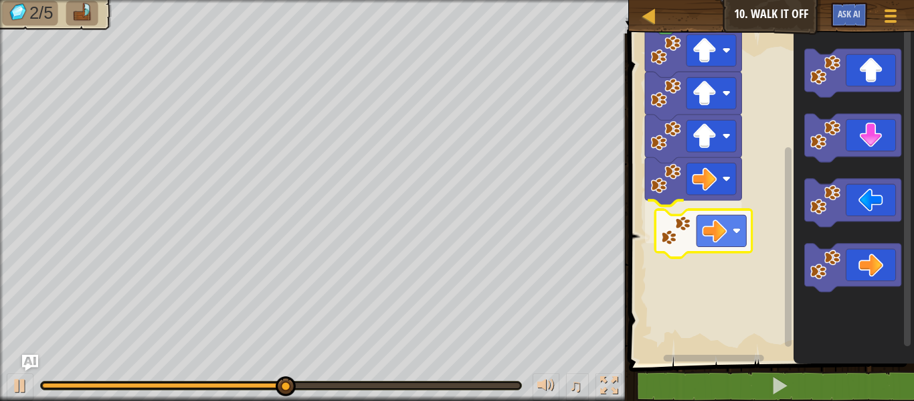
click at [737, 226] on div "Start" at bounding box center [769, 195] width 289 height 337
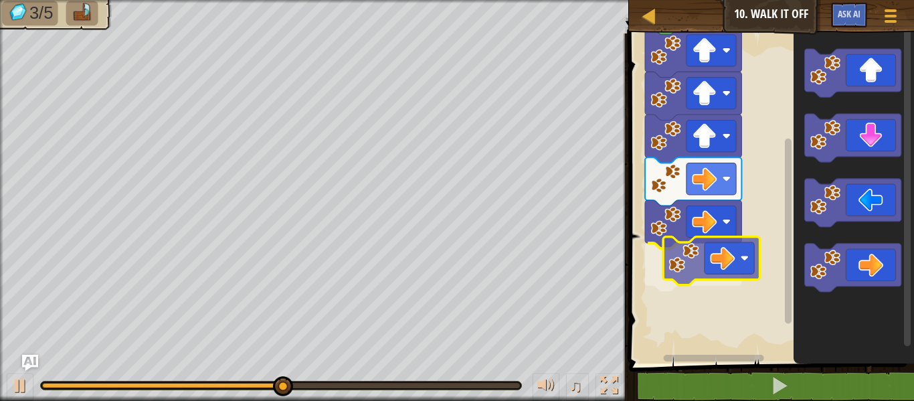
click at [744, 258] on div "Start" at bounding box center [769, 195] width 289 height 337
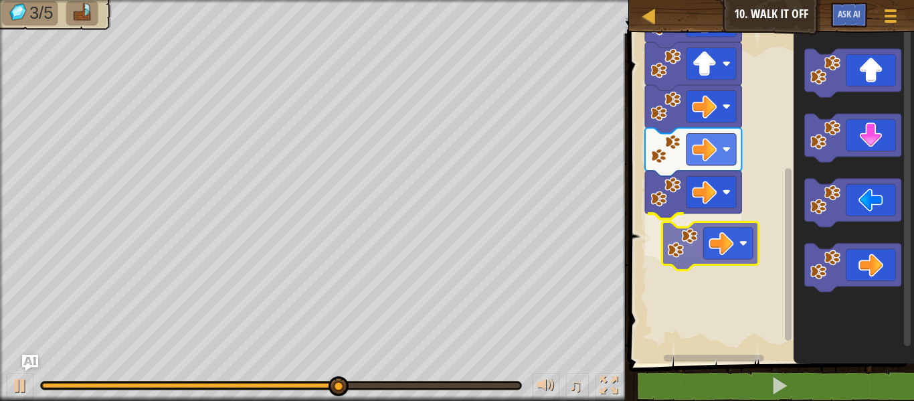
click at [683, 250] on div "Start" at bounding box center [769, 195] width 289 height 337
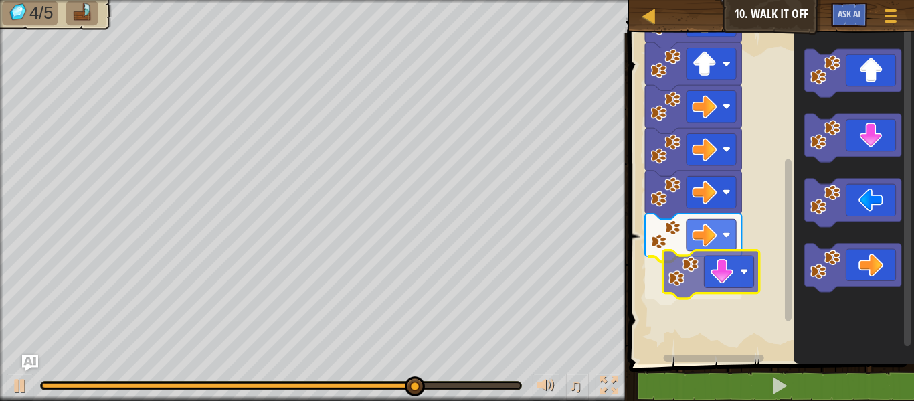
click at [708, 276] on div "Start" at bounding box center [769, 195] width 289 height 337
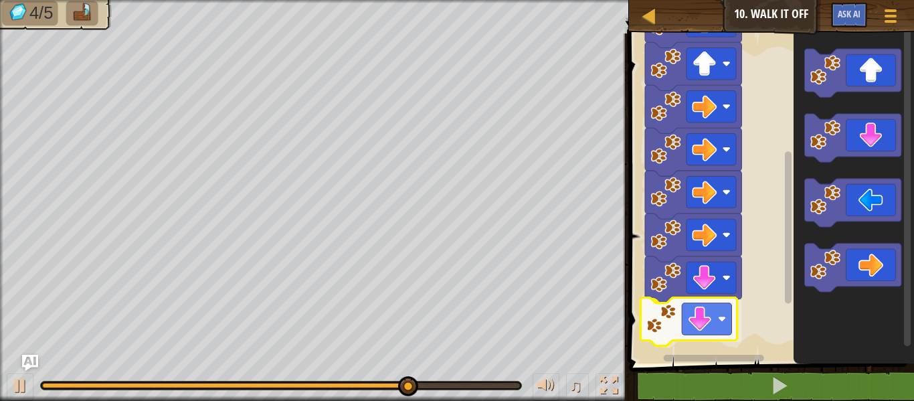
click at [719, 322] on div "Start" at bounding box center [769, 195] width 289 height 337
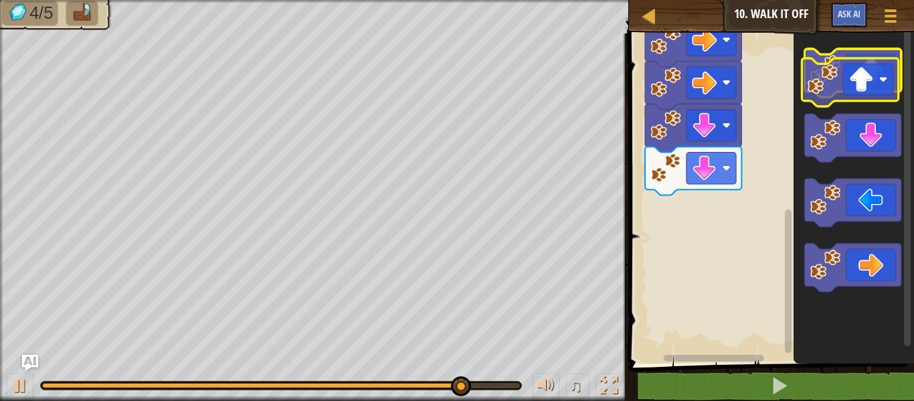
click at [871, 69] on icon "Blockly Workspace" at bounding box center [852, 73] width 96 height 48
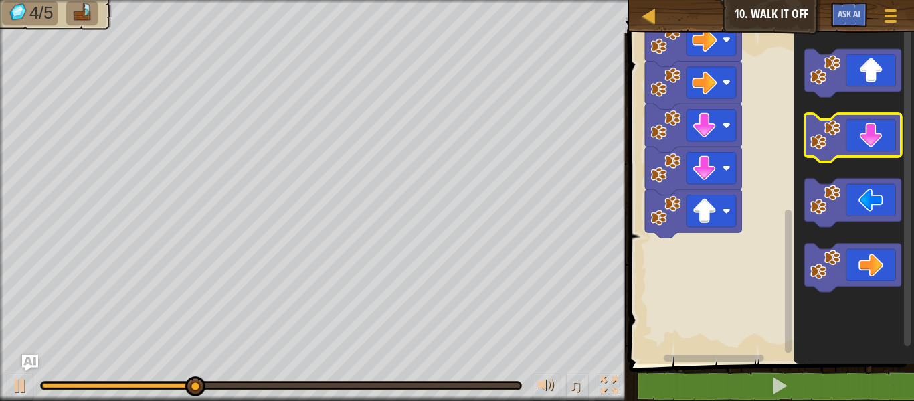
click at [855, 141] on icon "Blockly Workspace" at bounding box center [852, 138] width 96 height 48
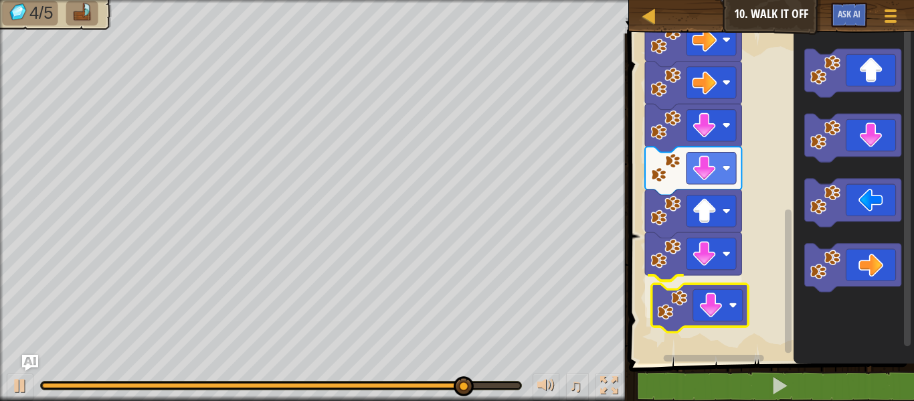
click at [702, 310] on div "Start" at bounding box center [769, 195] width 289 height 337
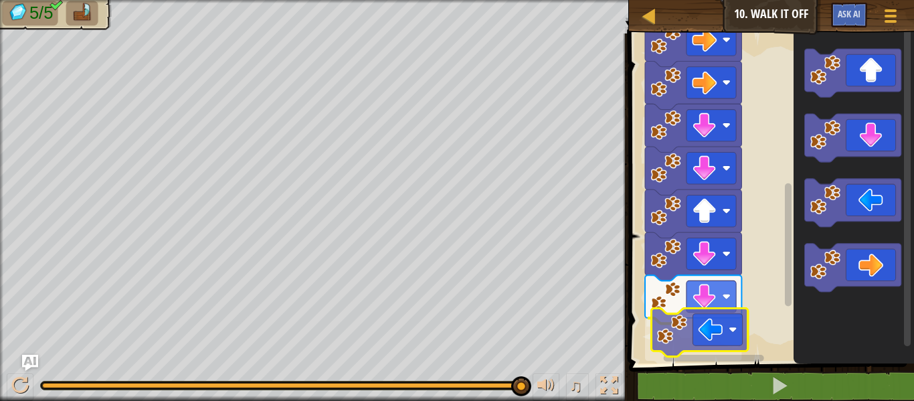
click at [735, 342] on div "Start" at bounding box center [769, 195] width 289 height 337
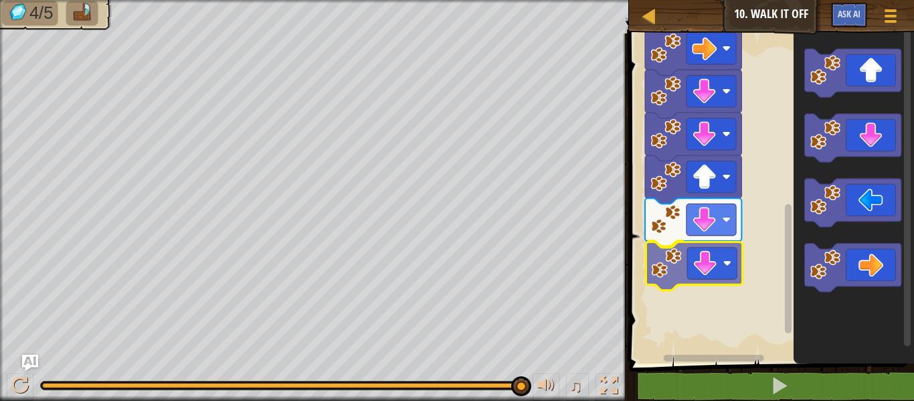
click at [713, 272] on div "Start" at bounding box center [769, 195] width 289 height 337
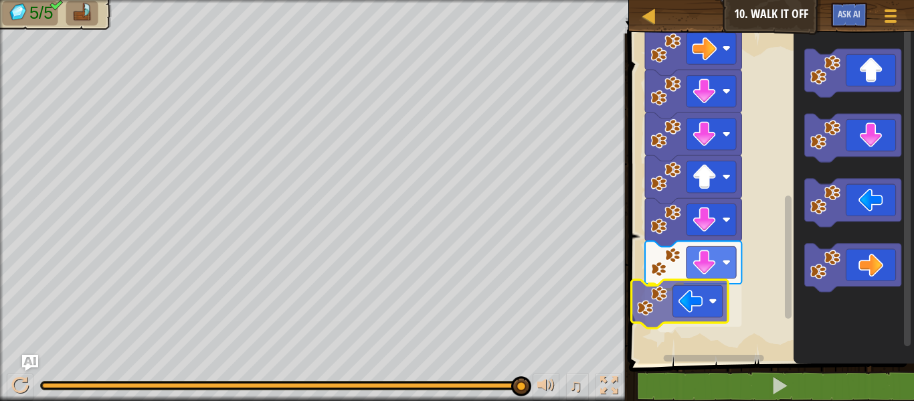
click at [677, 307] on div "Start" at bounding box center [769, 195] width 289 height 337
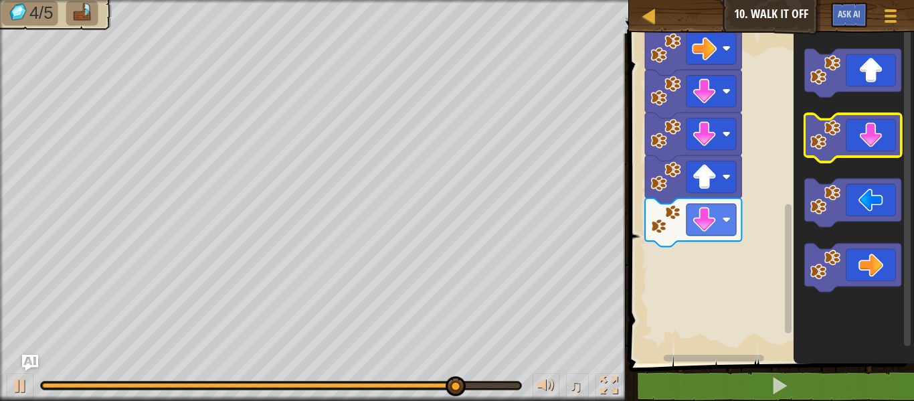
click at [850, 124] on icon "Blockly Workspace" at bounding box center [852, 138] width 96 height 48
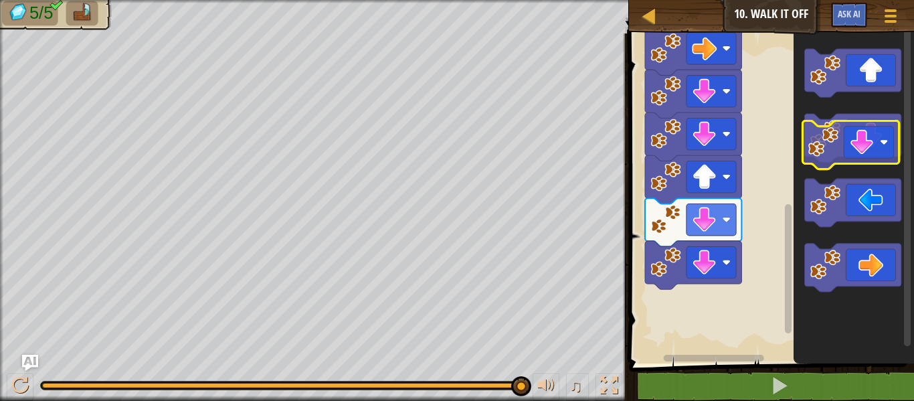
click at [850, 128] on icon "Blockly Workspace" at bounding box center [852, 138] width 96 height 48
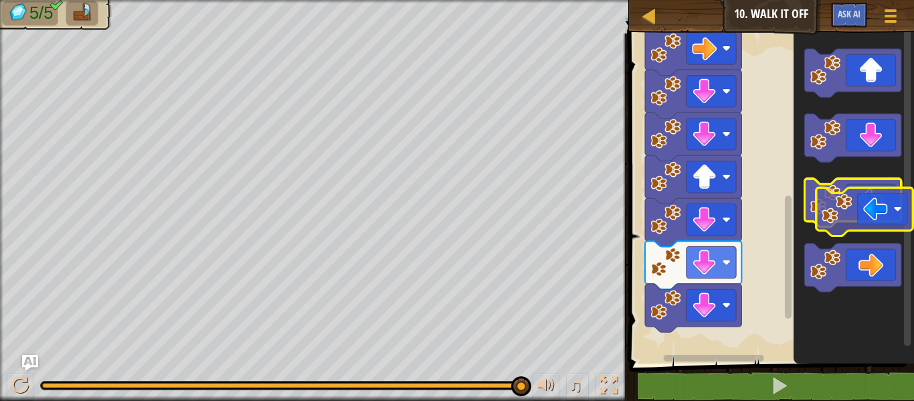
click at [877, 203] on icon "Blockly Workspace" at bounding box center [852, 203] width 96 height 48
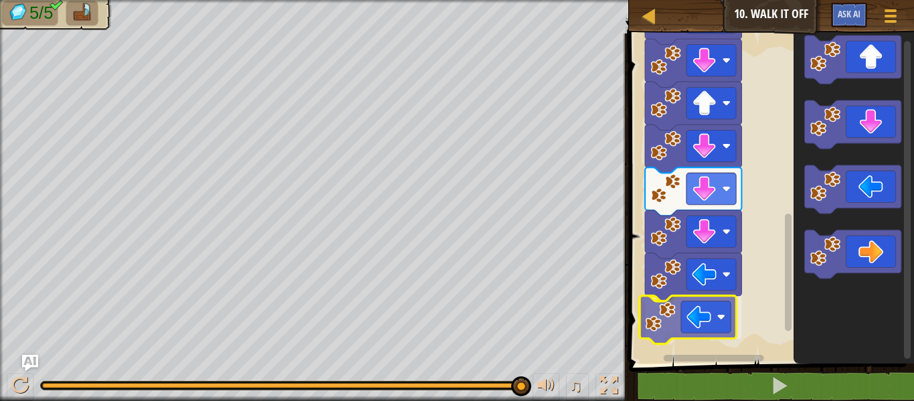
click at [718, 333] on div "Start" at bounding box center [769, 195] width 289 height 337
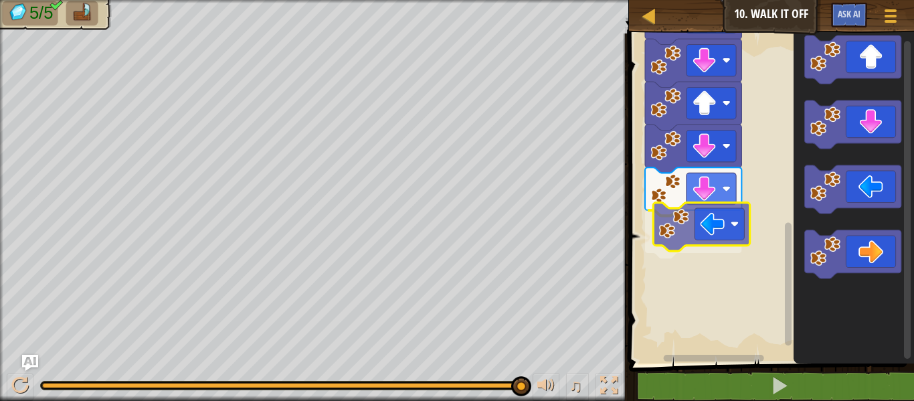
click at [715, 211] on div "Start" at bounding box center [769, 195] width 289 height 337
